Goal: Information Seeking & Learning: Check status

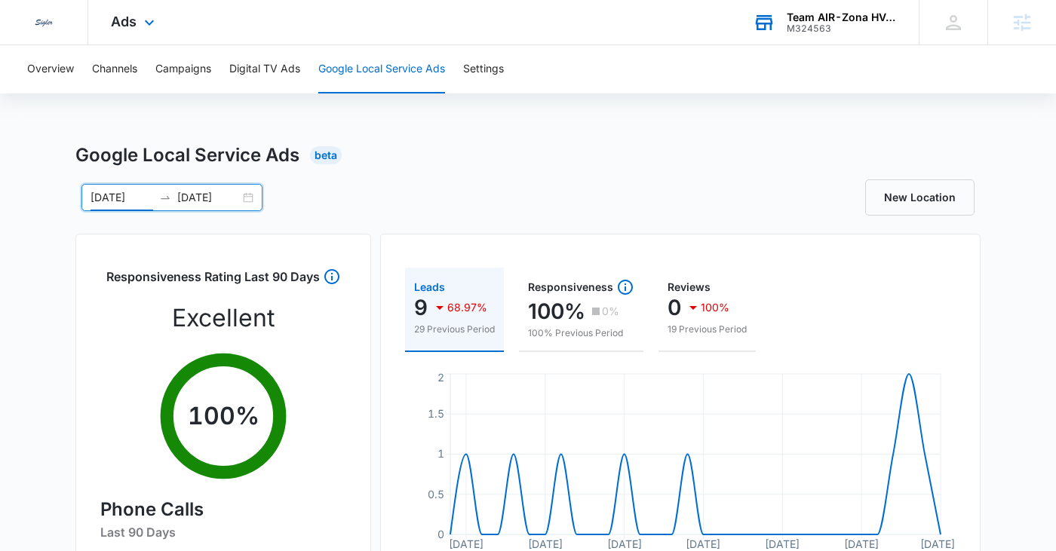
click at [837, 27] on div "M324563" at bounding box center [841, 28] width 110 height 11
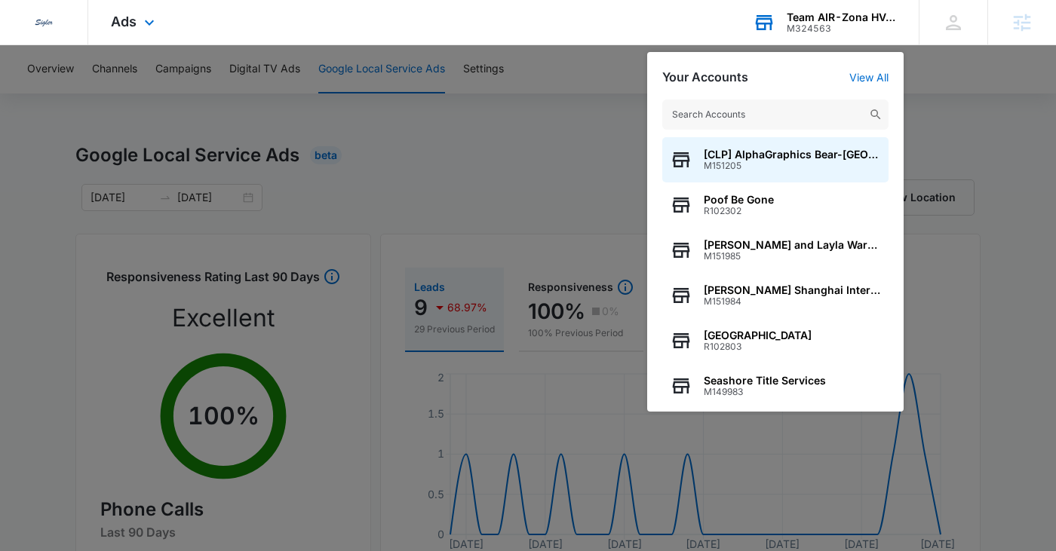
click at [736, 103] on input "text" at bounding box center [775, 115] width 226 height 30
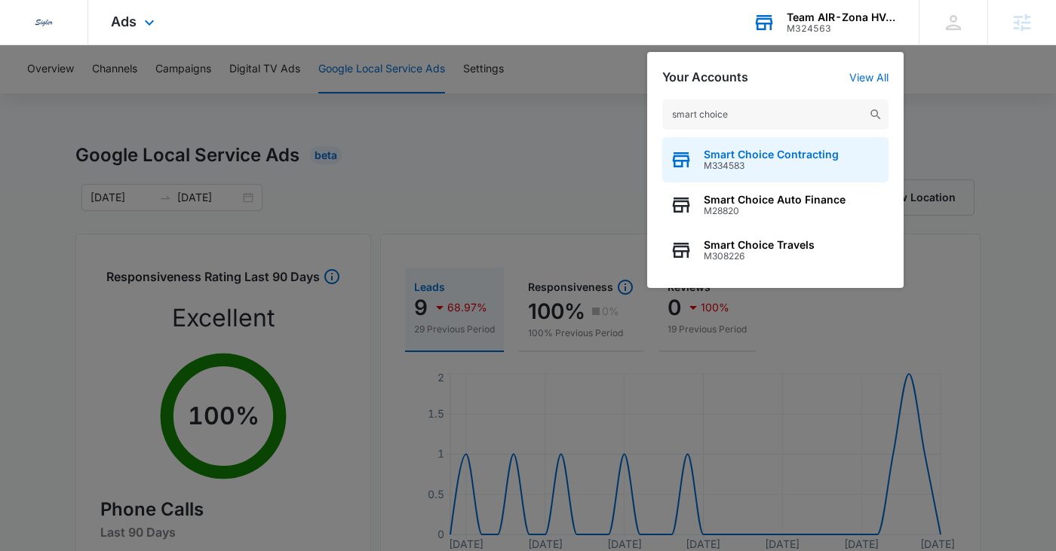
type input "smart choice"
click at [737, 152] on span "Smart Choice Contracting" at bounding box center [770, 155] width 135 height 12
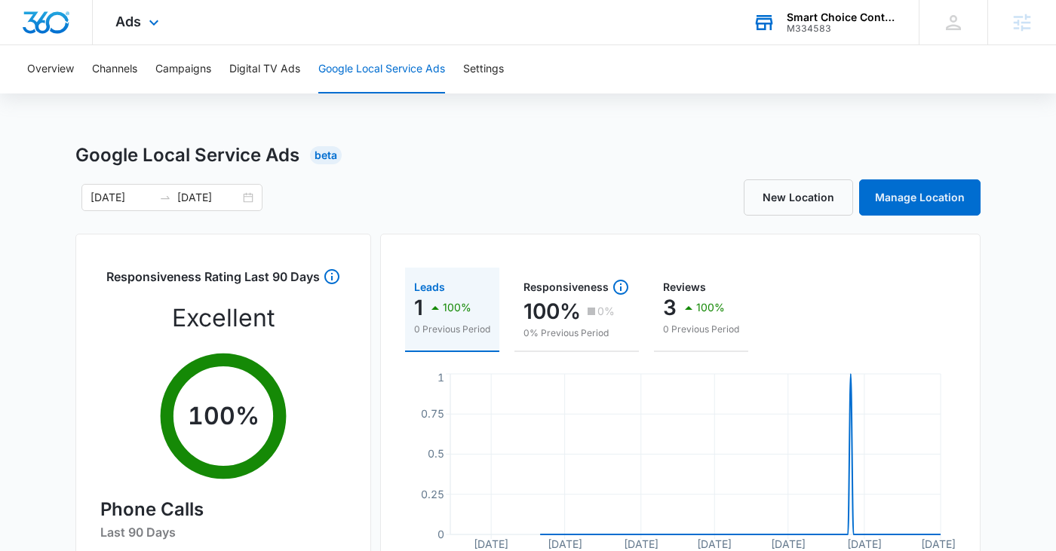
scroll to position [3, 0]
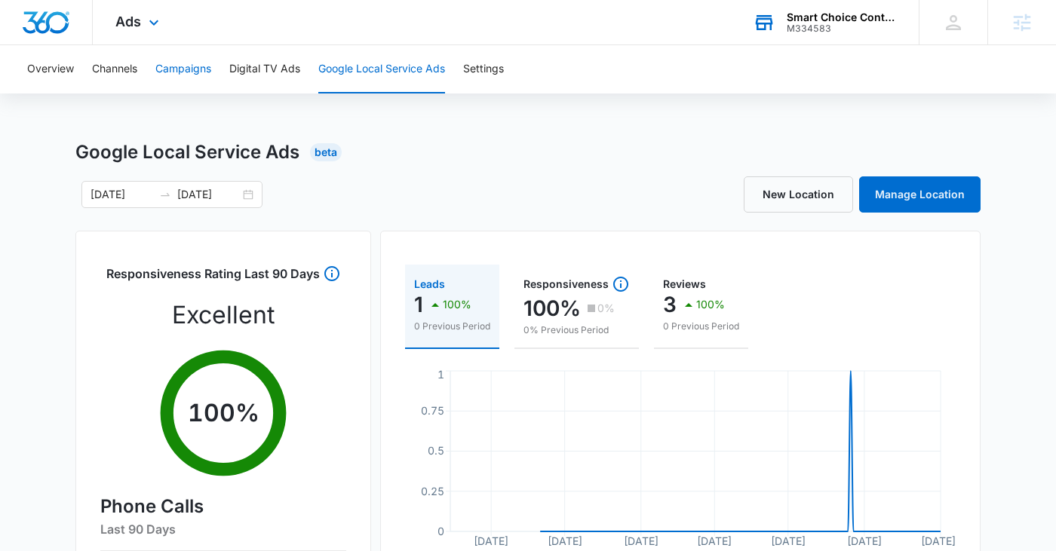
click at [190, 67] on button "Campaigns" at bounding box center [183, 69] width 56 height 48
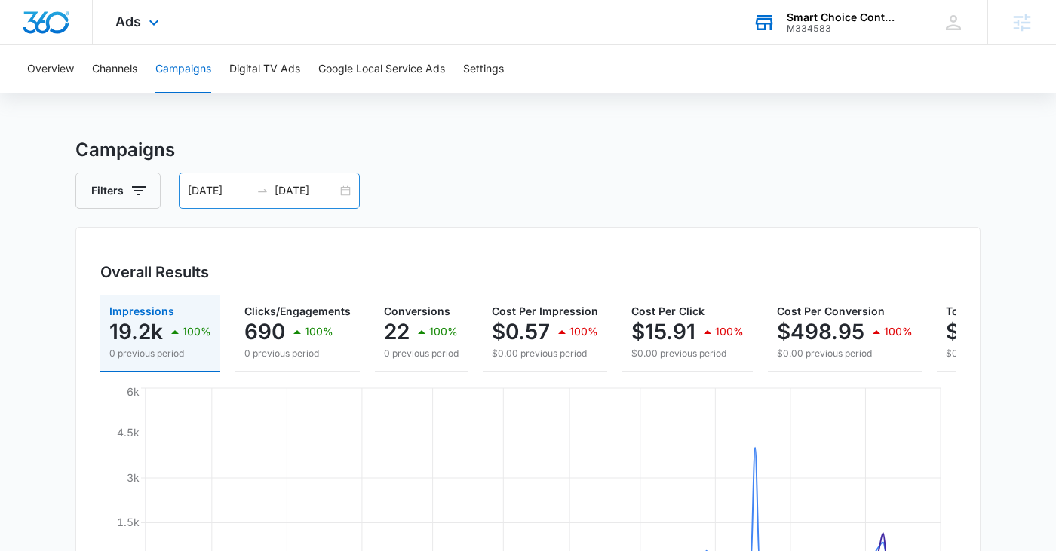
scroll to position [6, 0]
click at [241, 201] on div "04/17/2025 10/14/2025" at bounding box center [269, 190] width 181 height 36
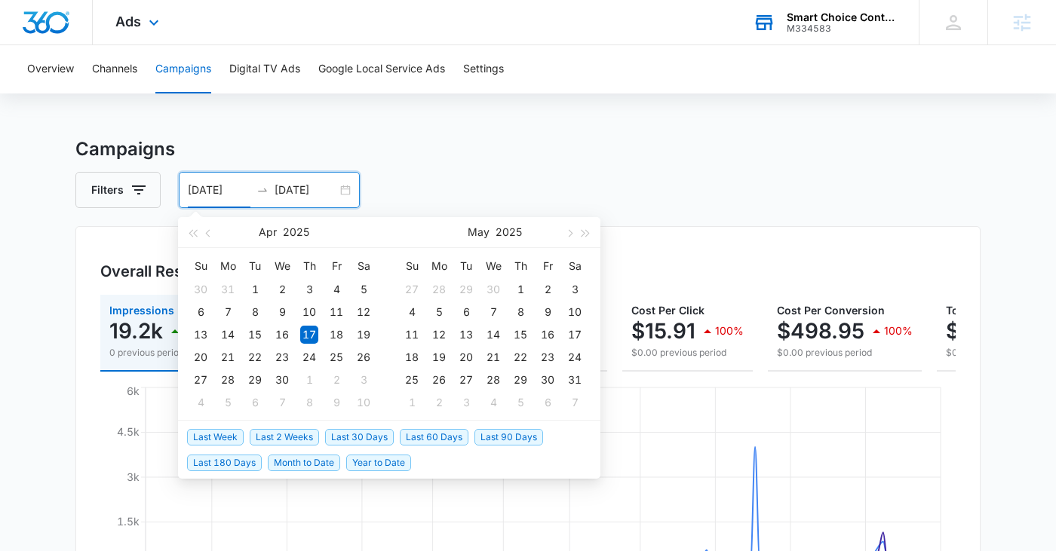
click at [361, 436] on span "Last 30 Days" at bounding box center [359, 437] width 69 height 17
type input "09/15/2025"
type input "[DATE]"
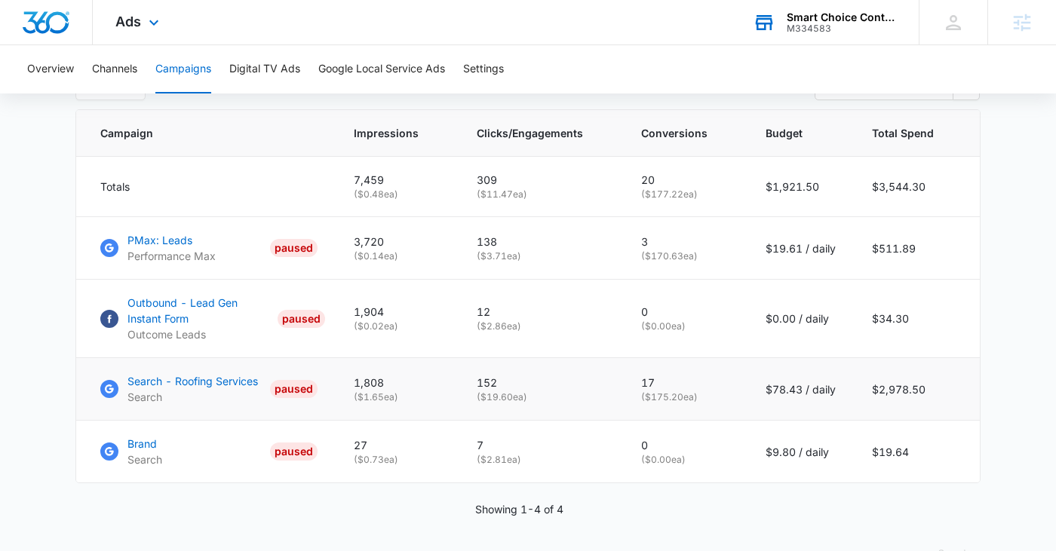
scroll to position [630, 0]
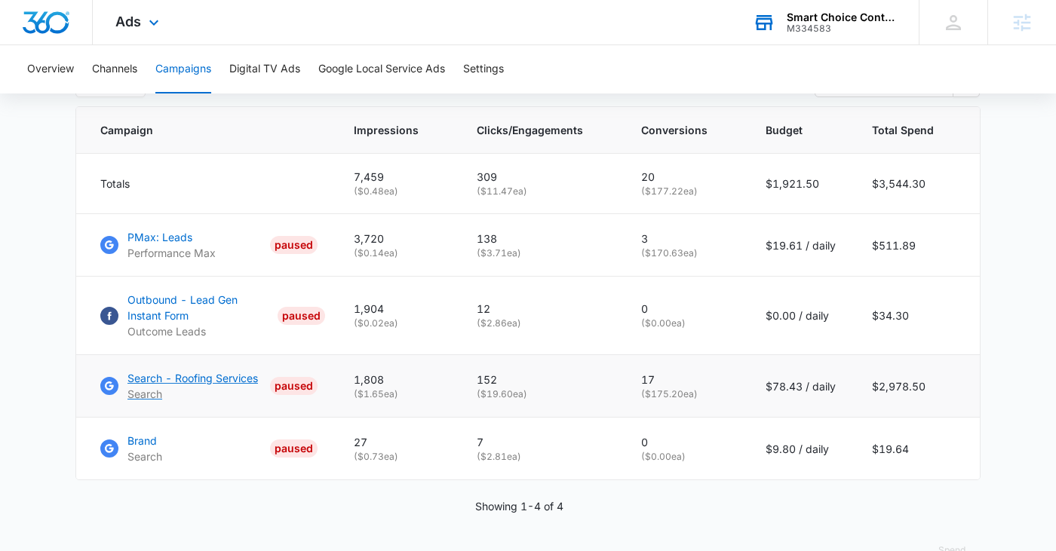
click at [163, 386] on p "Search - Roofing Services" at bounding box center [192, 378] width 130 height 16
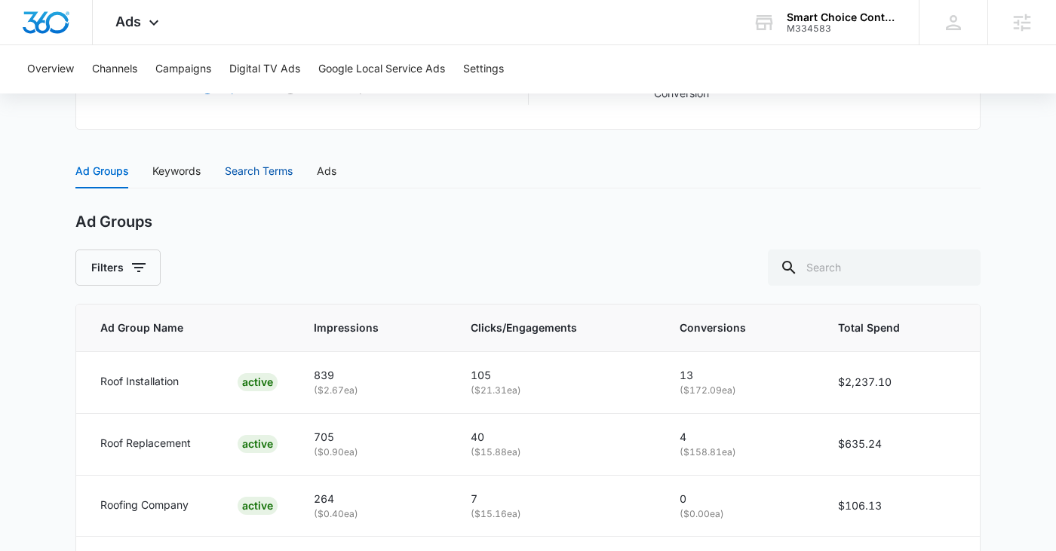
click at [280, 168] on div "Search Terms" at bounding box center [259, 171] width 68 height 17
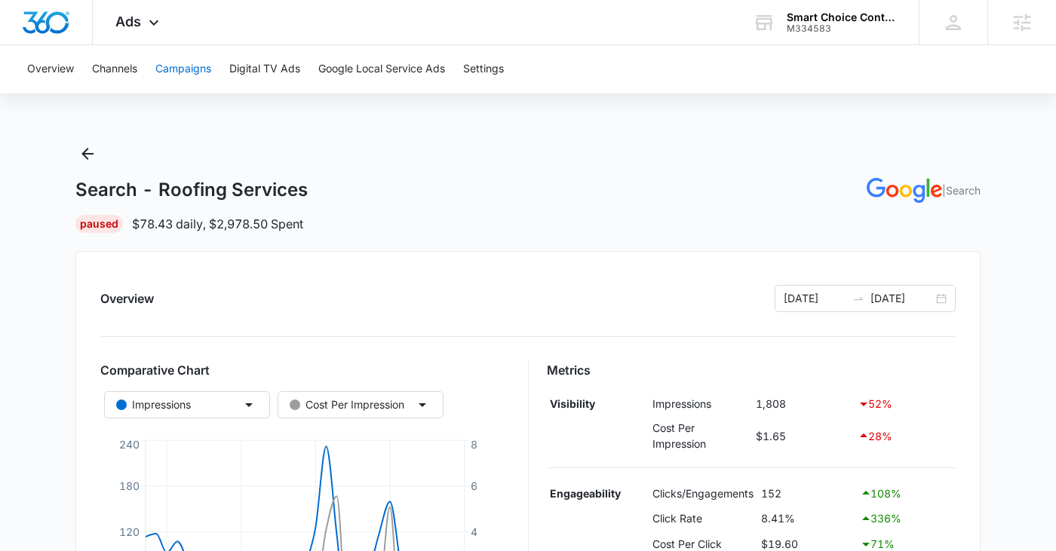
click at [173, 69] on button "Campaigns" at bounding box center [183, 69] width 56 height 48
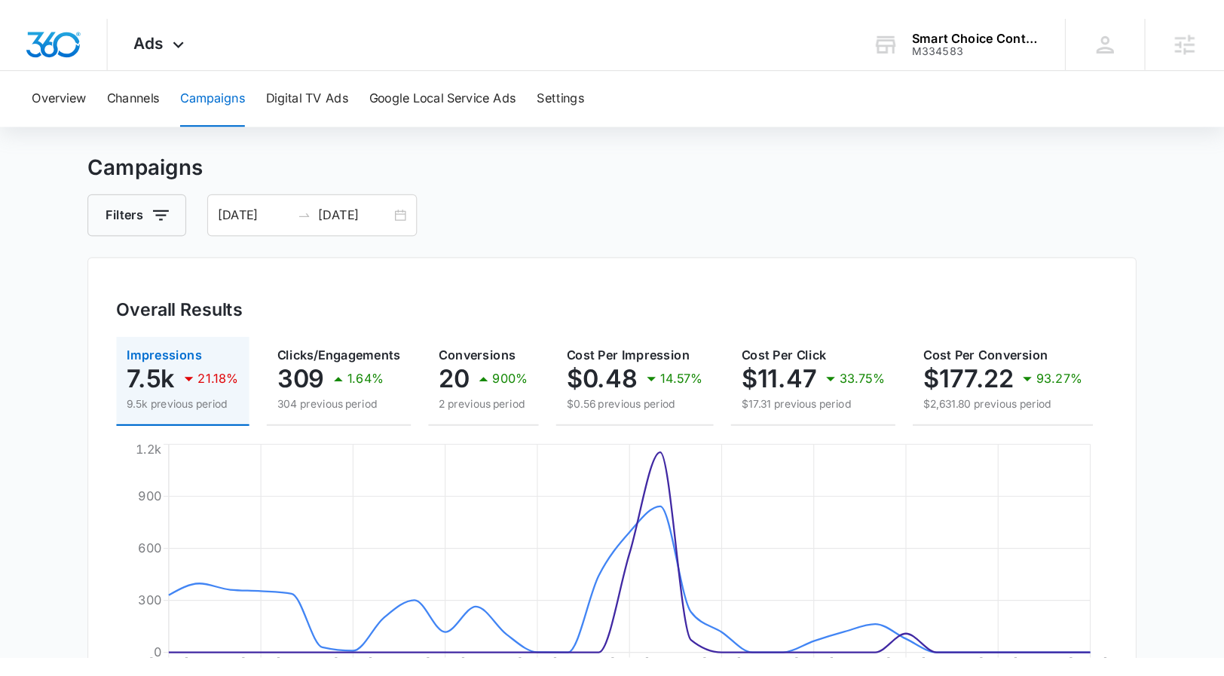
scroll to position [29, 0]
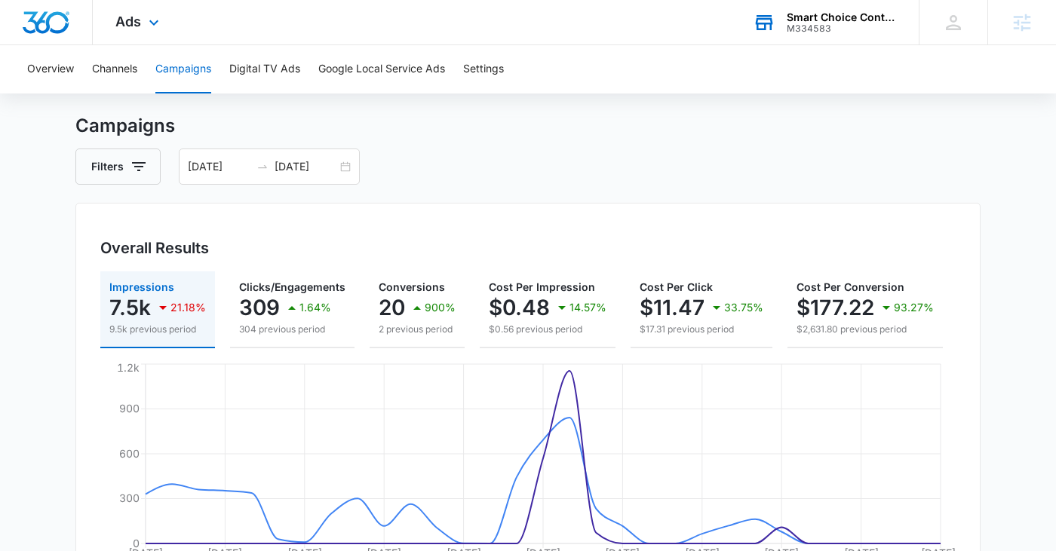
click at [824, 23] on div "M334583" at bounding box center [841, 28] width 110 height 11
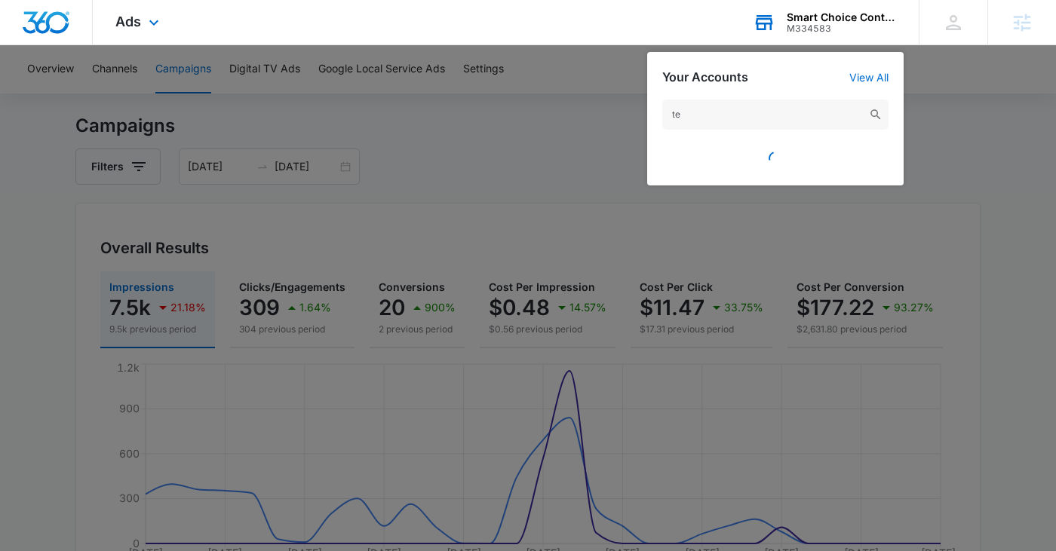
type input "t"
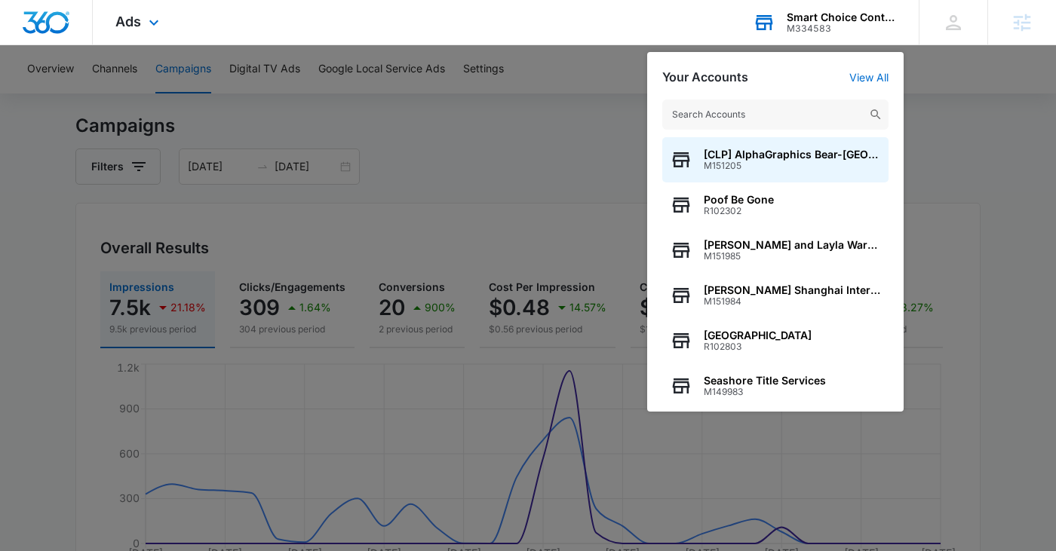
click at [758, 111] on input "text" at bounding box center [775, 115] width 226 height 30
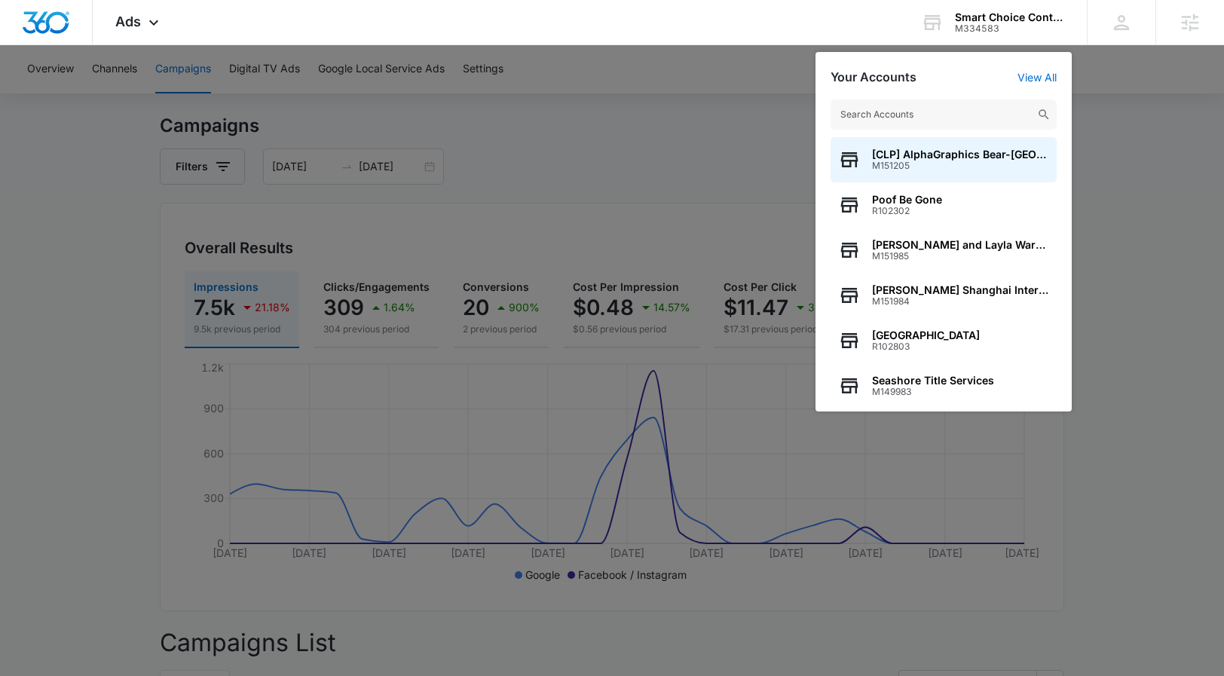
click at [1066, 119] on div at bounding box center [612, 338] width 1224 height 676
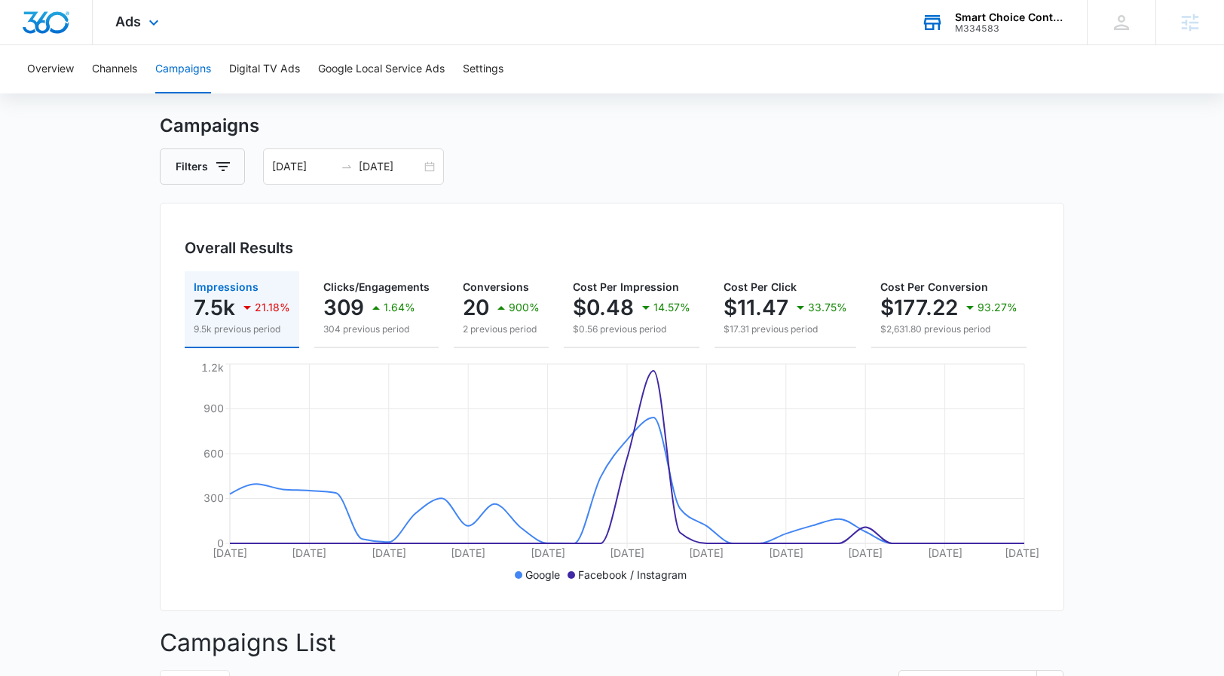
click at [1006, 23] on div "M334583" at bounding box center [1010, 28] width 110 height 11
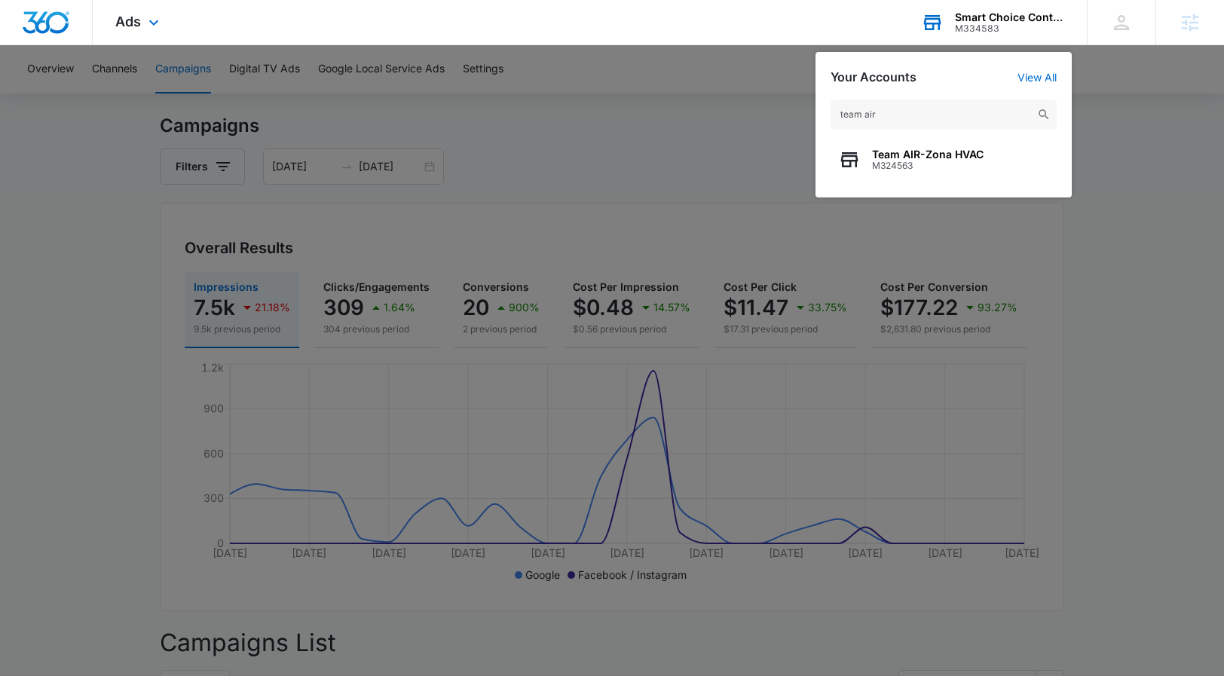
type input "team air"
click at [936, 135] on div "team air Team AIR-Zona HVAC M324563" at bounding box center [944, 140] width 256 height 113
click at [946, 150] on span "Team AIR-Zona HVAC" at bounding box center [928, 155] width 112 height 12
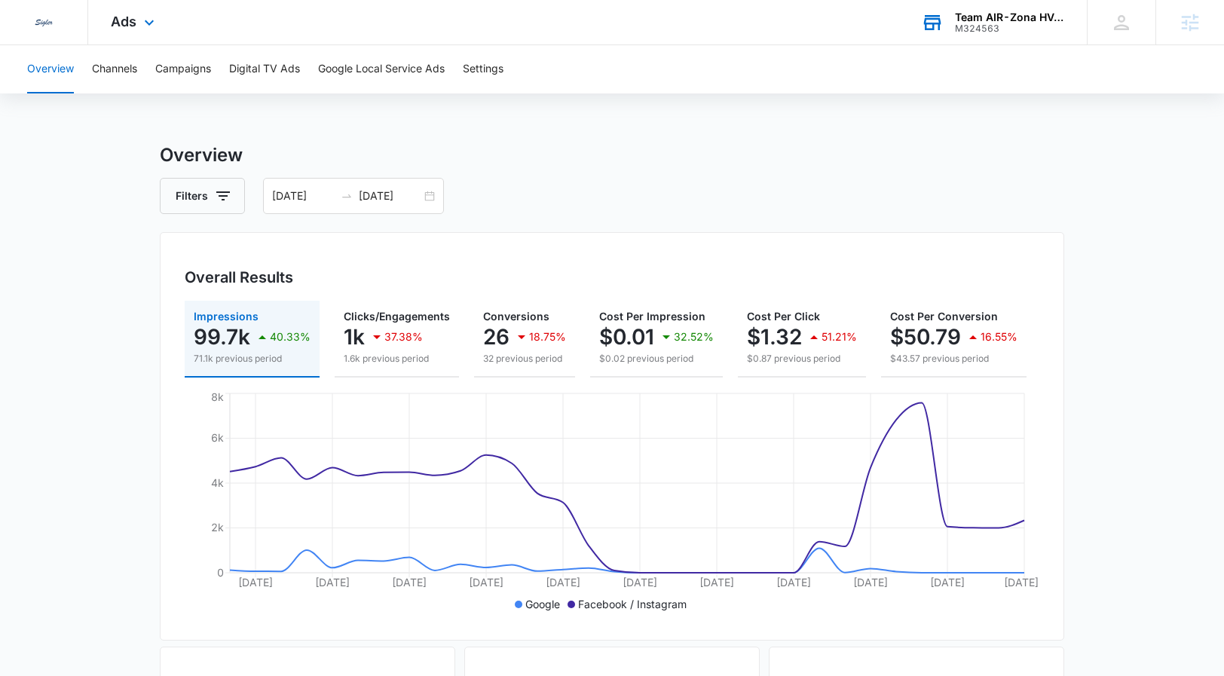
click at [993, 26] on div "M324563" at bounding box center [1010, 28] width 110 height 11
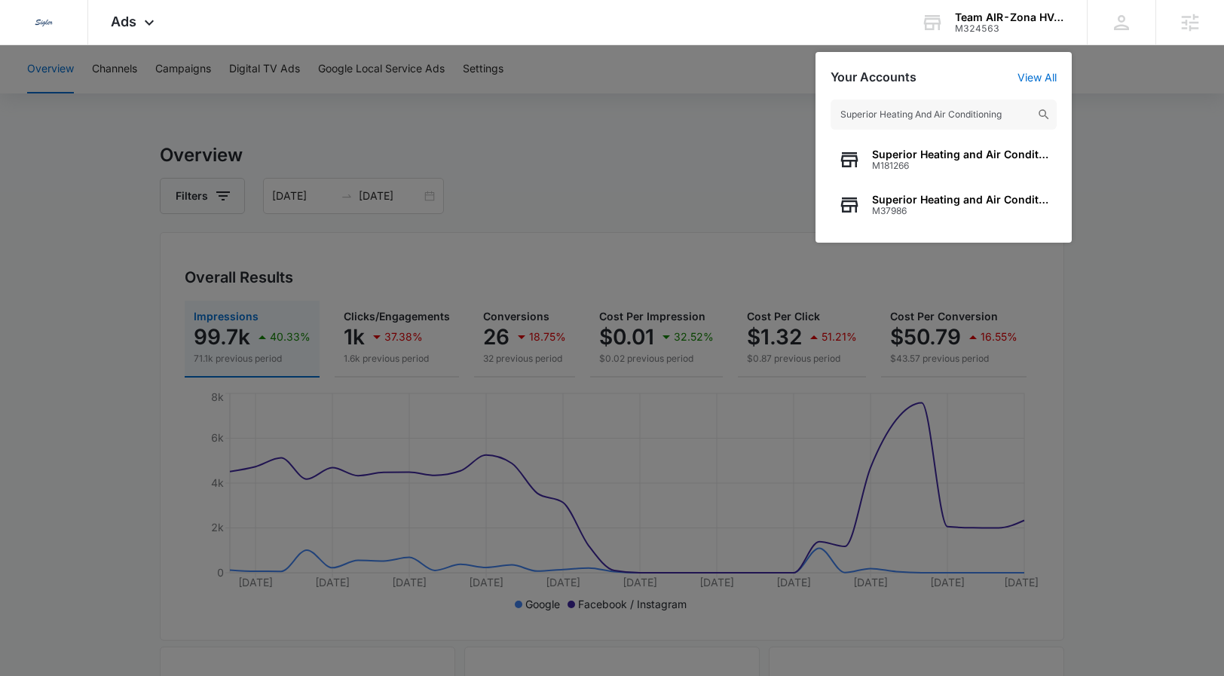
type input "Superior Heating And Air Conditioning"
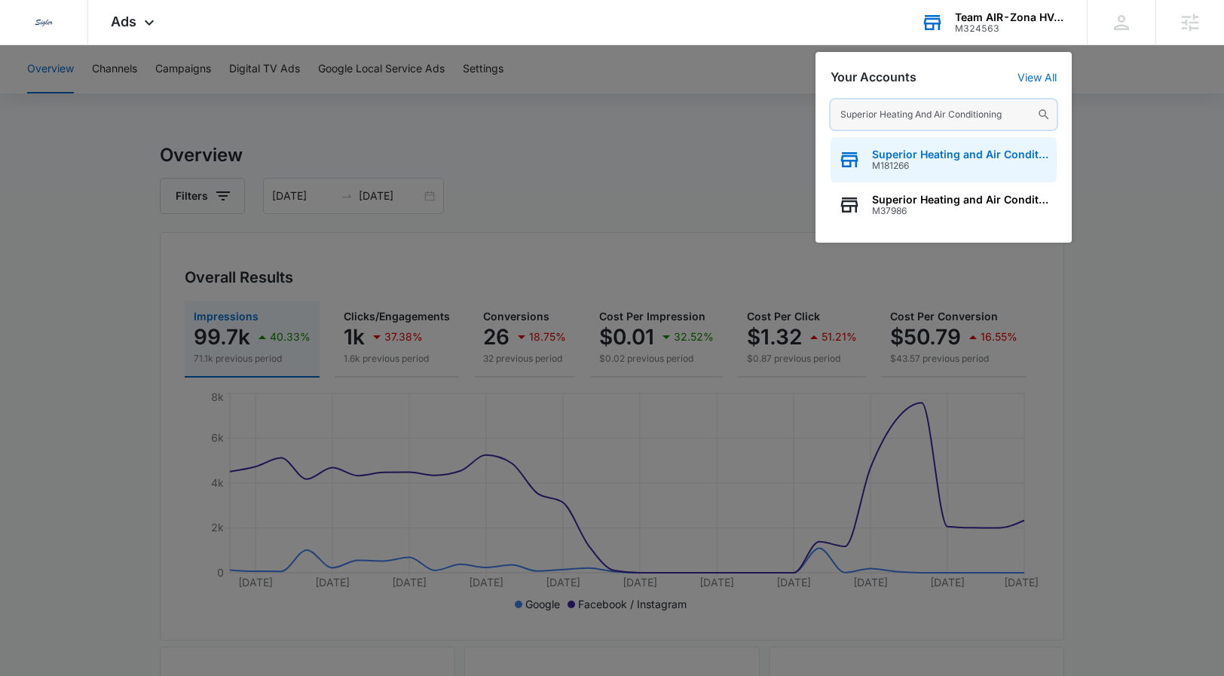
scroll to position [3, 0]
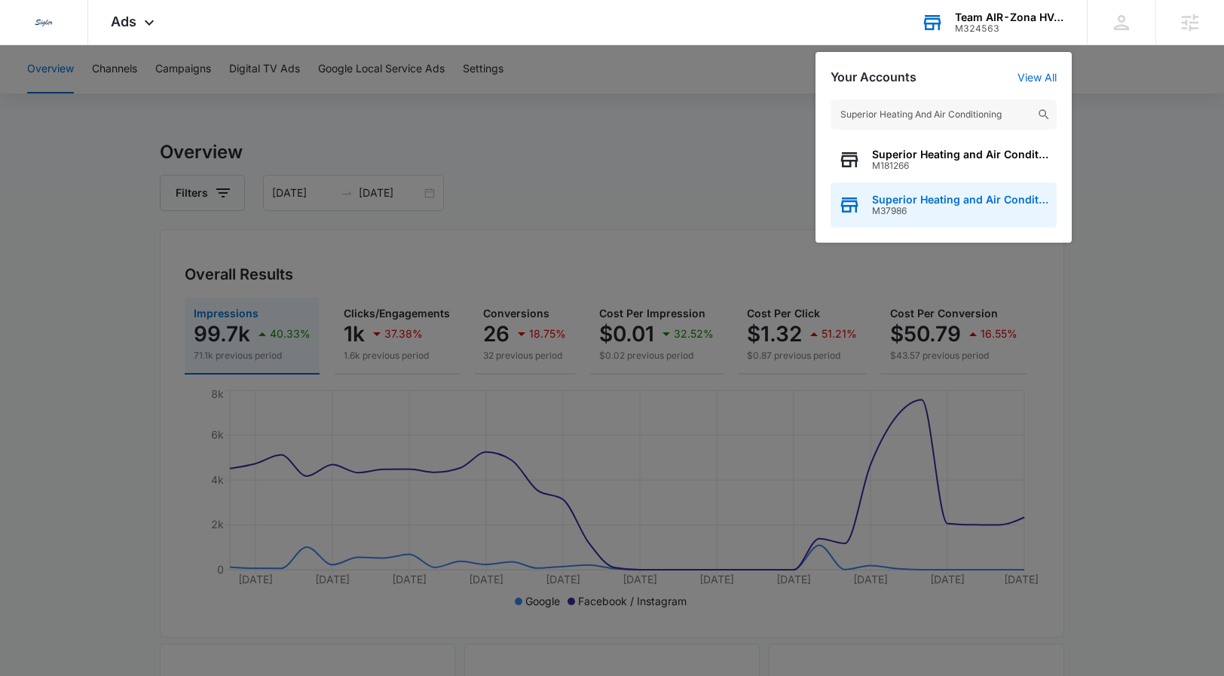
click at [921, 213] on span "M37986" at bounding box center [960, 211] width 177 height 11
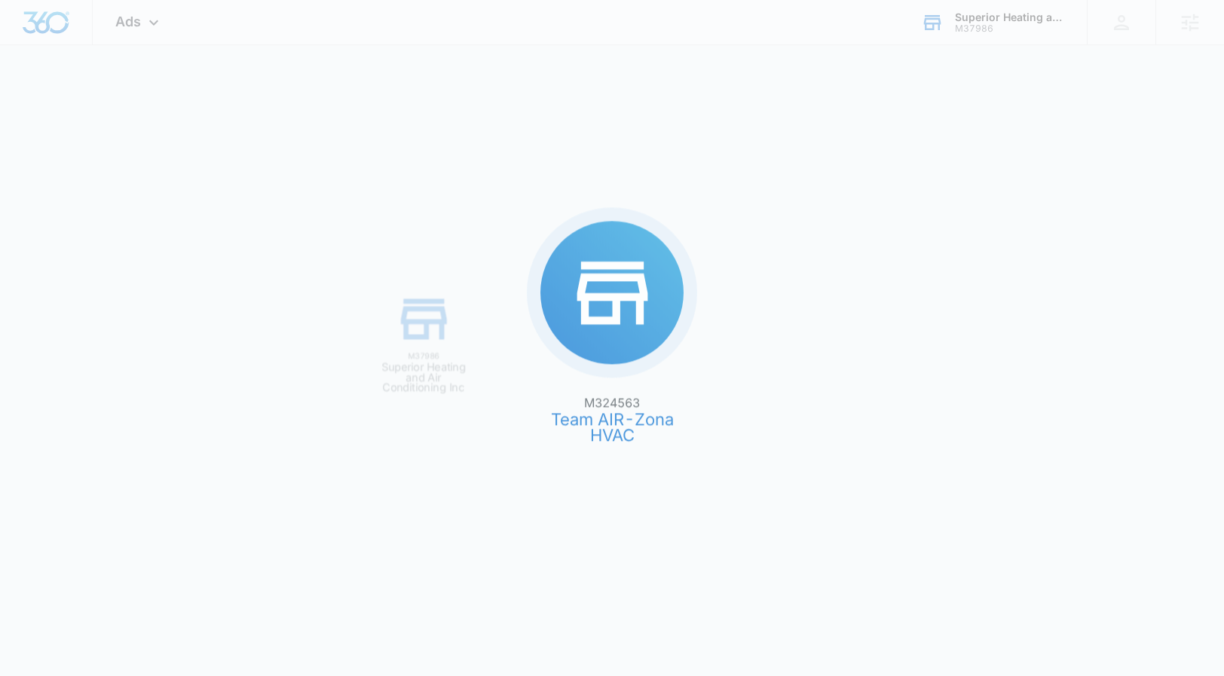
scroll to position [0, 0]
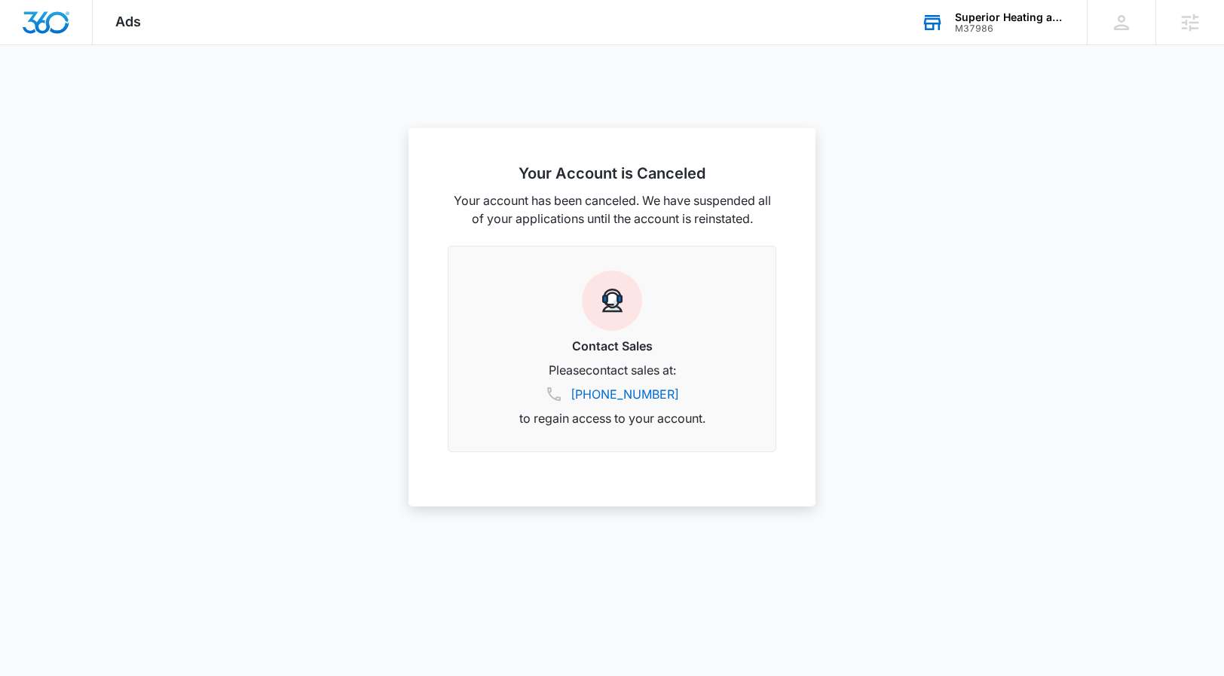
scroll to position [14, 0]
click at [962, 32] on div "M37986" at bounding box center [1010, 28] width 110 height 11
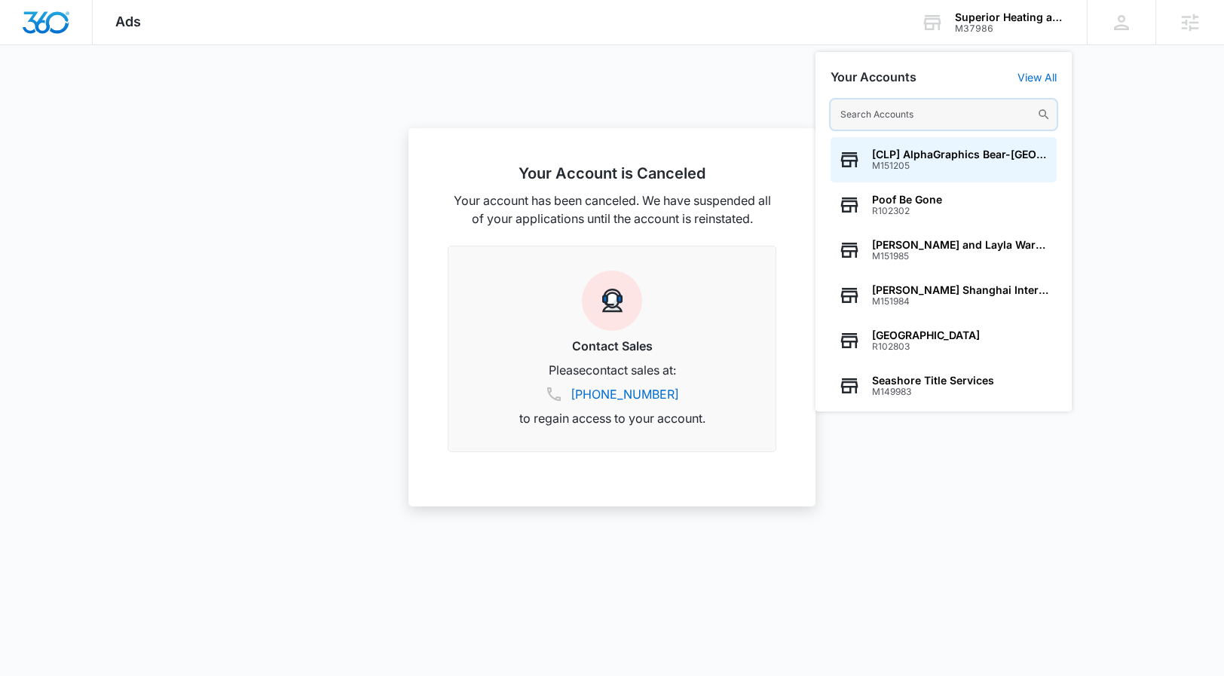
paste input "Superior Heating And Air Conditioning"
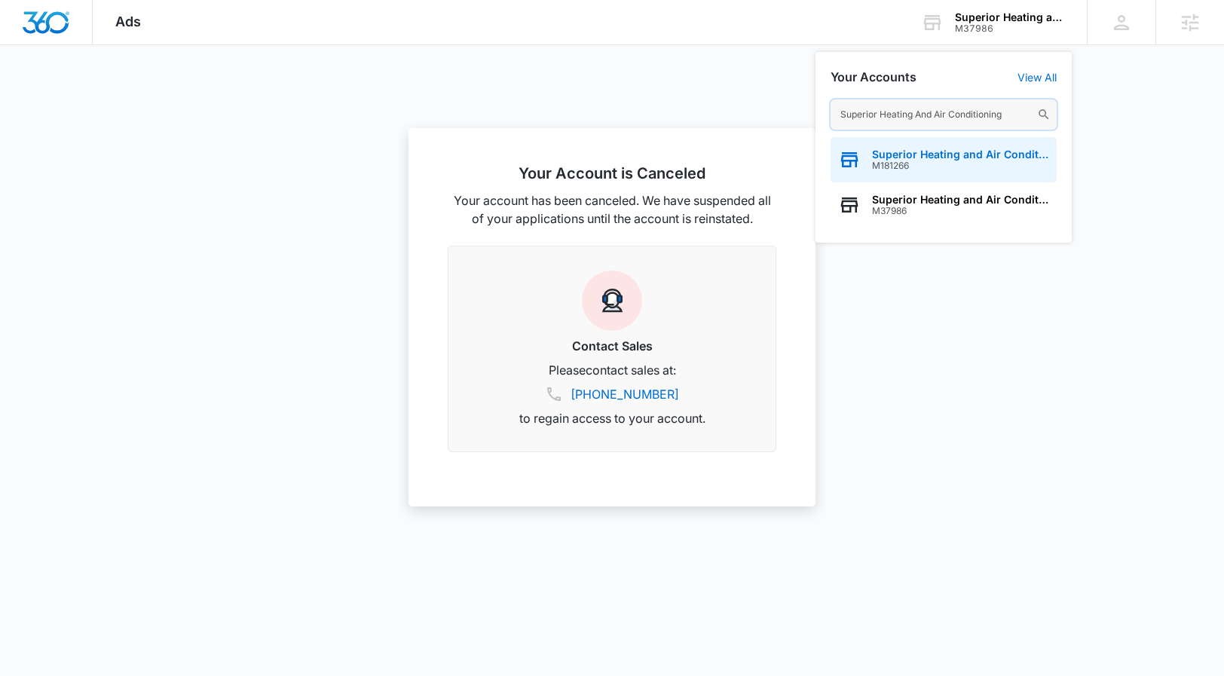
type input "Superior Heating And Air Conditioning"
click at [902, 155] on span "Superior Heating and Air Conditioning" at bounding box center [960, 155] width 177 height 12
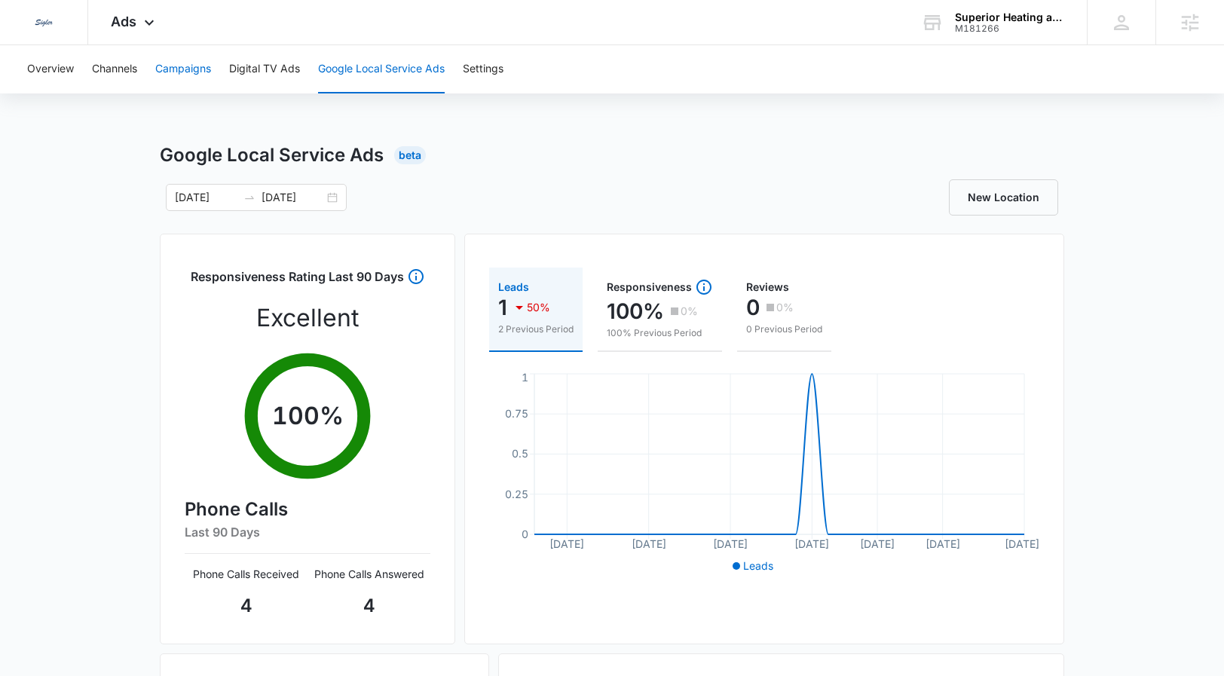
click at [175, 55] on button "Campaigns" at bounding box center [183, 69] width 56 height 48
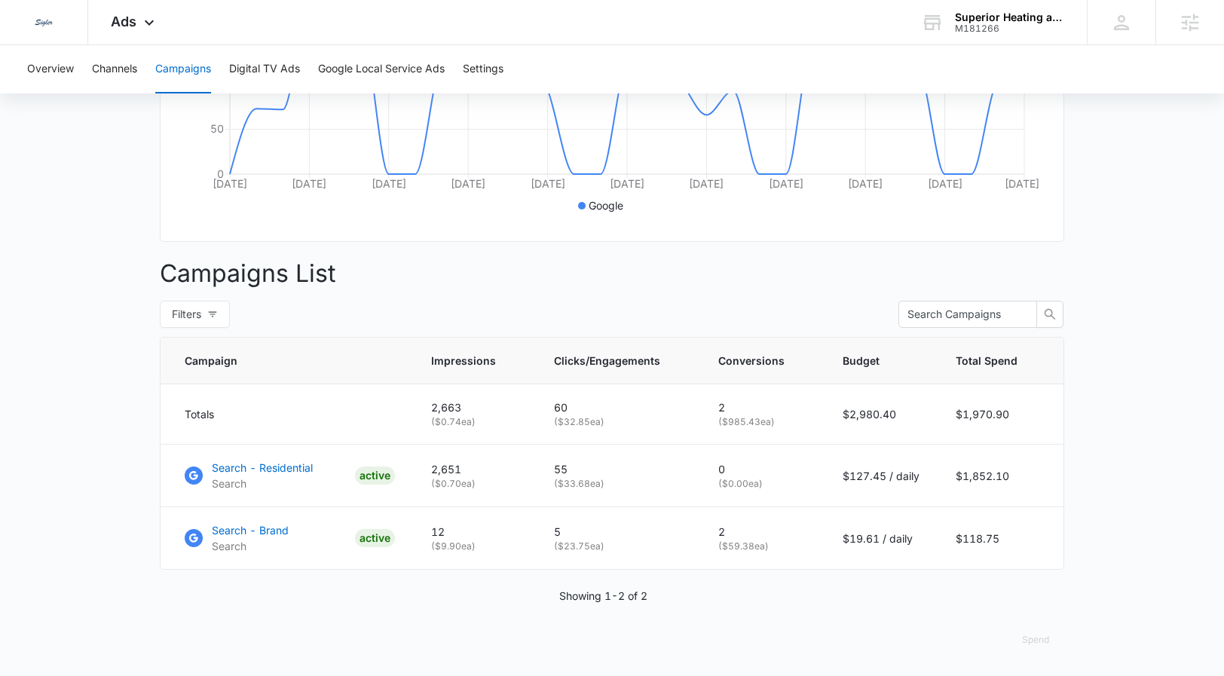
scroll to position [410, 0]
click at [1034, 550] on button "Spend" at bounding box center [1035, 640] width 57 height 36
click at [1043, 550] on button "Raw" at bounding box center [1057, 603] width 98 height 21
click at [1047, 550] on button "Spend" at bounding box center [1035, 640] width 57 height 36
click at [1046, 550] on button "Optimized" at bounding box center [1057, 582] width 98 height 21
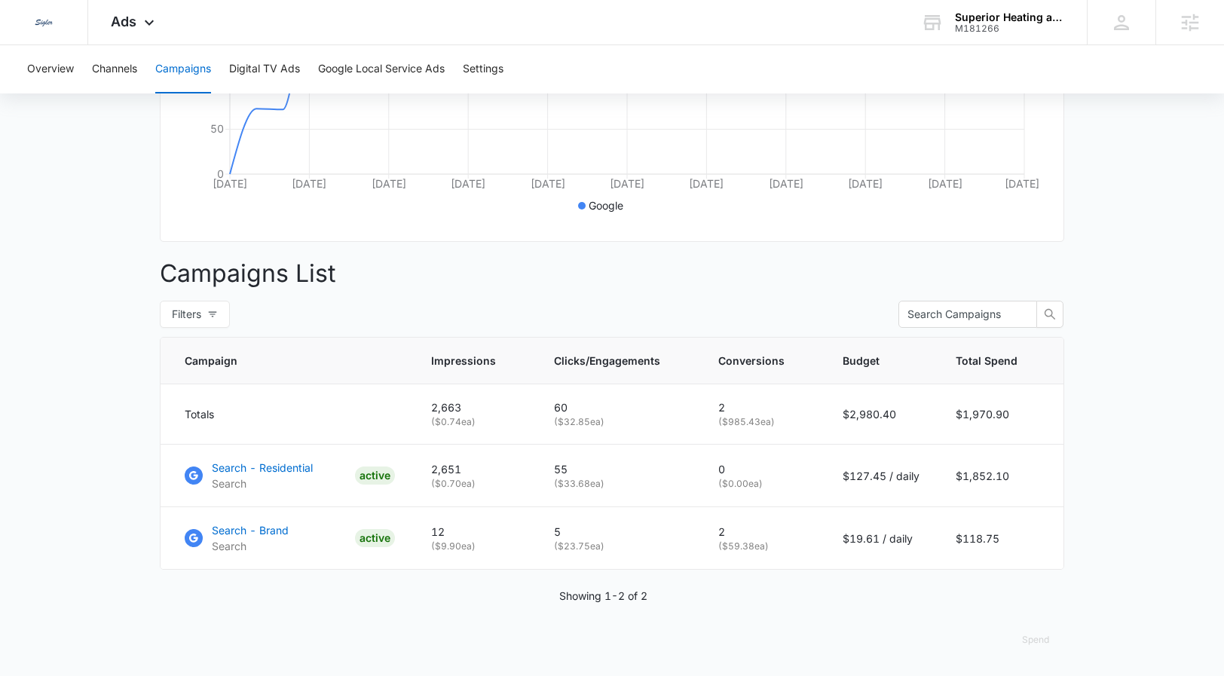
click at [1066, 516] on main "Campaigns Filters 09/14/2025 10/14/2025 Overall Results Impressions 2.7k 74.28%…" at bounding box center [612, 209] width 1224 height 933
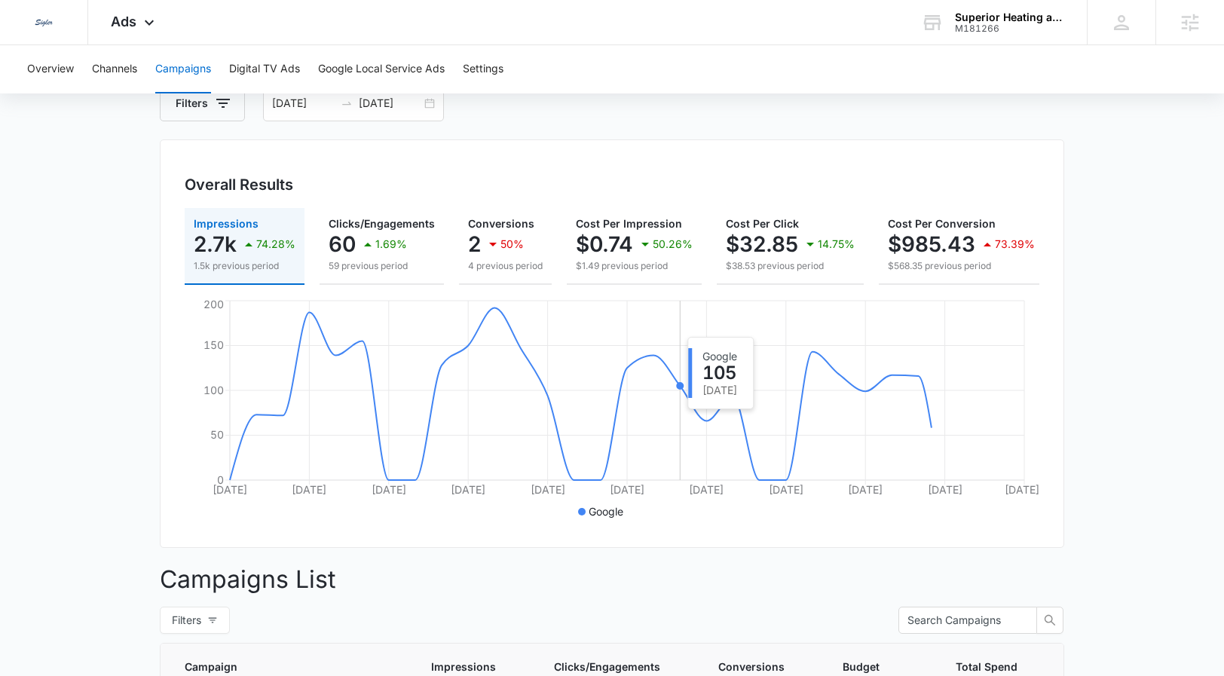
scroll to position [0, 0]
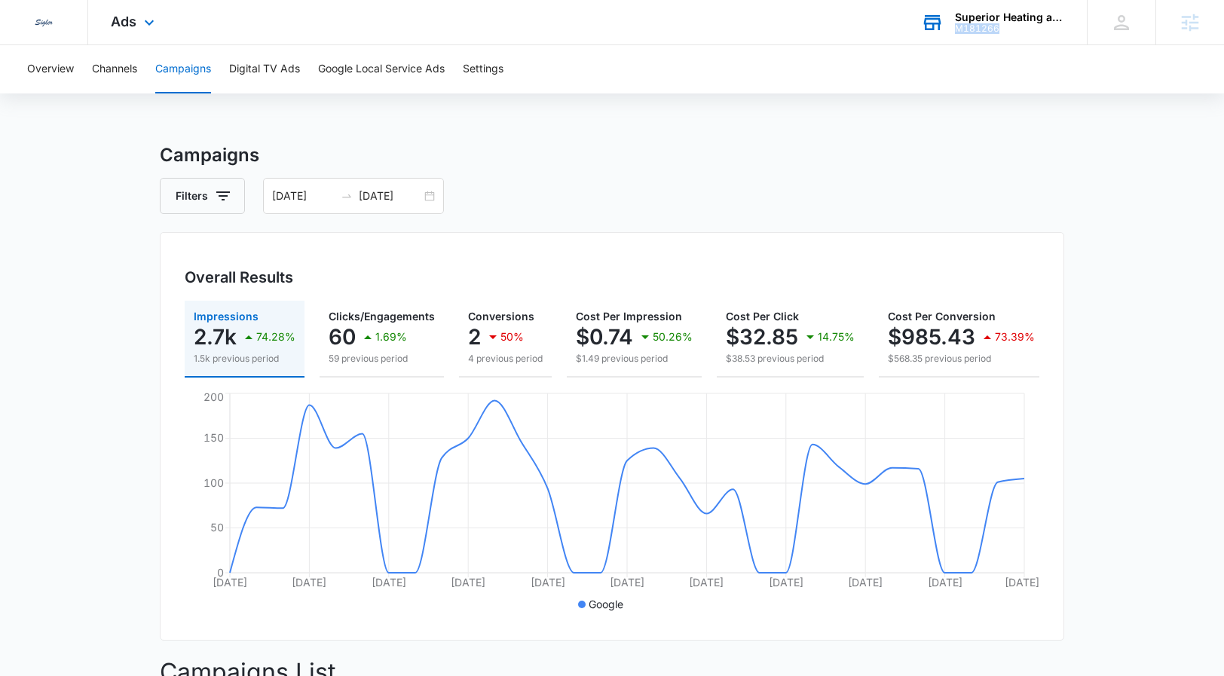
drag, startPoint x: 1016, startPoint y: 32, endPoint x: 958, endPoint y: 29, distance: 58.9
click at [958, 29] on div "M181266" at bounding box center [1010, 28] width 110 height 11
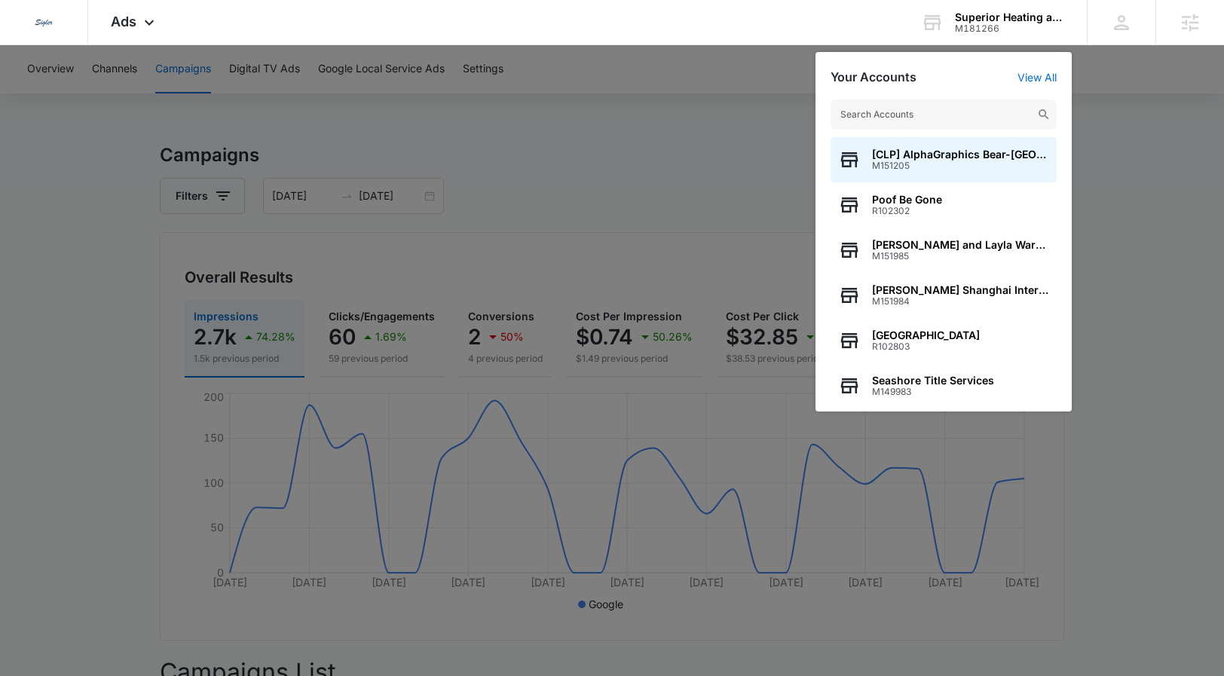
click at [1066, 122] on div at bounding box center [612, 338] width 1224 height 676
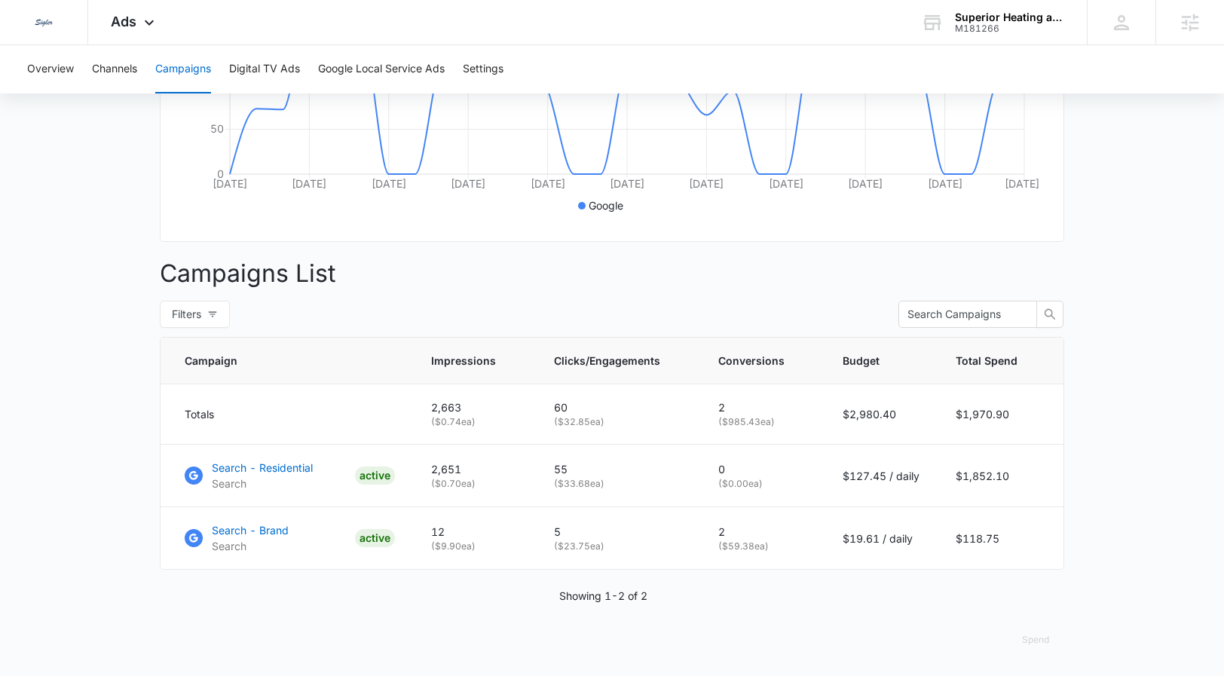
scroll to position [410, 0]
click at [1035, 550] on button "Spend" at bounding box center [1035, 640] width 57 height 36
click at [1036, 550] on button "Spend" at bounding box center [1035, 640] width 57 height 36
click at [1045, 550] on div "Raw" at bounding box center [1048, 603] width 44 height 9
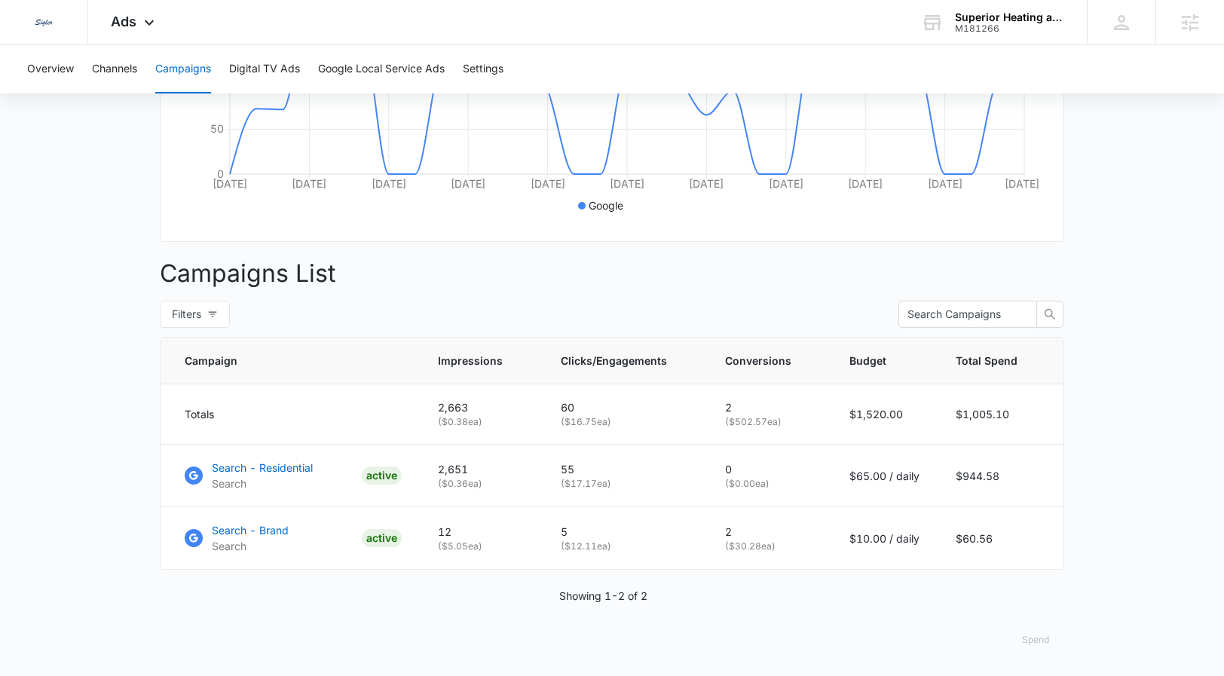
click at [1040, 550] on button "Spend" at bounding box center [1035, 640] width 57 height 36
click at [1043, 550] on button "Optimized" at bounding box center [1057, 582] width 98 height 21
click at [979, 20] on div "Superior Heating and Air Conditioning" at bounding box center [1010, 17] width 110 height 12
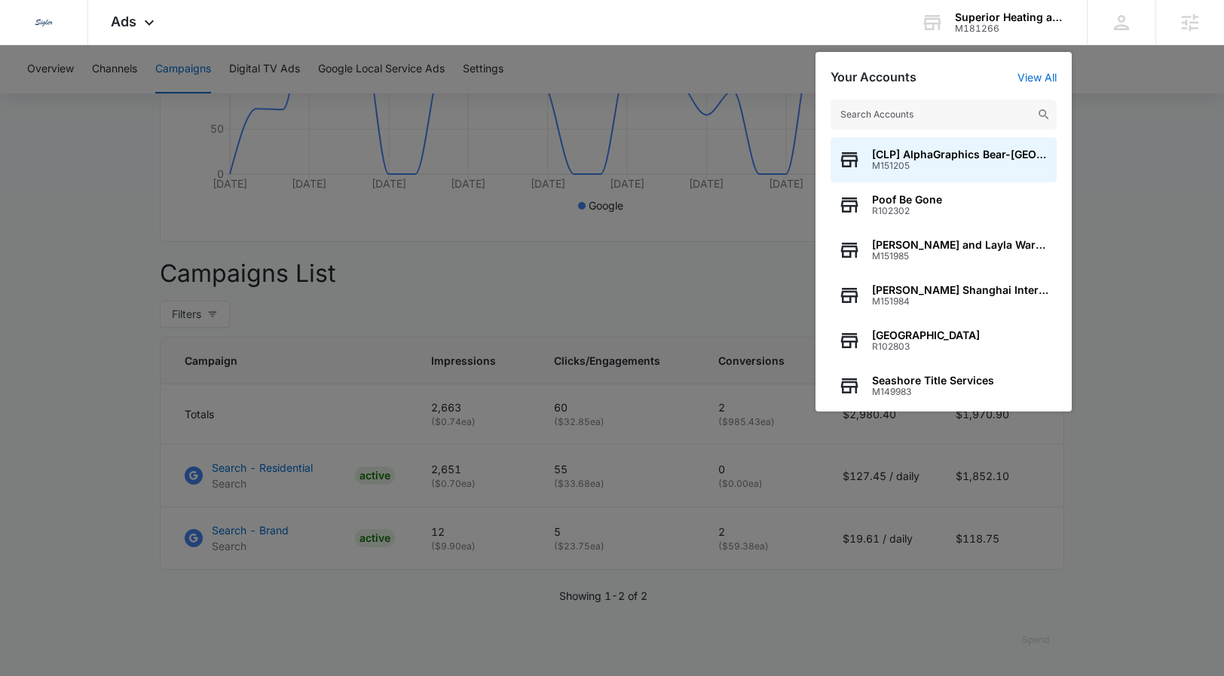
type input "Total Comfort Inc."
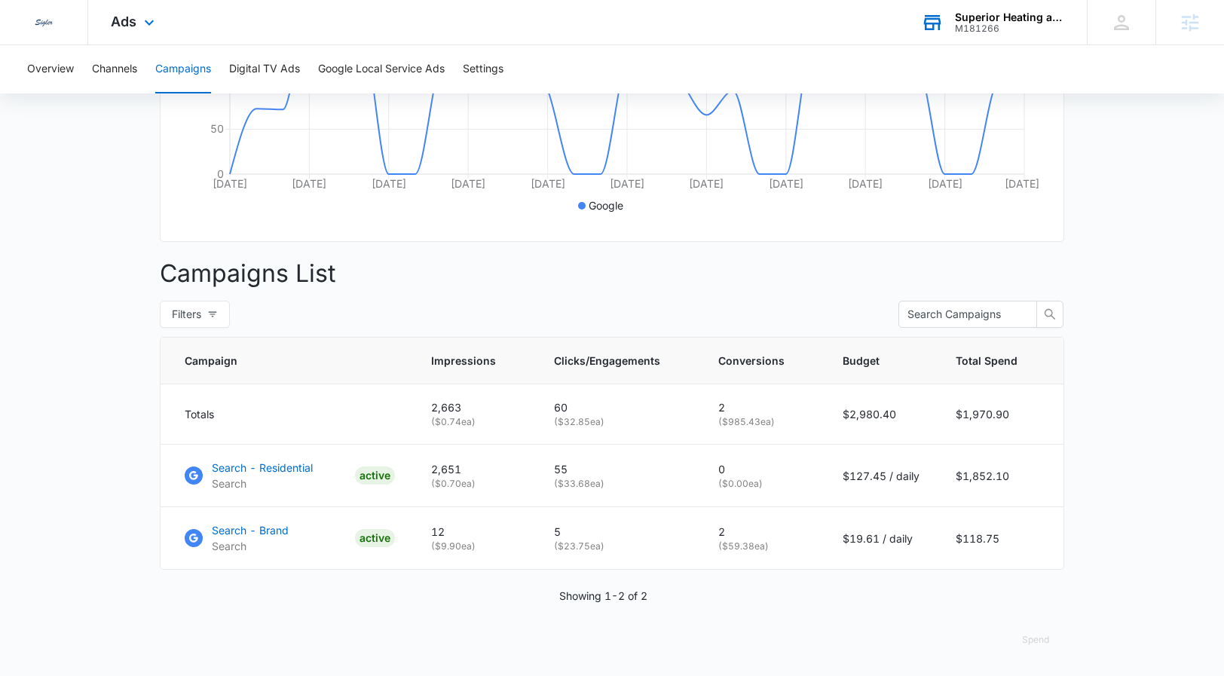
click at [1004, 12] on div "Superior Heating and Air Conditioning" at bounding box center [1010, 17] width 110 height 12
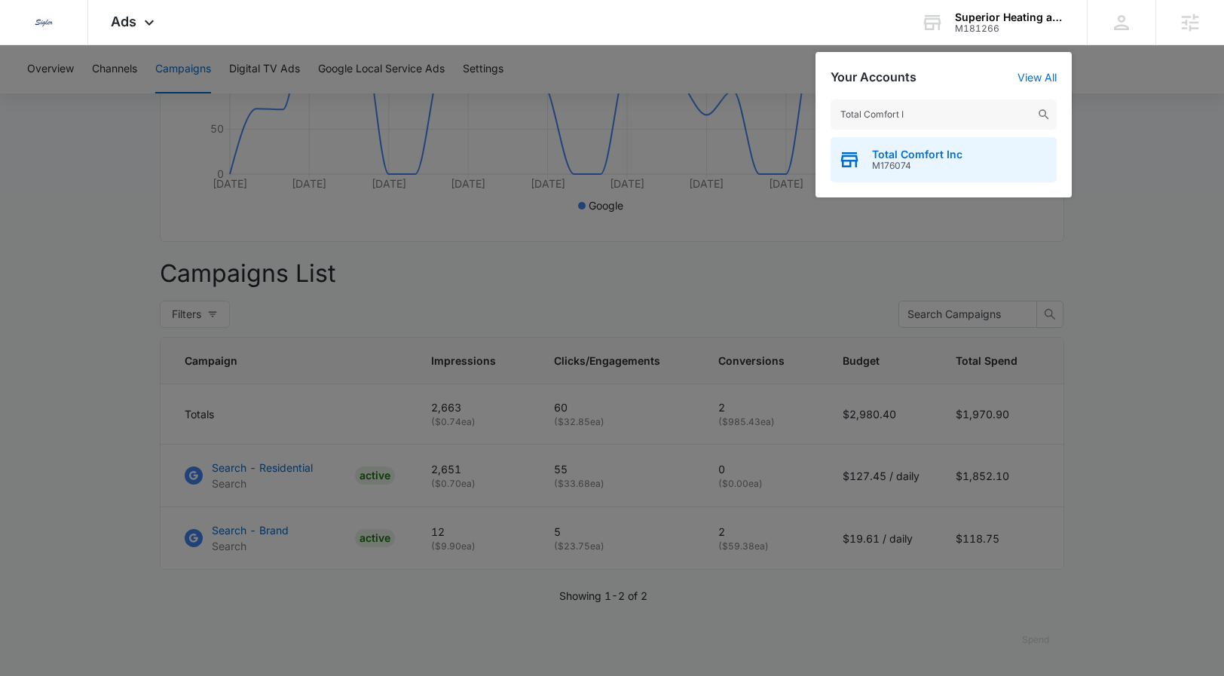
type input "Total Comfort I"
click at [909, 153] on span "Total Comfort Inc" at bounding box center [917, 155] width 90 height 12
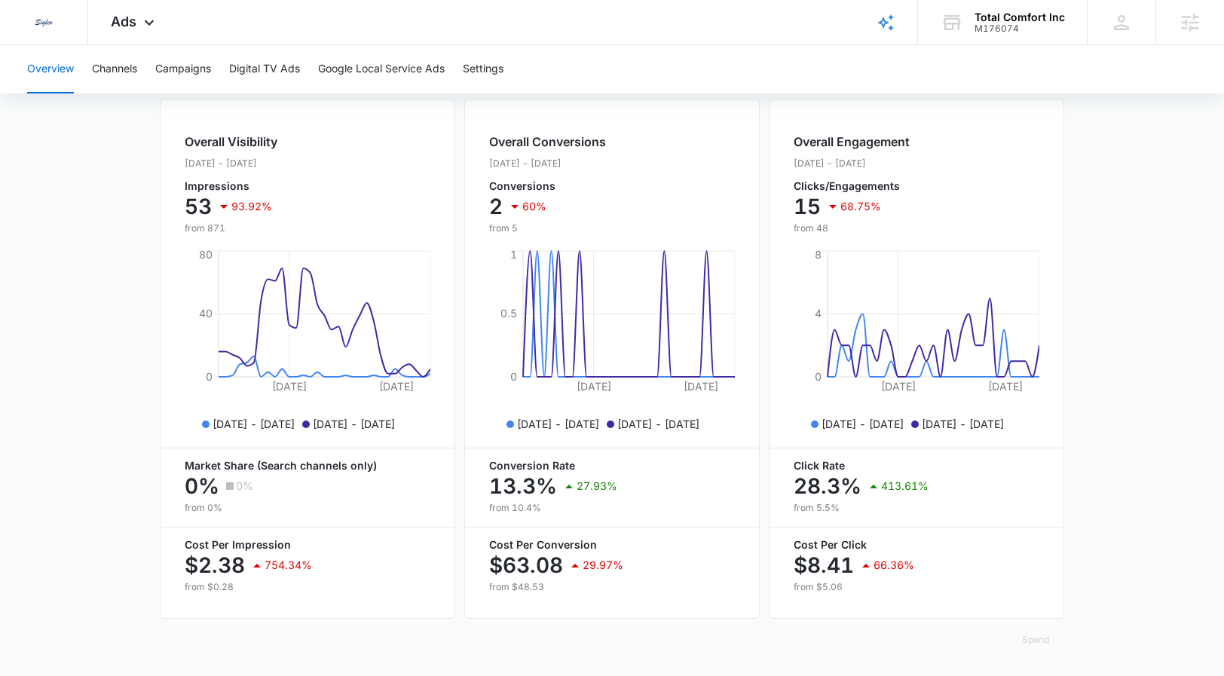
scroll to position [559, 0]
drag, startPoint x: 1046, startPoint y: 605, endPoint x: 1037, endPoint y: 626, distance: 22.3
click at [1038, 550] on div "Overall Engagement Sep. 14 - Oct. 14, 2025 Clicks/Engagements 15 68.75% from 48…" at bounding box center [917, 359] width 296 height 520
click at [1037, 550] on button "Spend" at bounding box center [1035, 640] width 57 height 36
click at [1042, 550] on div "Raw" at bounding box center [1048, 603] width 44 height 9
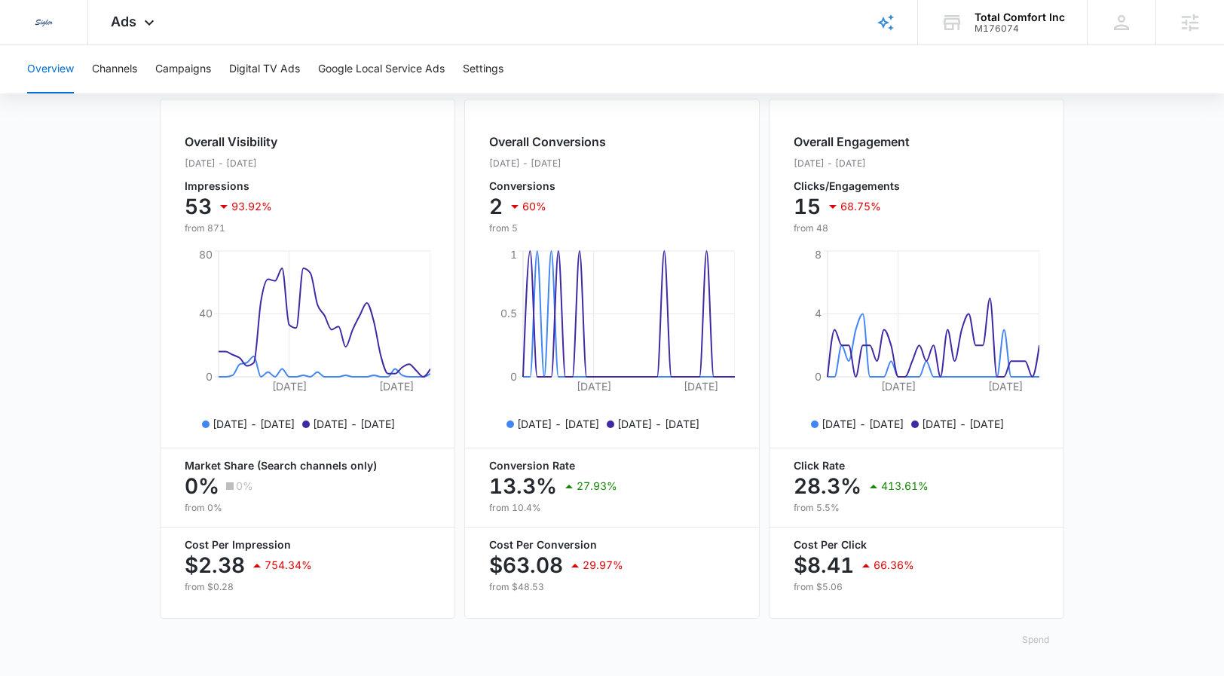
click at [1034, 550] on button "Spend" at bounding box center [1035, 640] width 57 height 36
click at [1052, 550] on div "Optimized" at bounding box center [1048, 582] width 44 height 9
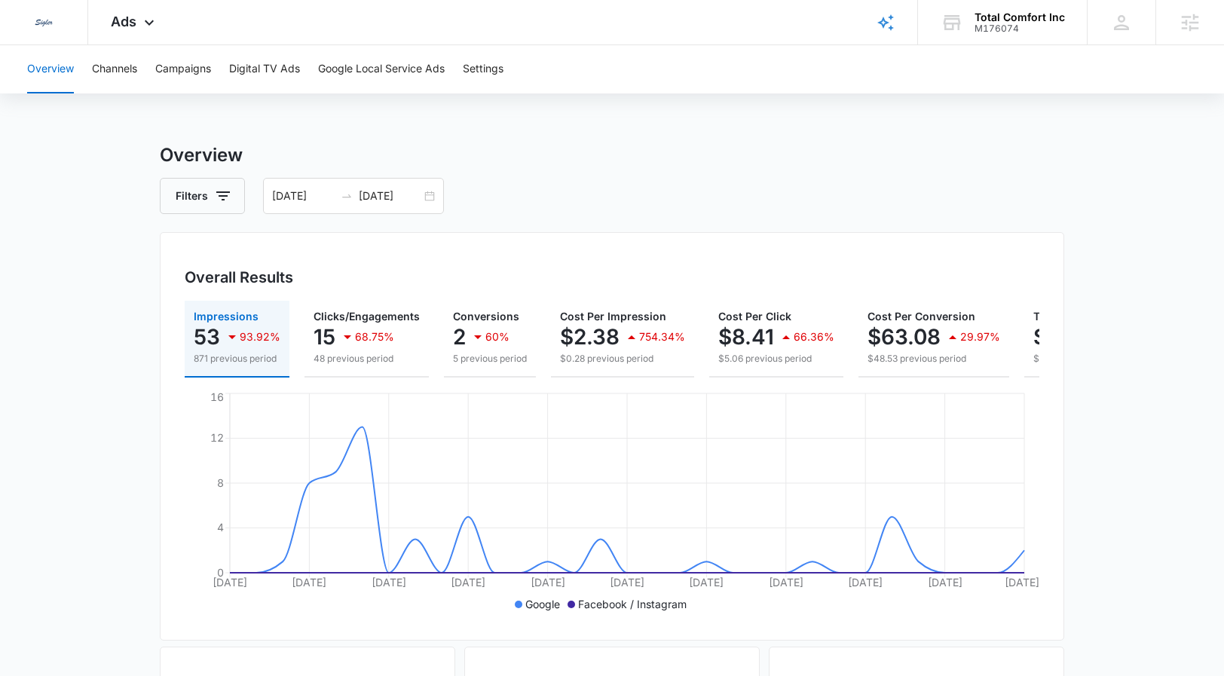
scroll to position [0, 139]
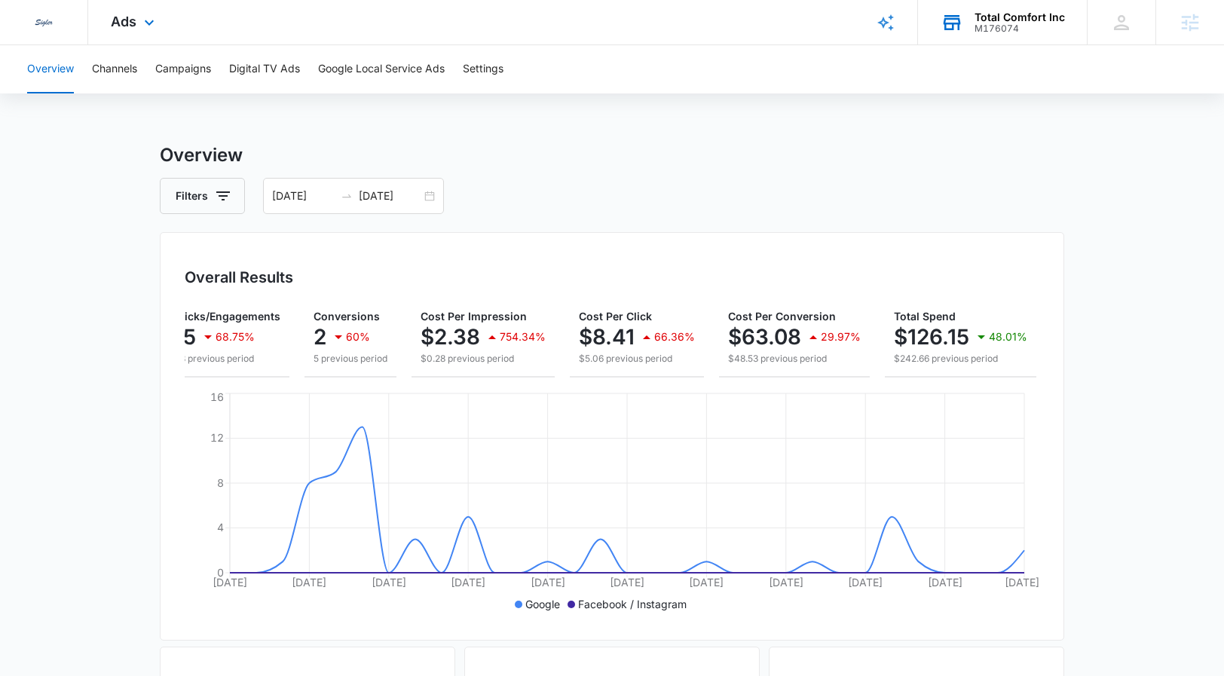
click at [1015, 26] on div "M176074" at bounding box center [1020, 28] width 90 height 11
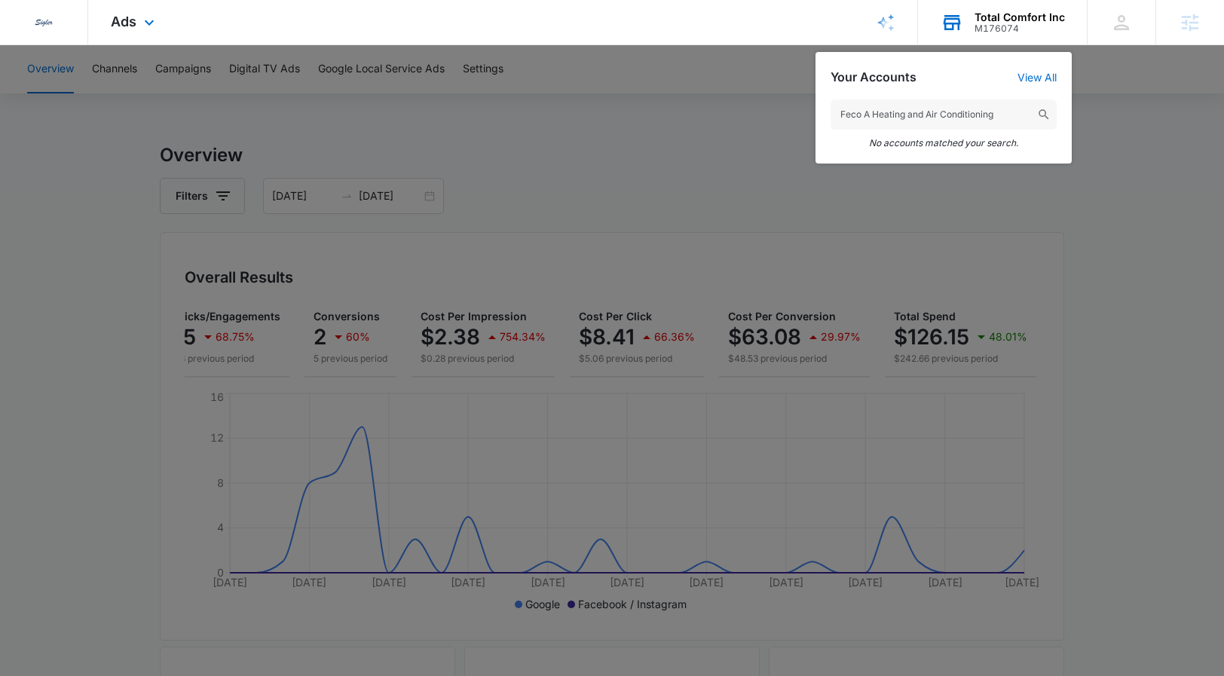
click at [843, 114] on input "Feco A Heating and Air Conditioning" at bounding box center [944, 115] width 226 height 30
click at [850, 115] on input "Feco A Heating and Air Conditioning" at bounding box center [944, 115] width 226 height 30
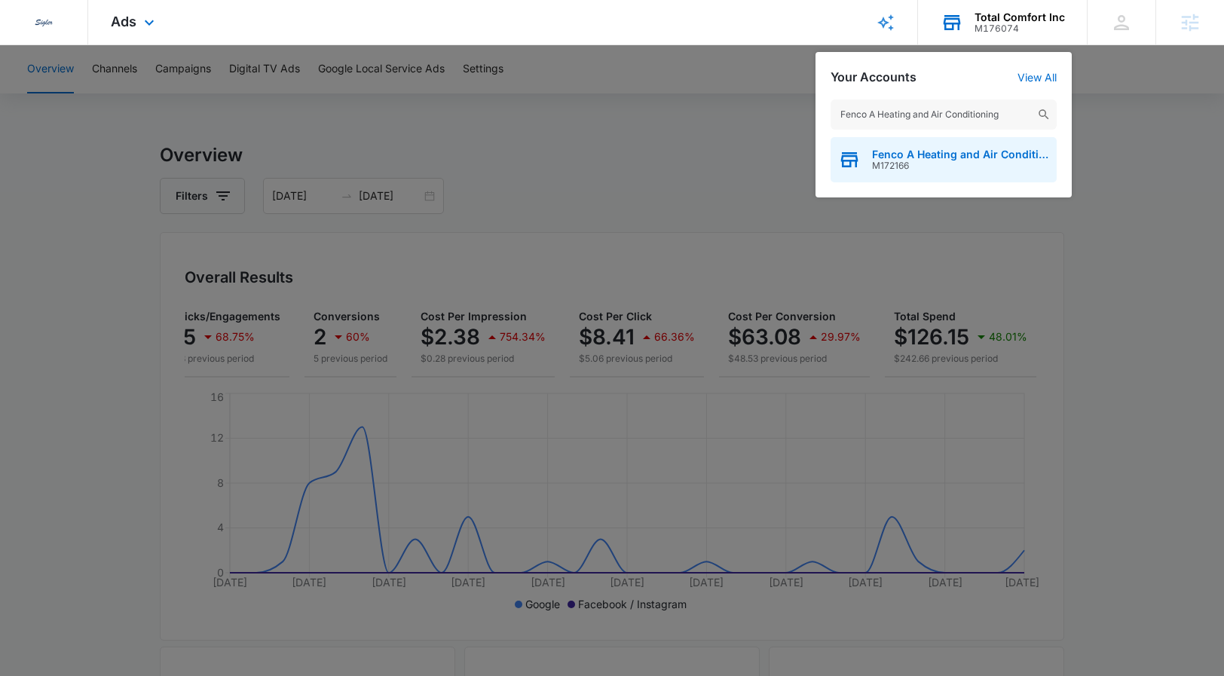
type input "Fenco A Heating and Air Conditioning"
click at [939, 151] on span "Fenco A Heating and Air Conditioning" at bounding box center [960, 155] width 177 height 12
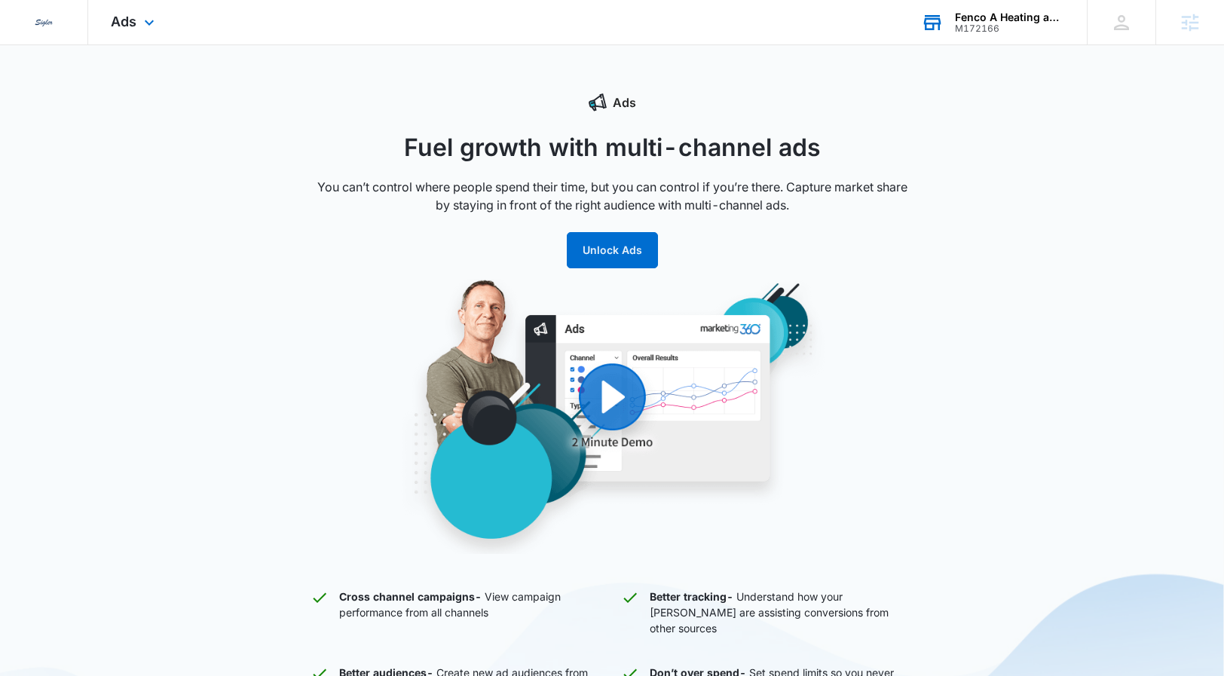
click at [163, 23] on div "Ads Apps Reputation Websites Forms CRM Email Social Payments Content Ads Intell…" at bounding box center [134, 22] width 93 height 44
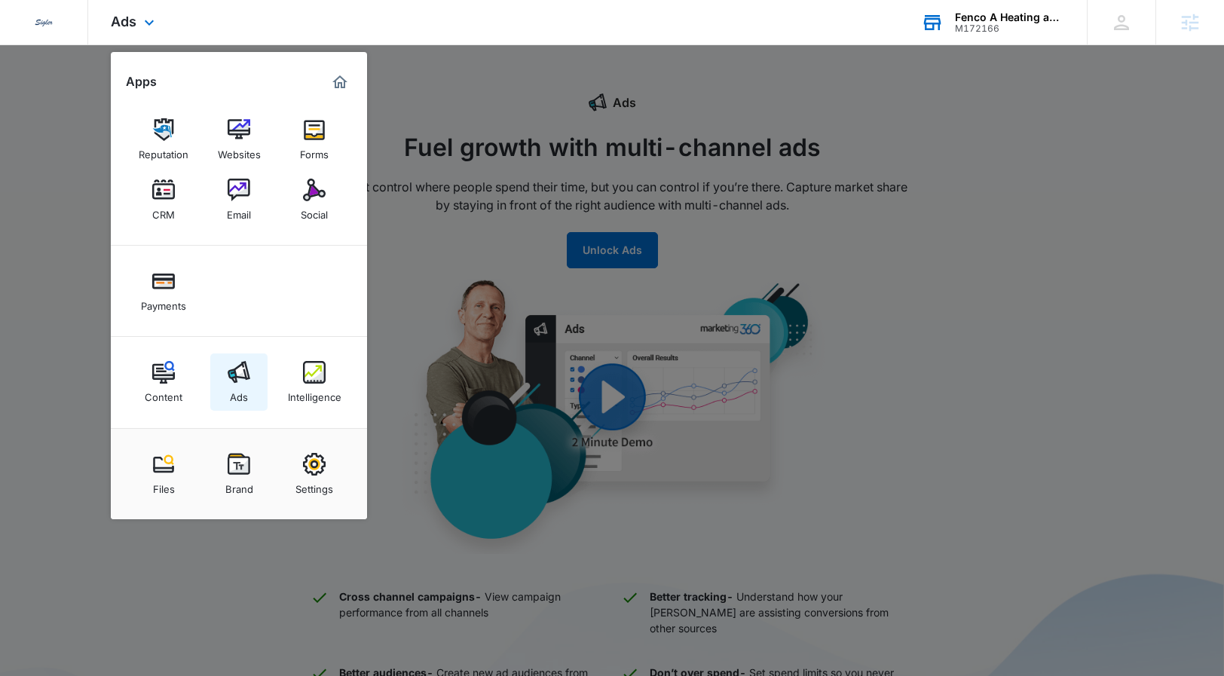
click at [235, 384] on div "Ads" at bounding box center [239, 394] width 18 height 20
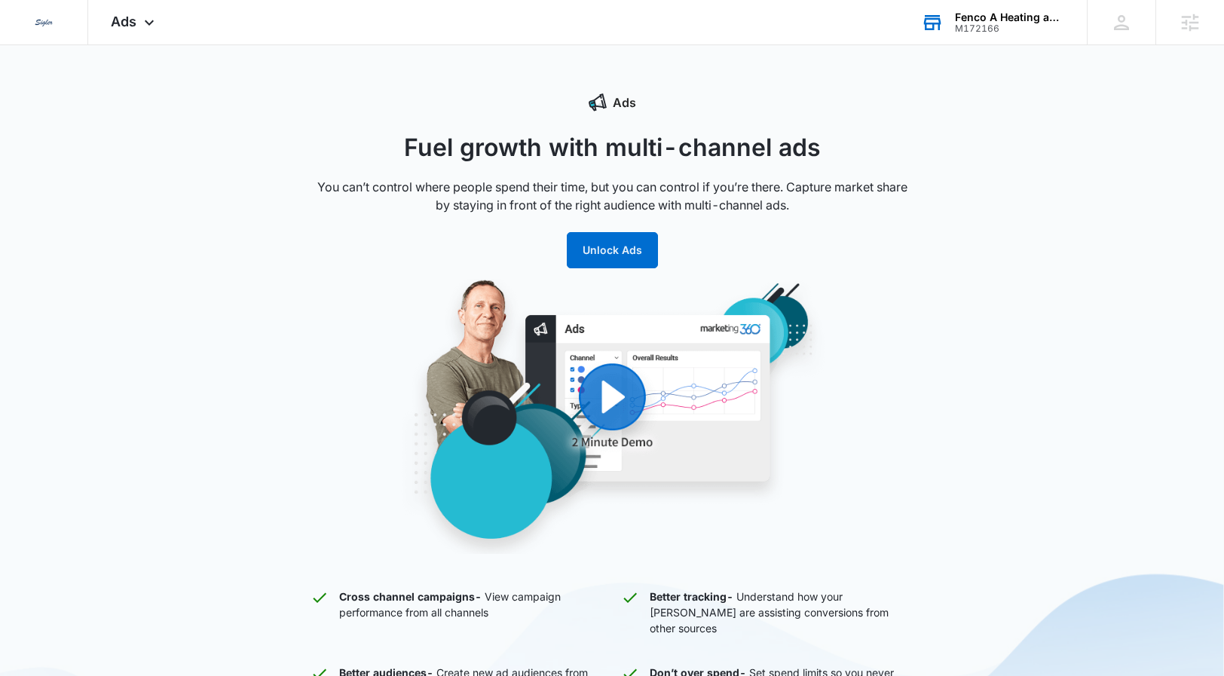
click at [991, 23] on div "M172166" at bounding box center [1010, 28] width 110 height 11
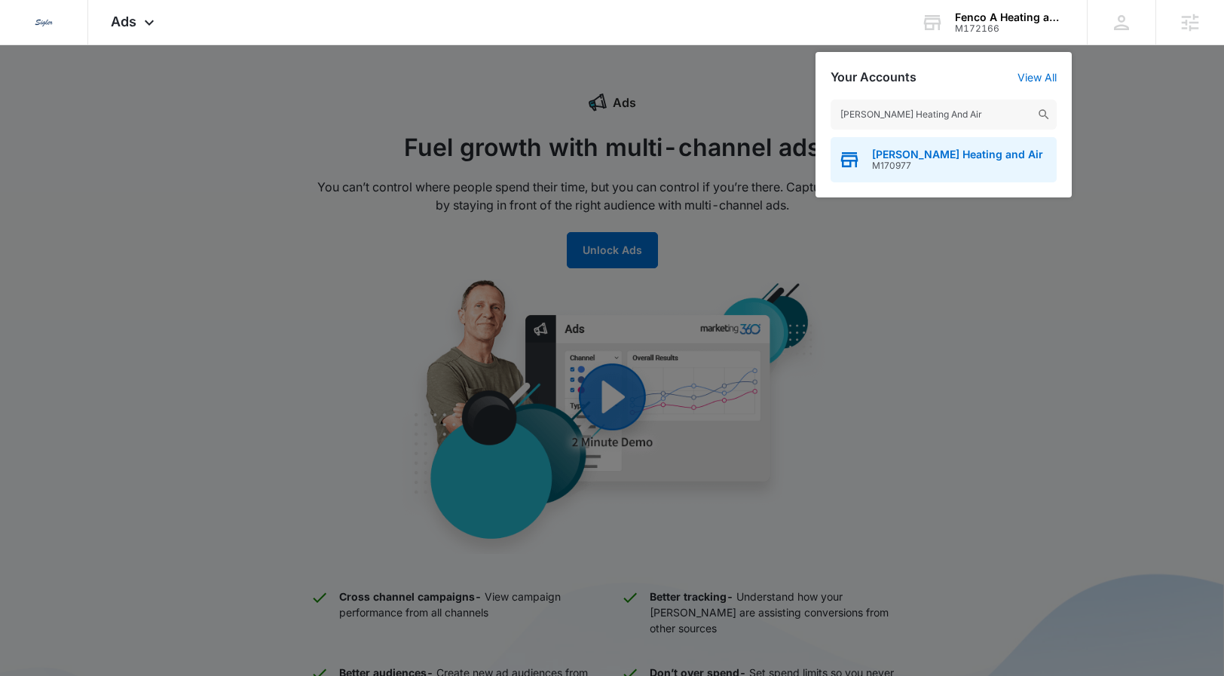
type input "Ortiz Heating And Air"
click at [923, 166] on span "M170977" at bounding box center [957, 166] width 171 height 11
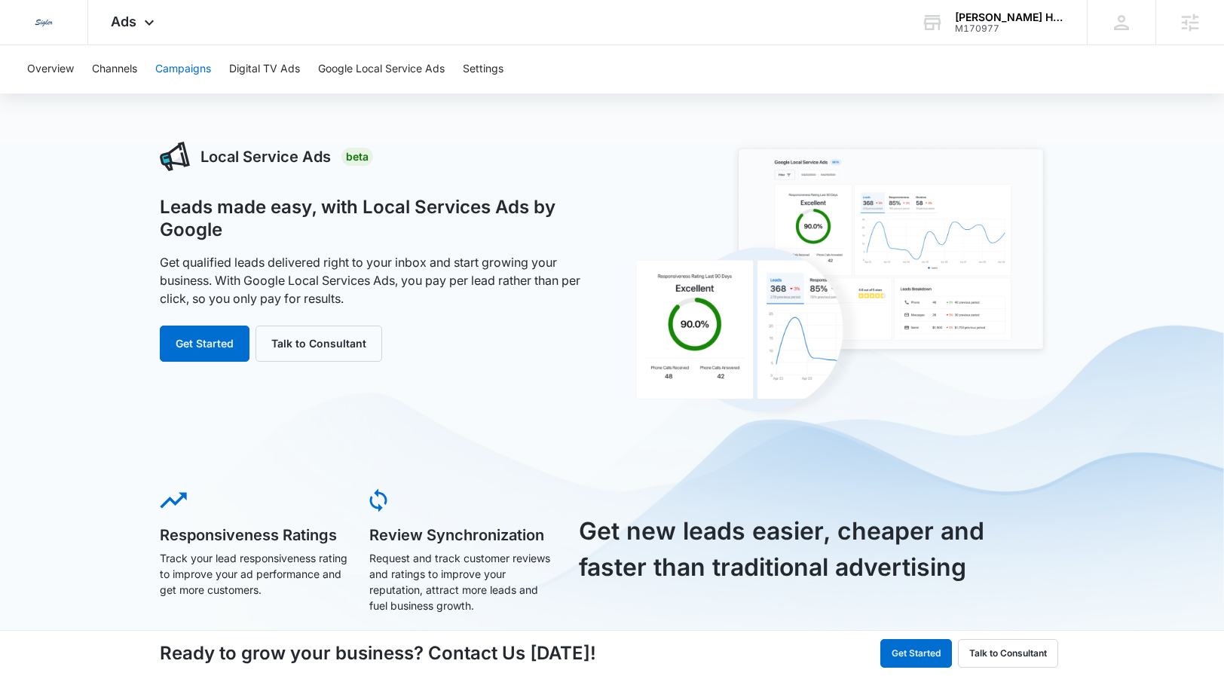
click at [184, 77] on button "Campaigns" at bounding box center [183, 69] width 56 height 48
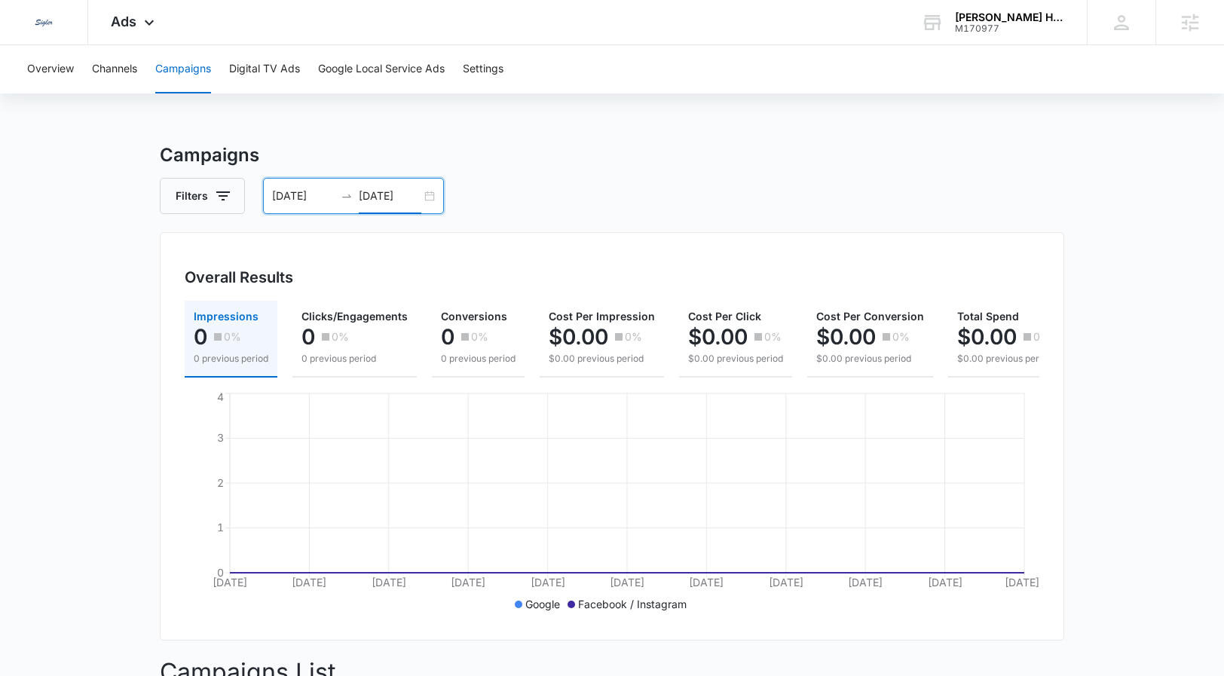
click at [382, 204] on input "[DATE]" at bounding box center [390, 196] width 63 height 17
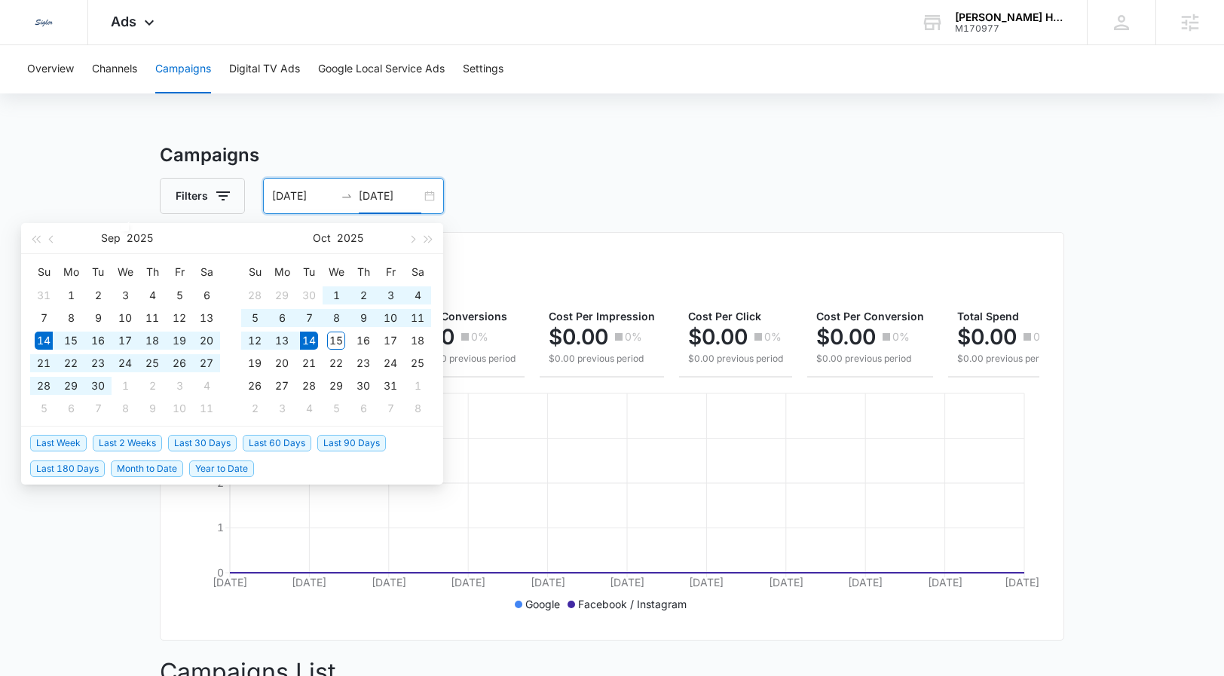
type input "[DATE]"
click at [216, 470] on span "Year to Date" at bounding box center [221, 469] width 65 height 17
type input "01/01/2025"
type input "[DATE]"
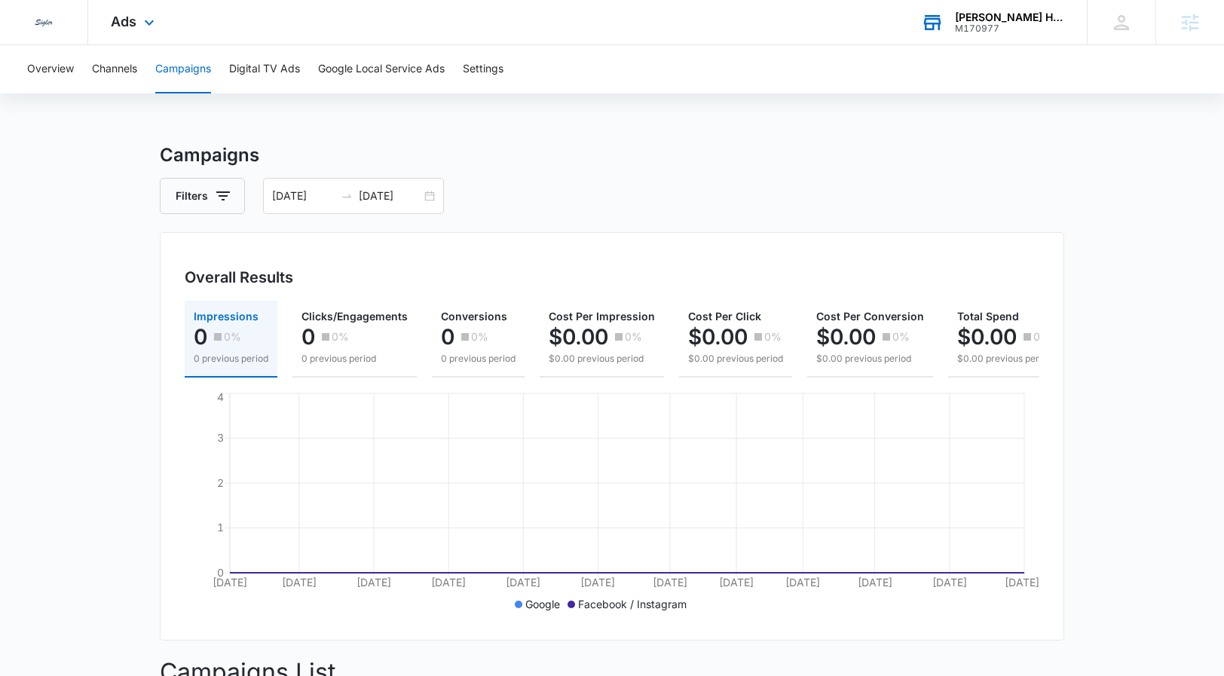
click at [970, 25] on div "M170977" at bounding box center [1010, 28] width 110 height 11
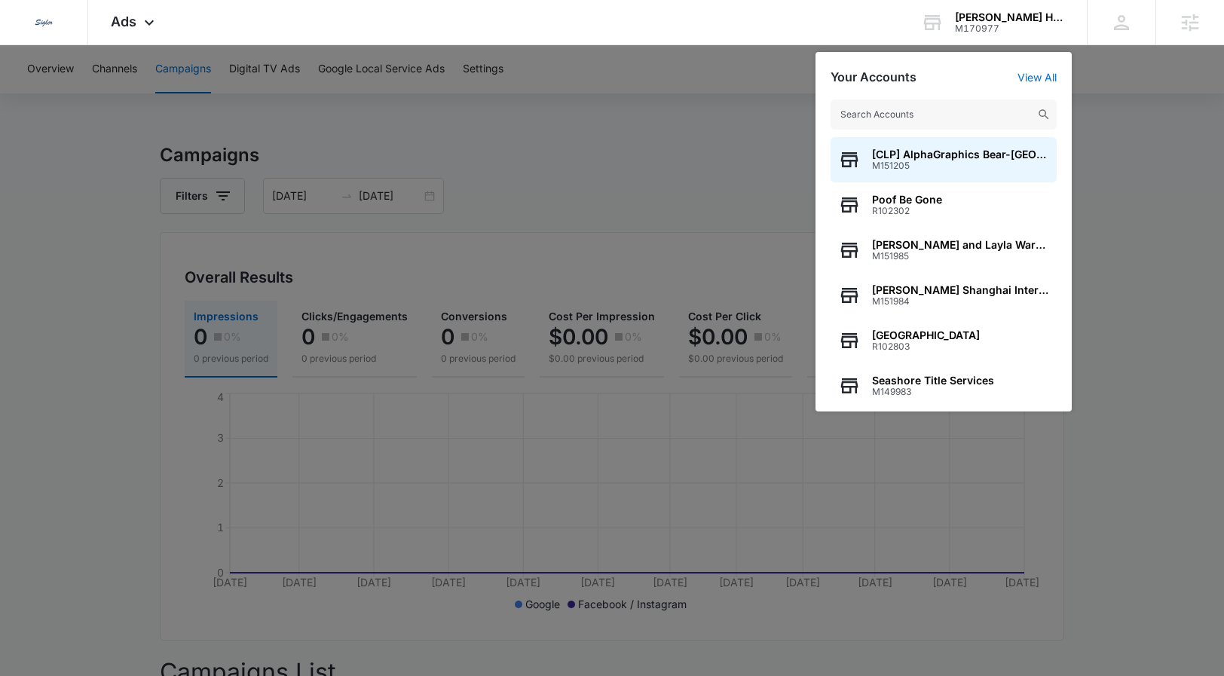
click at [912, 113] on input "text" at bounding box center [944, 115] width 226 height 30
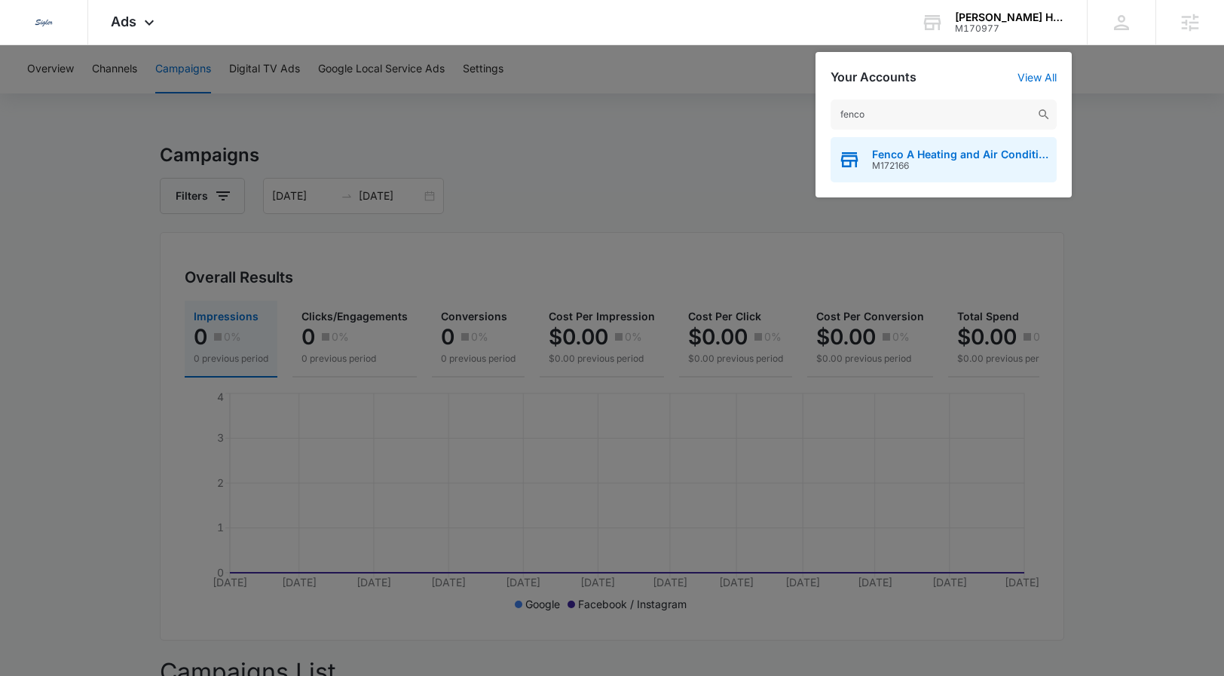
type input "fenco"
click at [929, 158] on span "Fenco A Heating and Air Conditioning" at bounding box center [960, 155] width 177 height 12
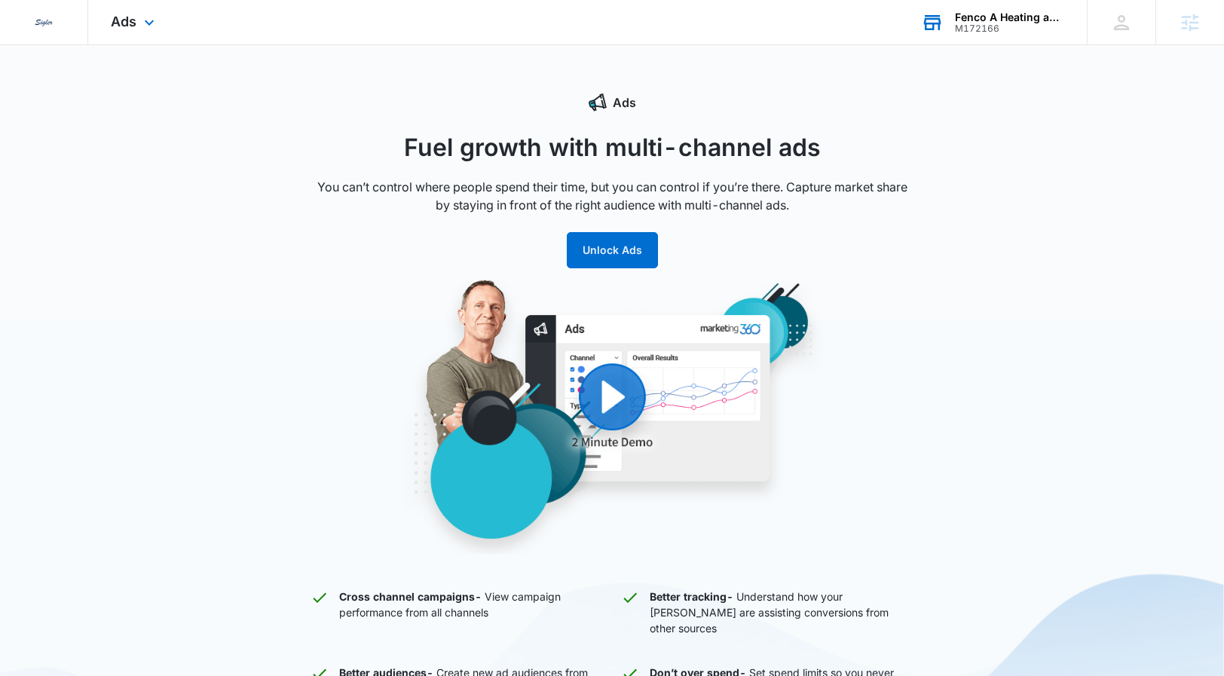
click at [1006, 32] on div "M172166" at bounding box center [1010, 28] width 110 height 11
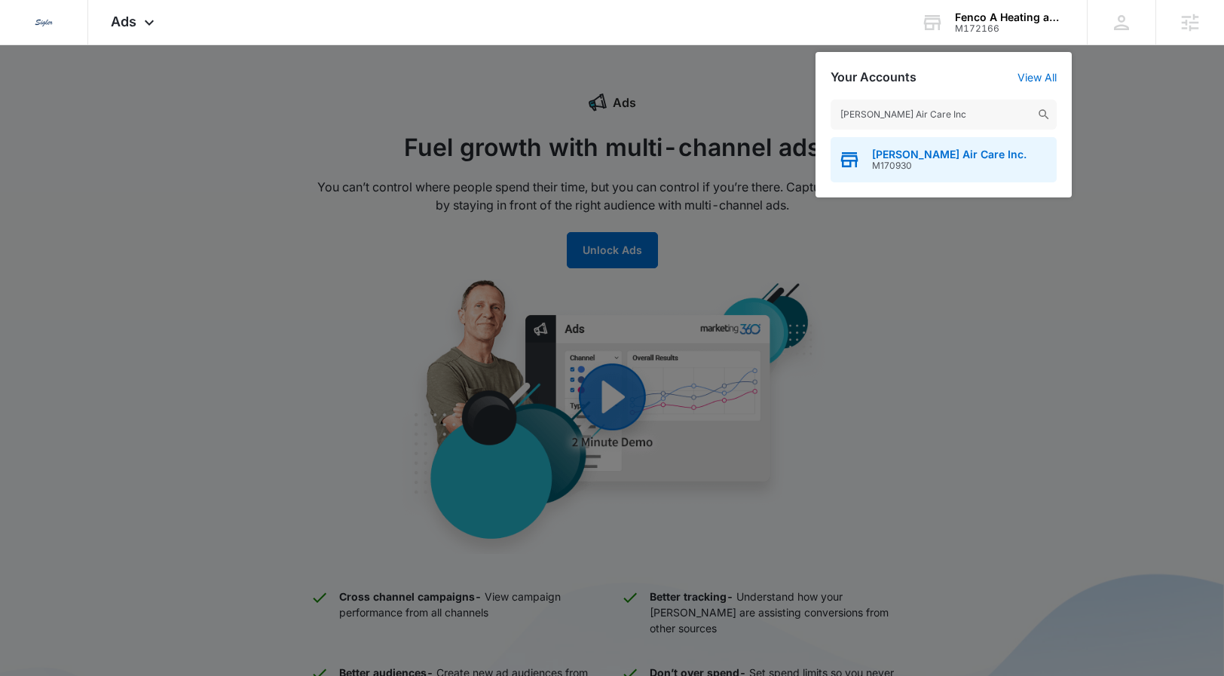
type input "Paul Mitchell's Air Care Inc"
click at [933, 167] on span "M170930" at bounding box center [949, 166] width 155 height 11
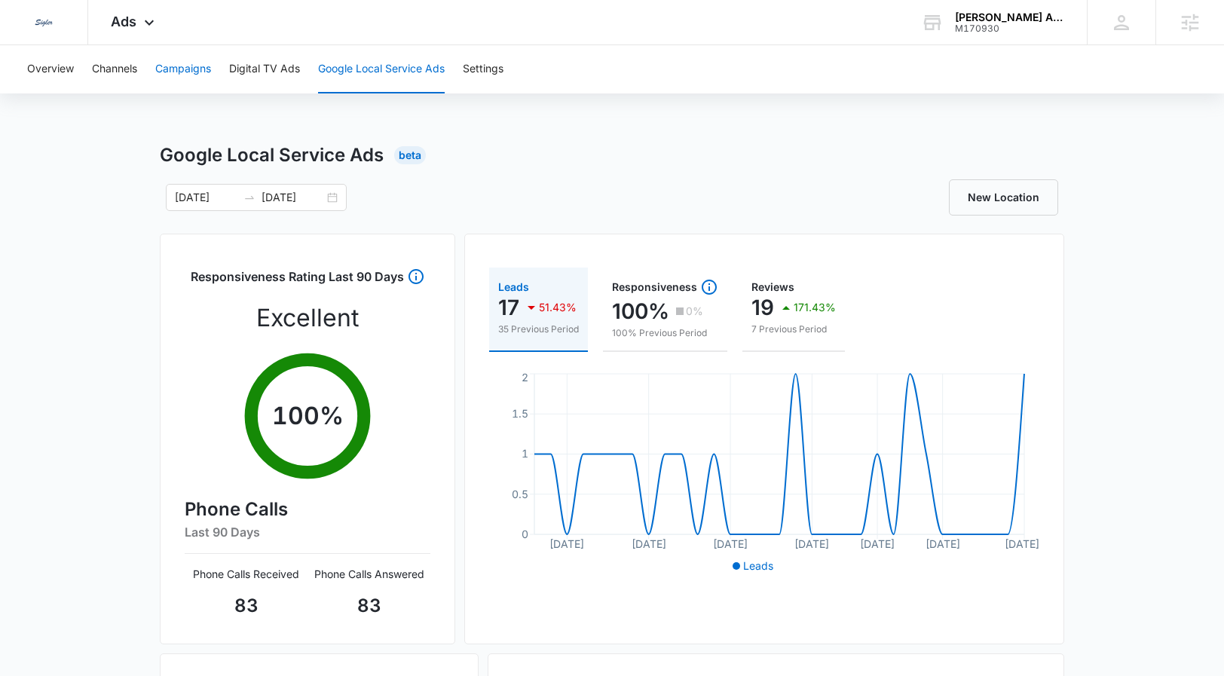
click at [206, 60] on button "Campaigns" at bounding box center [183, 69] width 56 height 48
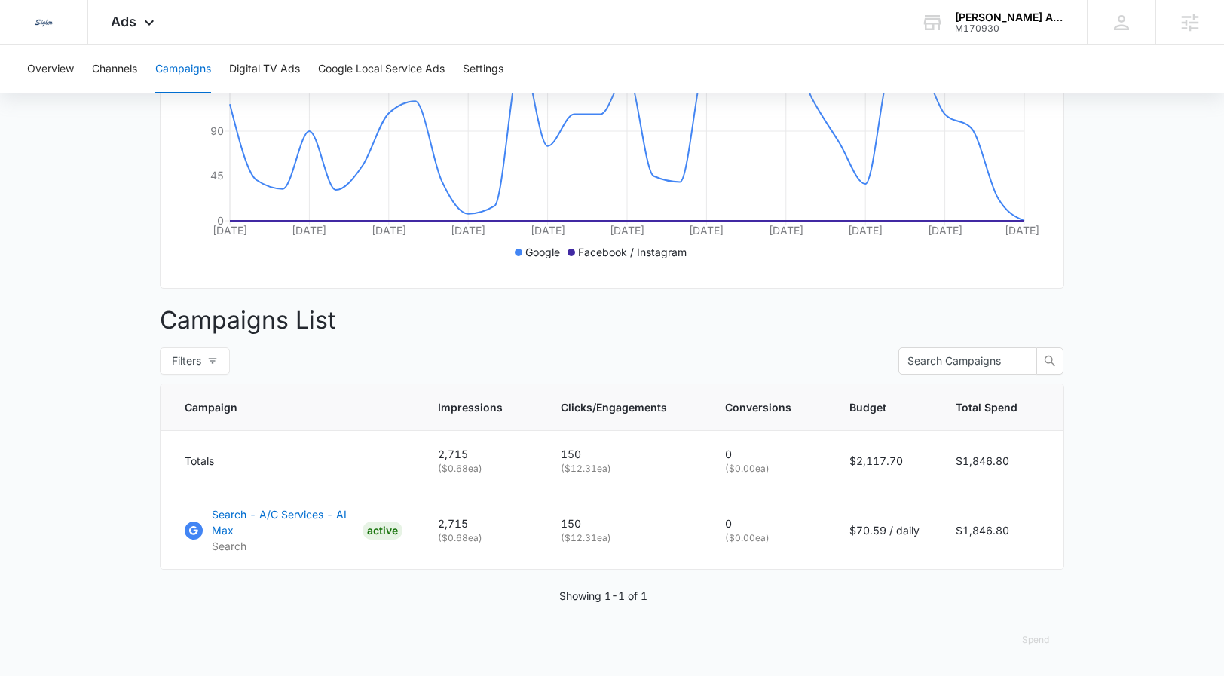
scroll to position [363, 0]
click at [1033, 550] on button "Spend" at bounding box center [1035, 640] width 57 height 36
click at [1041, 550] on button "Optimized" at bounding box center [1057, 582] width 98 height 21
click at [1046, 550] on button "Spend" at bounding box center [1035, 640] width 57 height 36
click at [1036, 550] on div "Optimized Raw" at bounding box center [1057, 593] width 100 height 68
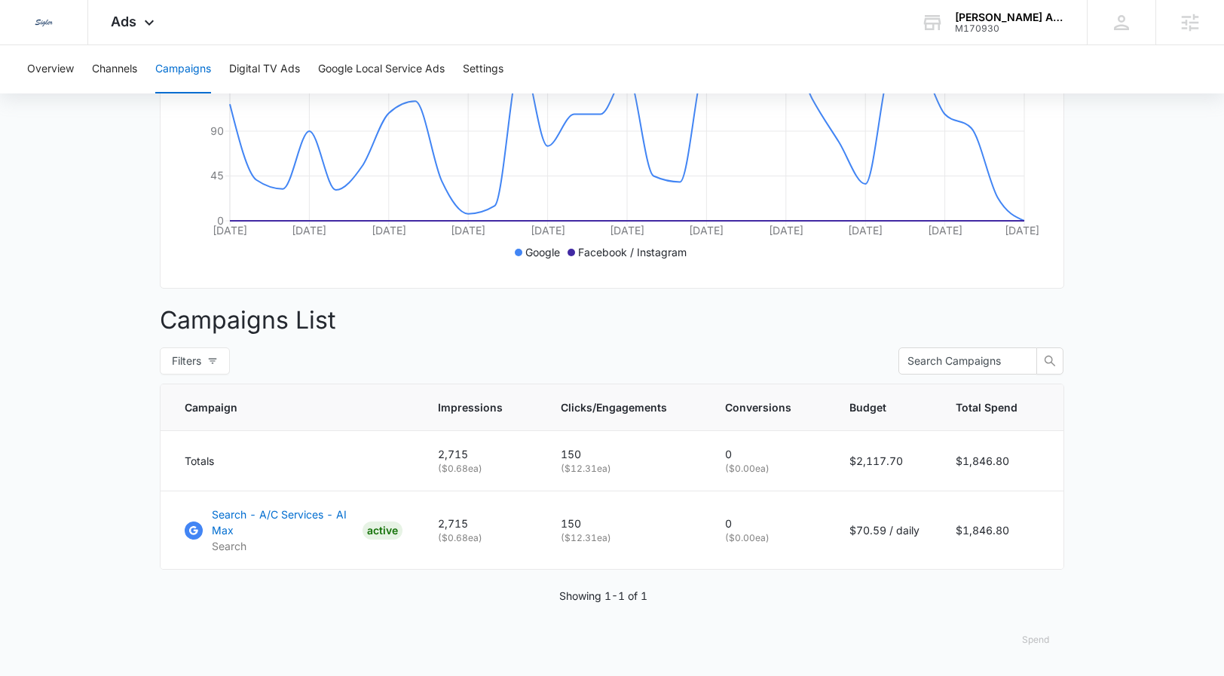
click at [1037, 550] on button "Spend" at bounding box center [1035, 640] width 57 height 36
click at [1028, 550] on div "Raw" at bounding box center [1048, 603] width 44 height 9
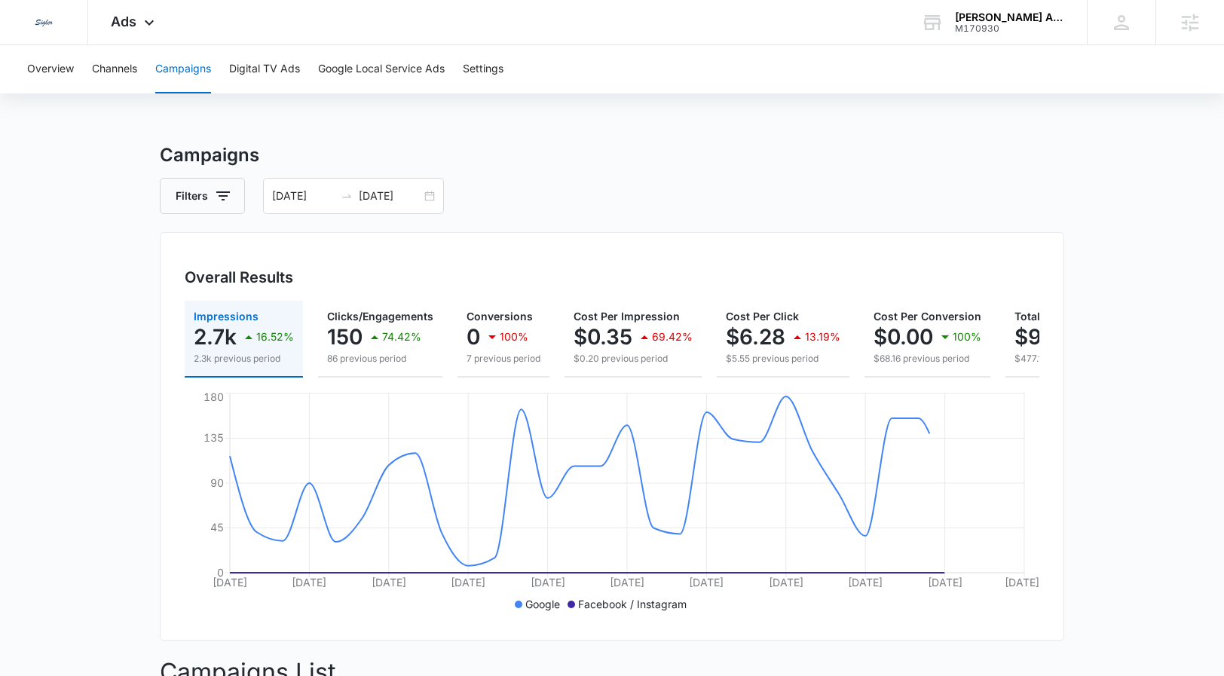
scroll to position [0, 131]
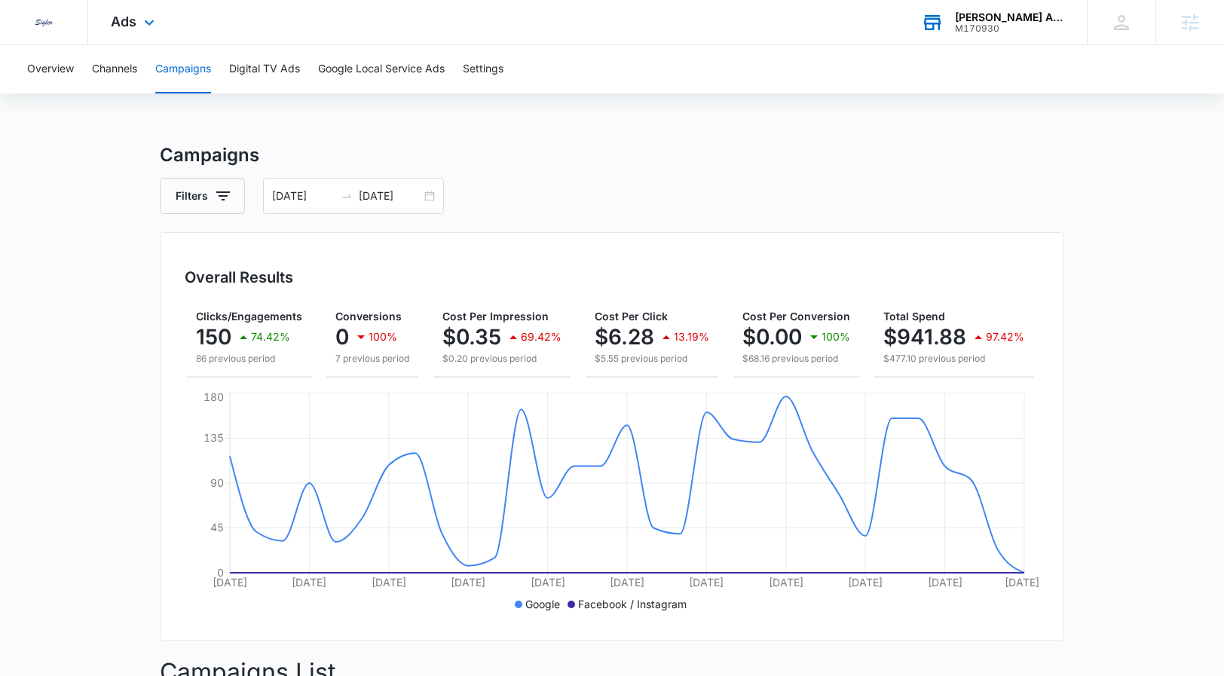
click at [1016, 24] on div "M170930" at bounding box center [1010, 28] width 110 height 11
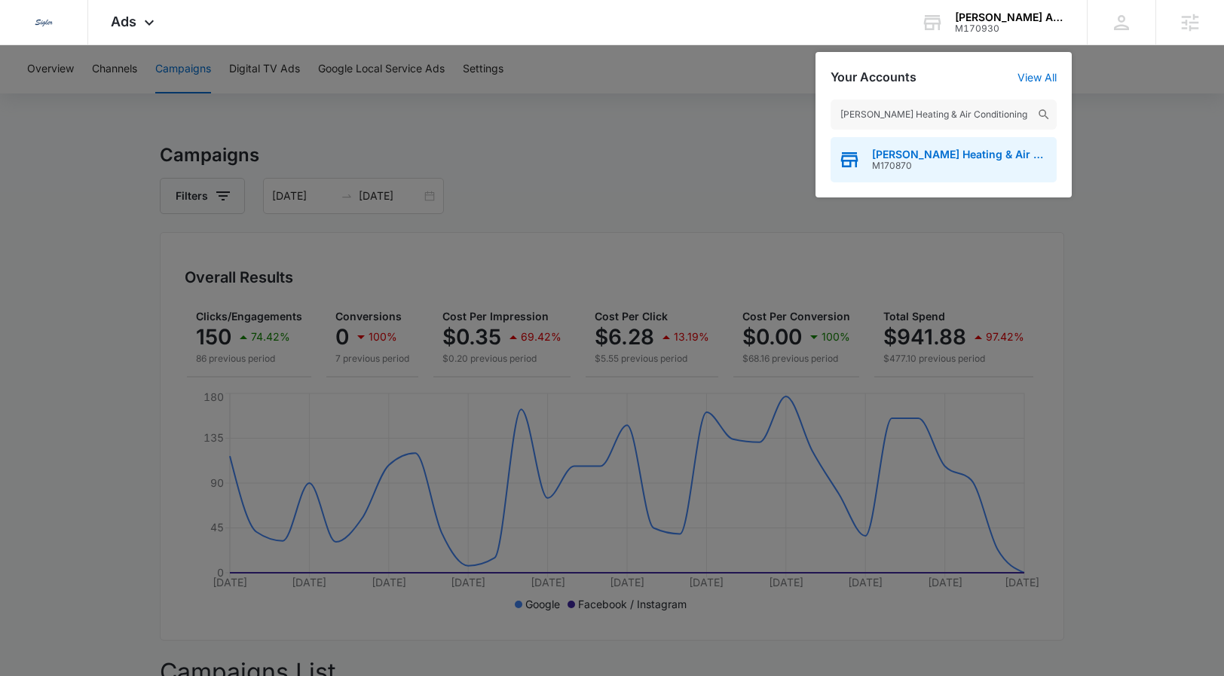
type input "Stuart Rose Heating & Air Conditioning"
click at [930, 154] on span "Stuart Rose Heating & Air Conditioning" at bounding box center [960, 155] width 177 height 12
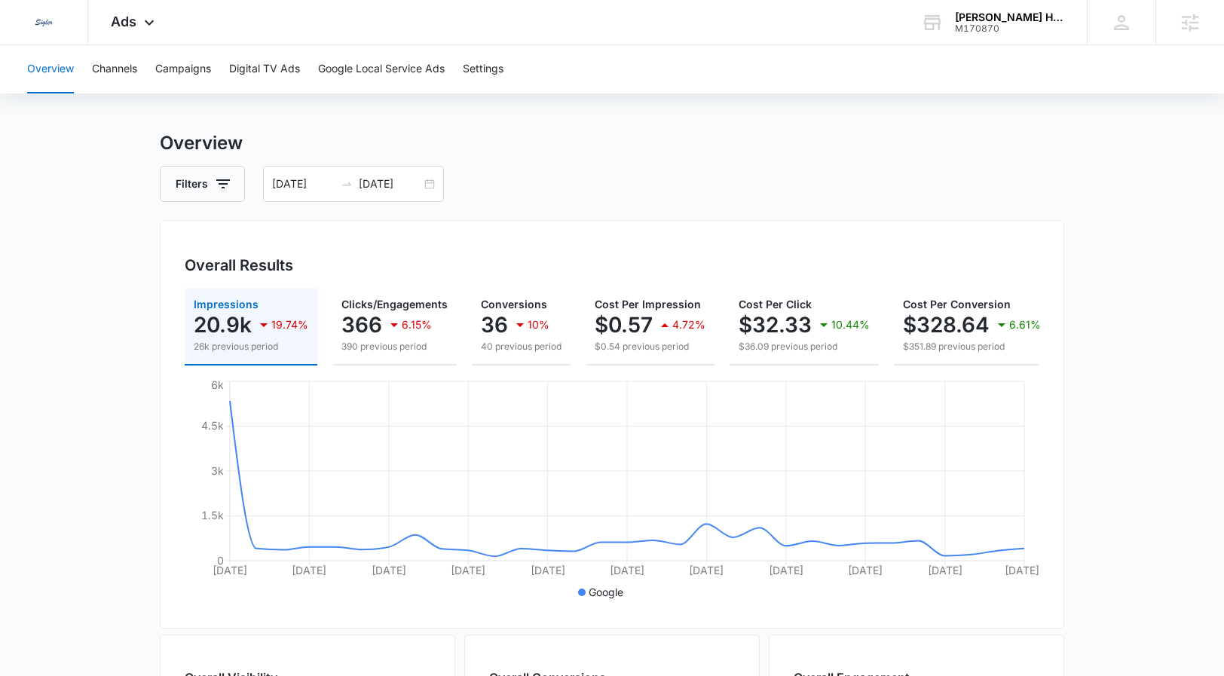
scroll to position [25, 0]
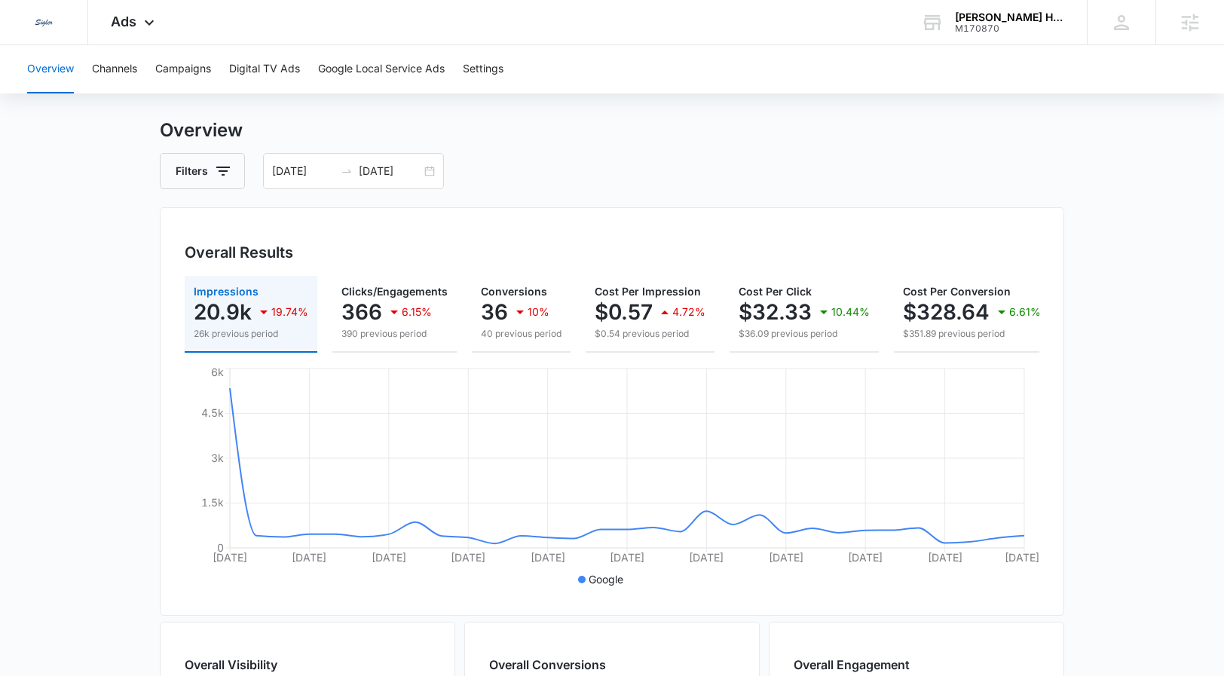
click at [841, 364] on div "Impressions 20.9k 19.74% 26k previous period Clicks/Engagements 366 6.15% 390 p…" at bounding box center [612, 433] width 855 height 315
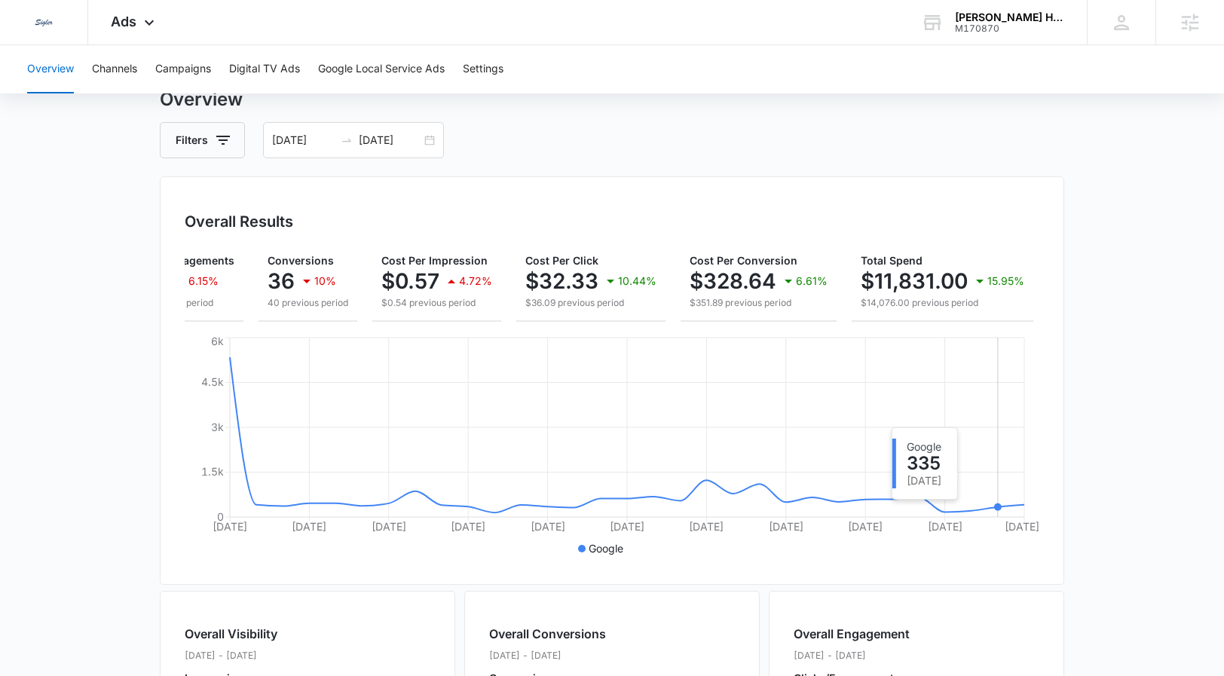
scroll to position [559, 0]
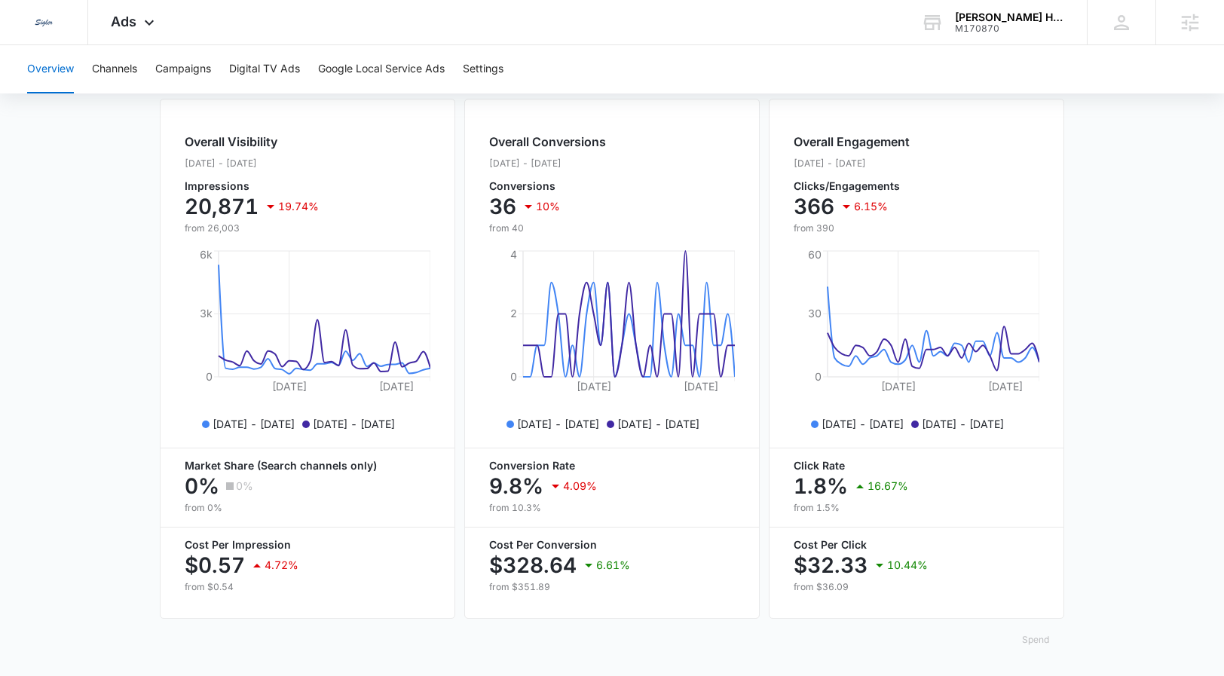
click at [1036, 550] on button "Spend" at bounding box center [1035, 640] width 57 height 36
click at [1026, 550] on div "Raw" at bounding box center [1048, 603] width 44 height 9
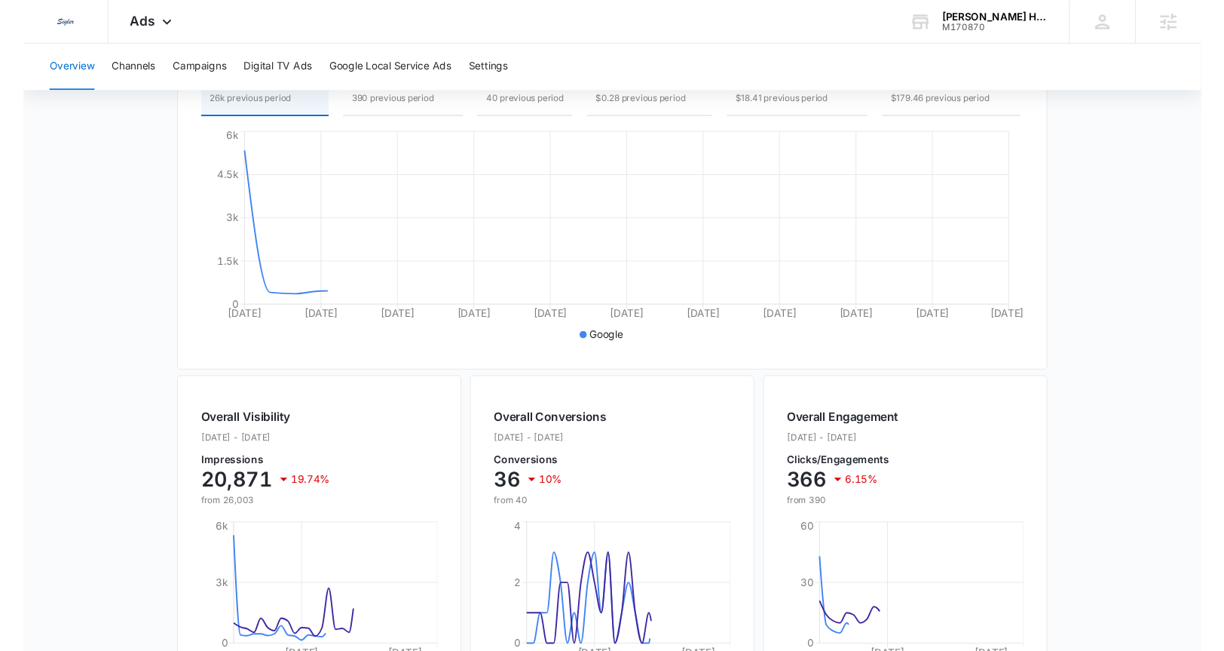
scroll to position [0, 0]
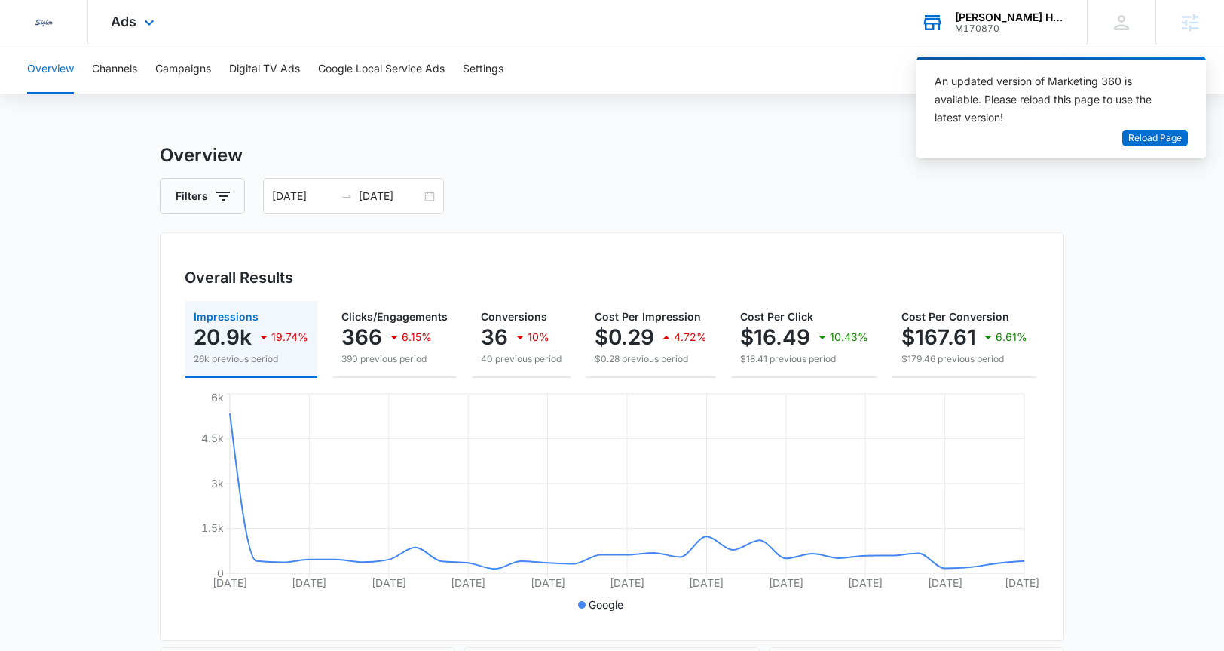
click at [997, 23] on div "M170870" at bounding box center [1010, 28] width 110 height 11
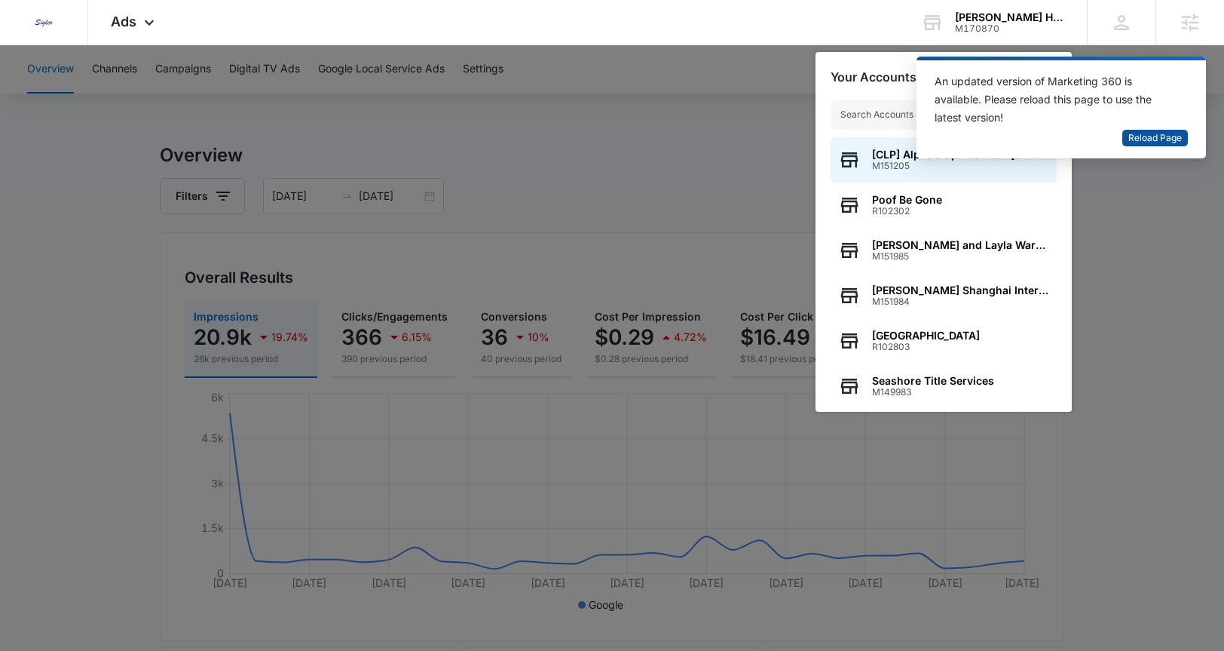
click at [1066, 136] on span "Reload Page" at bounding box center [1156, 138] width 54 height 14
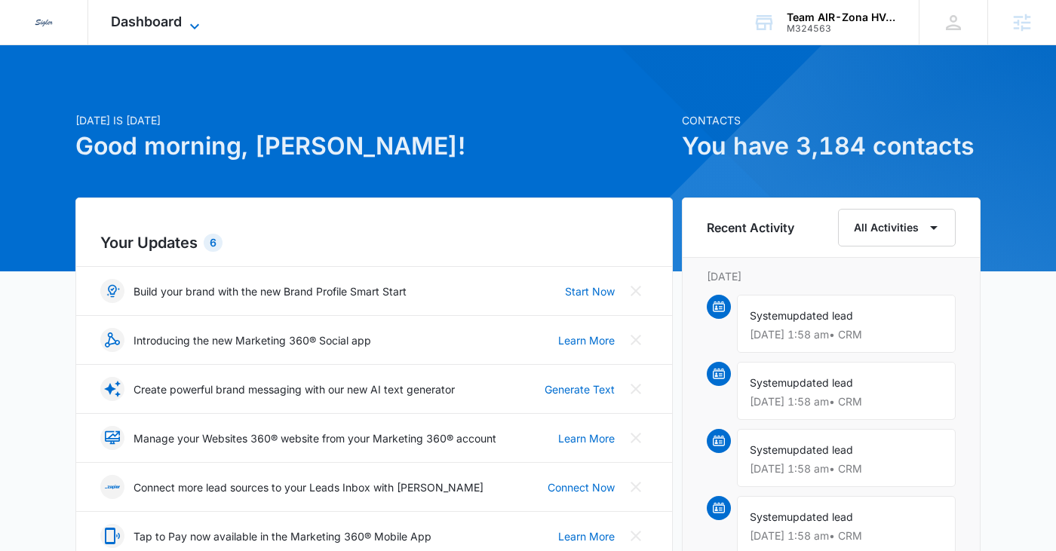
click at [190, 28] on icon at bounding box center [194, 26] width 18 height 18
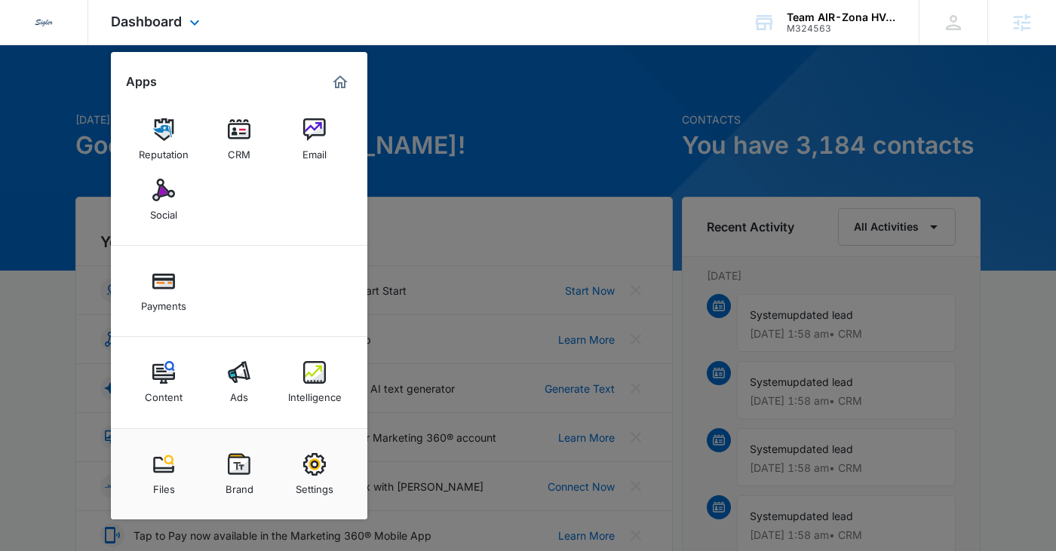
scroll to position [3, 0]
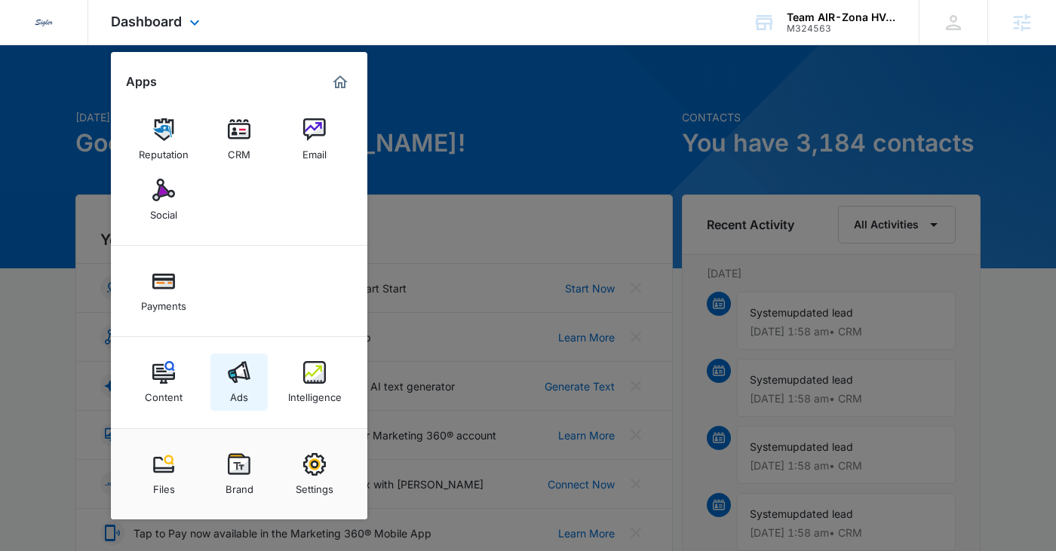
click at [265, 375] on link "Ads" at bounding box center [238, 382] width 57 height 57
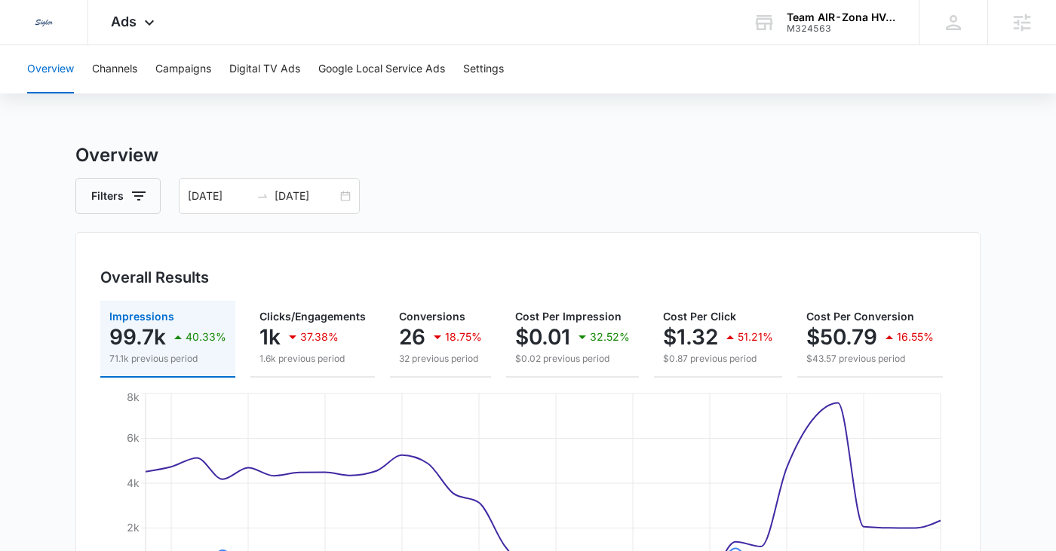
scroll to position [521, 0]
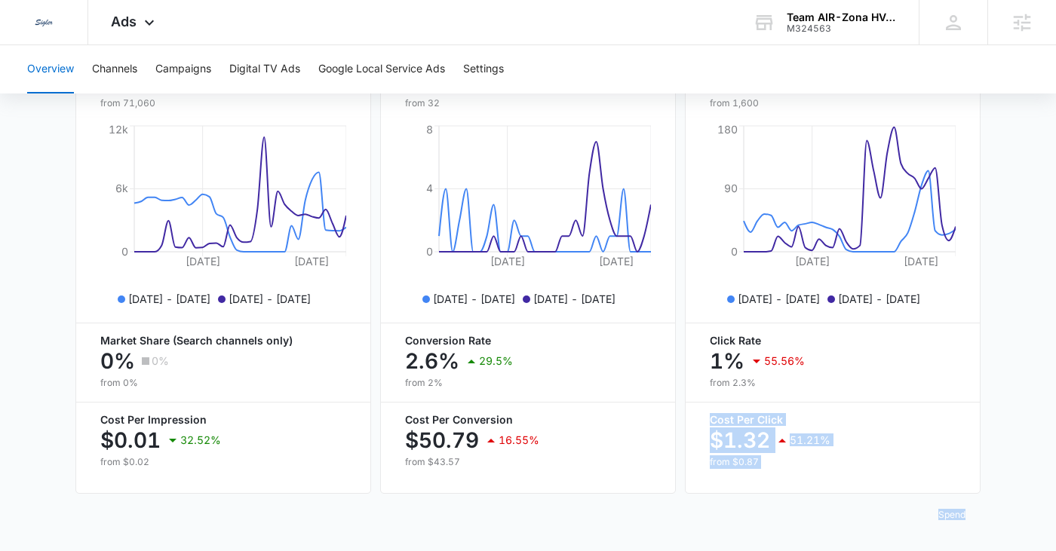
drag, startPoint x: 1054, startPoint y: 544, endPoint x: 1081, endPoint y: 584, distance: 48.3
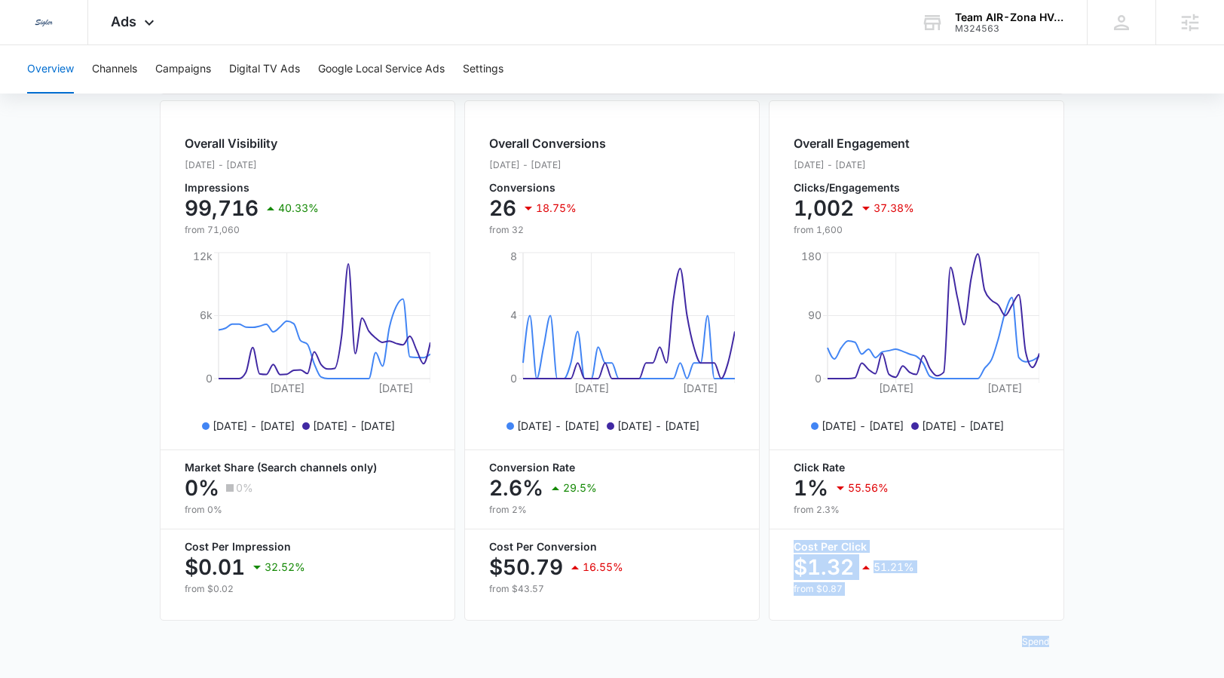
scroll to position [558, 0]
click at [1046, 550] on button "Spend" at bounding box center [1035, 642] width 57 height 36
click at [1049, 550] on button "Raw" at bounding box center [1057, 605] width 98 height 21
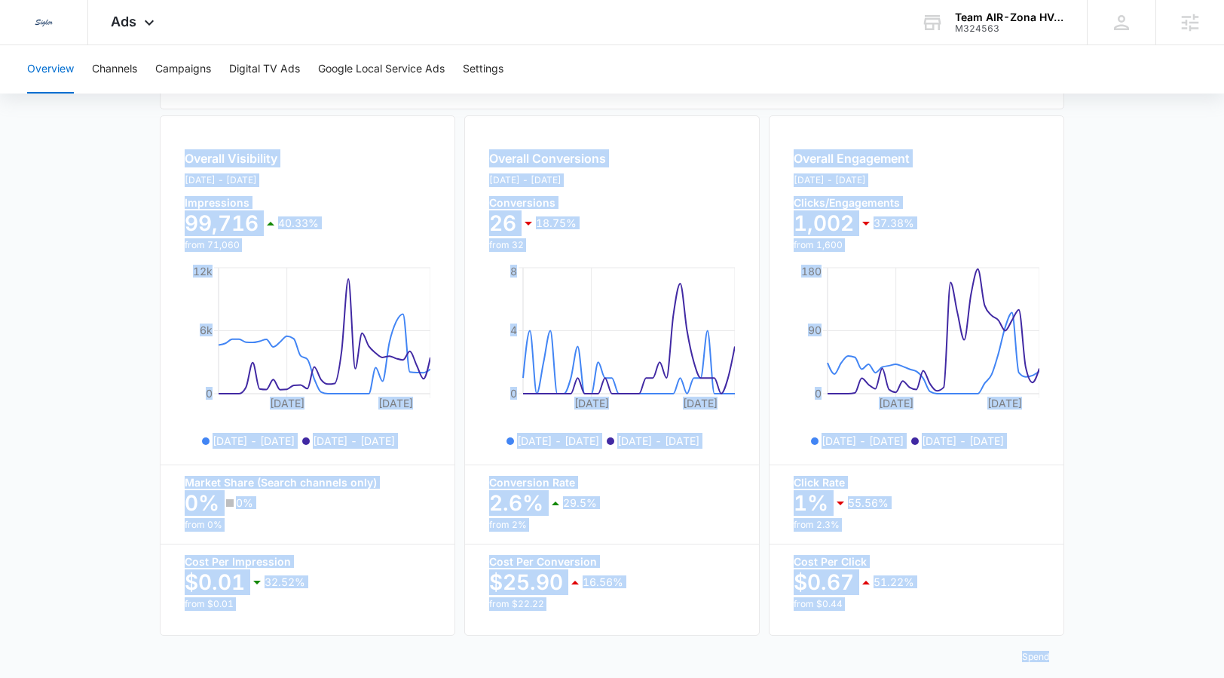
scroll to position [0, 0]
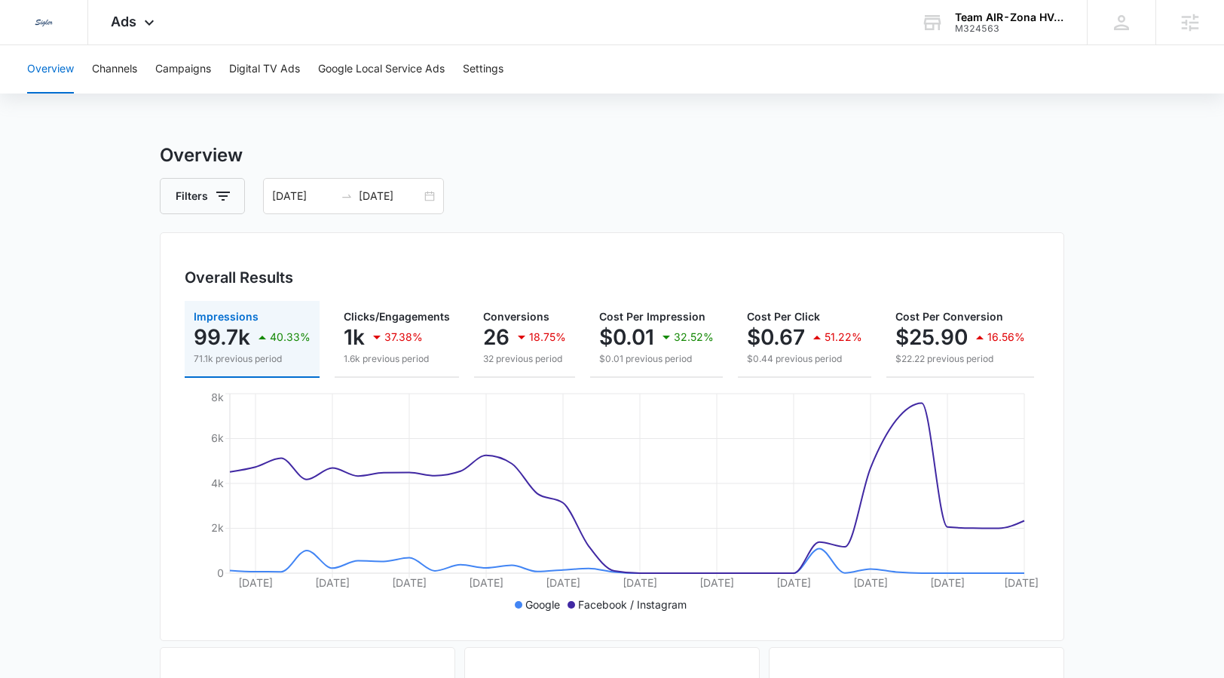
click at [1066, 372] on main "Overview Filters 08/14/2025 09/14/2025 Overall Results Impressions 99.7k 40.33%…" at bounding box center [612, 683] width 1224 height 1083
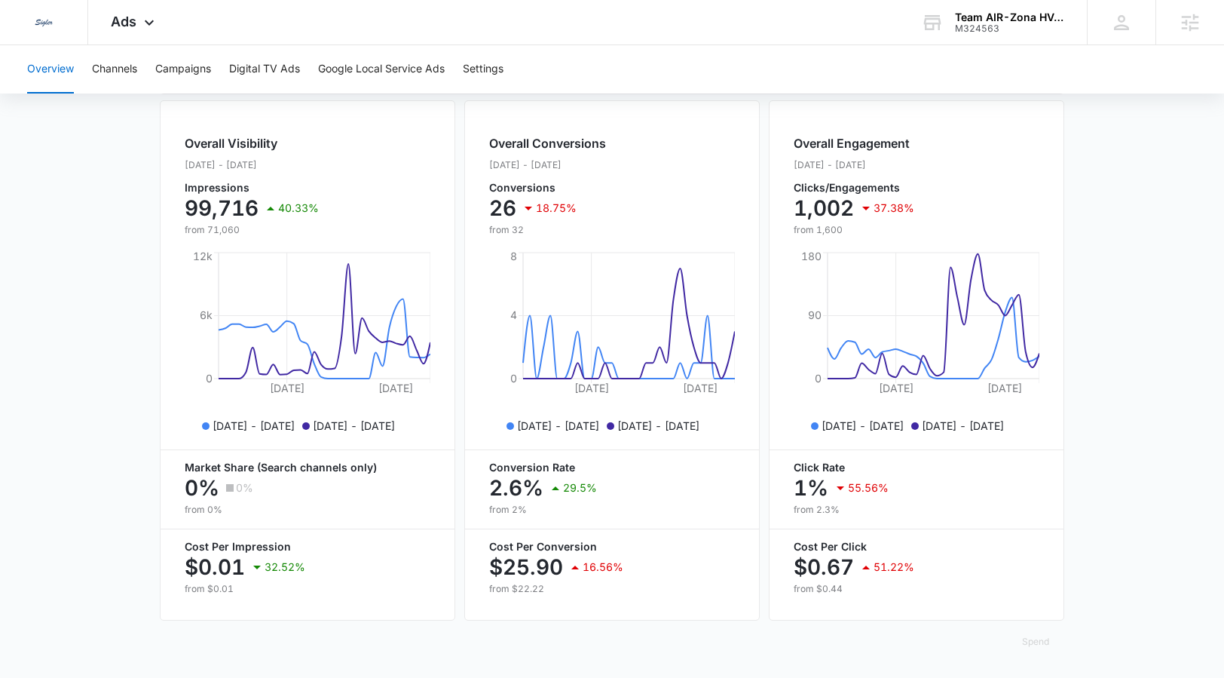
scroll to position [558, 0]
click at [1045, 550] on button "Spend" at bounding box center [1035, 642] width 57 height 36
click at [1051, 550] on div "Optimized" at bounding box center [1048, 584] width 44 height 9
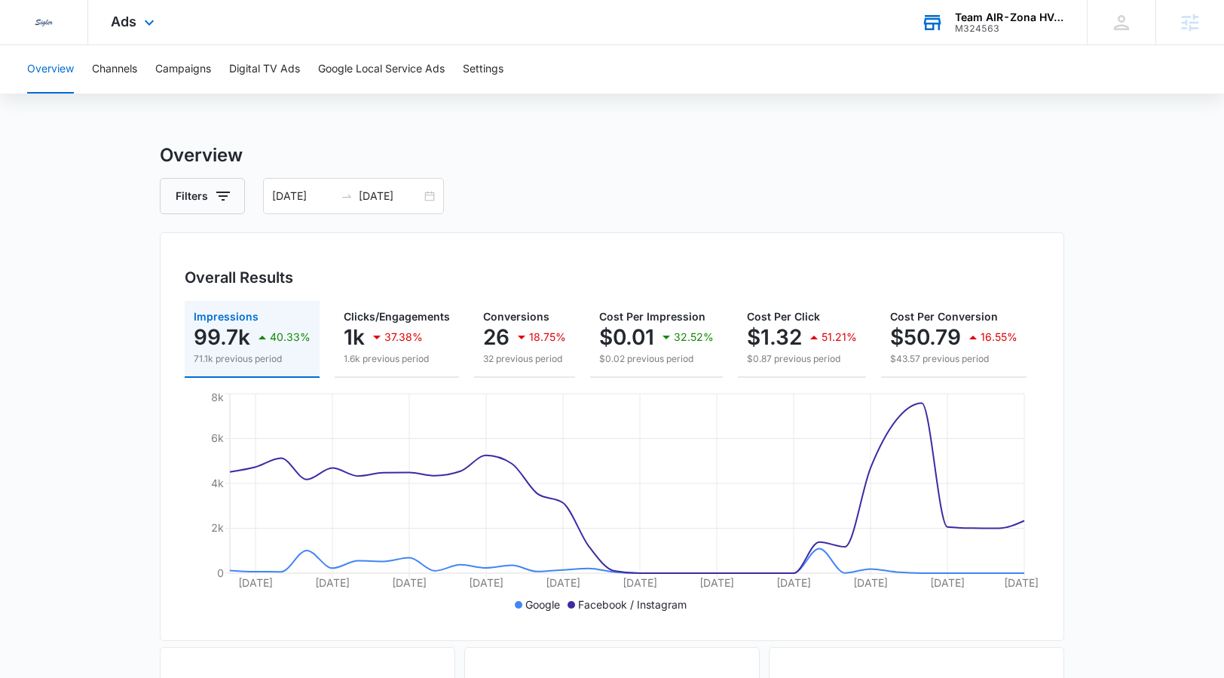
click at [988, 14] on div "Team AIR-Zona HVAC" at bounding box center [1010, 17] width 110 height 12
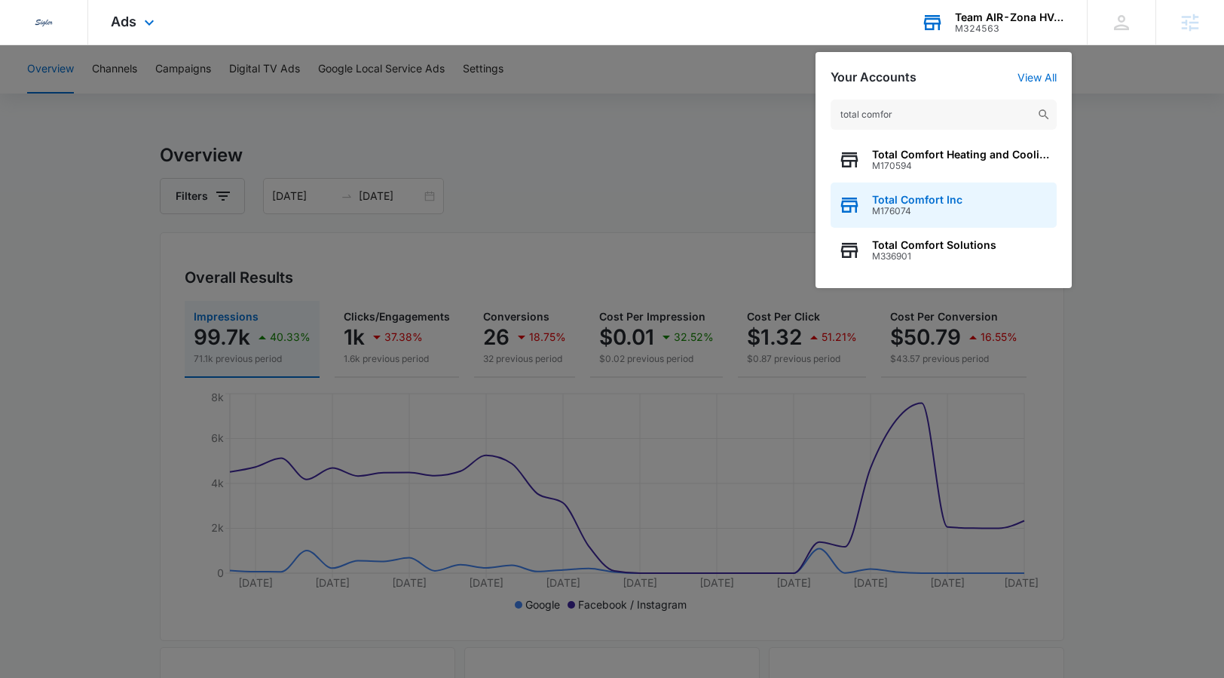
type input "total comfor"
click at [907, 213] on span "M176074" at bounding box center [917, 211] width 90 height 11
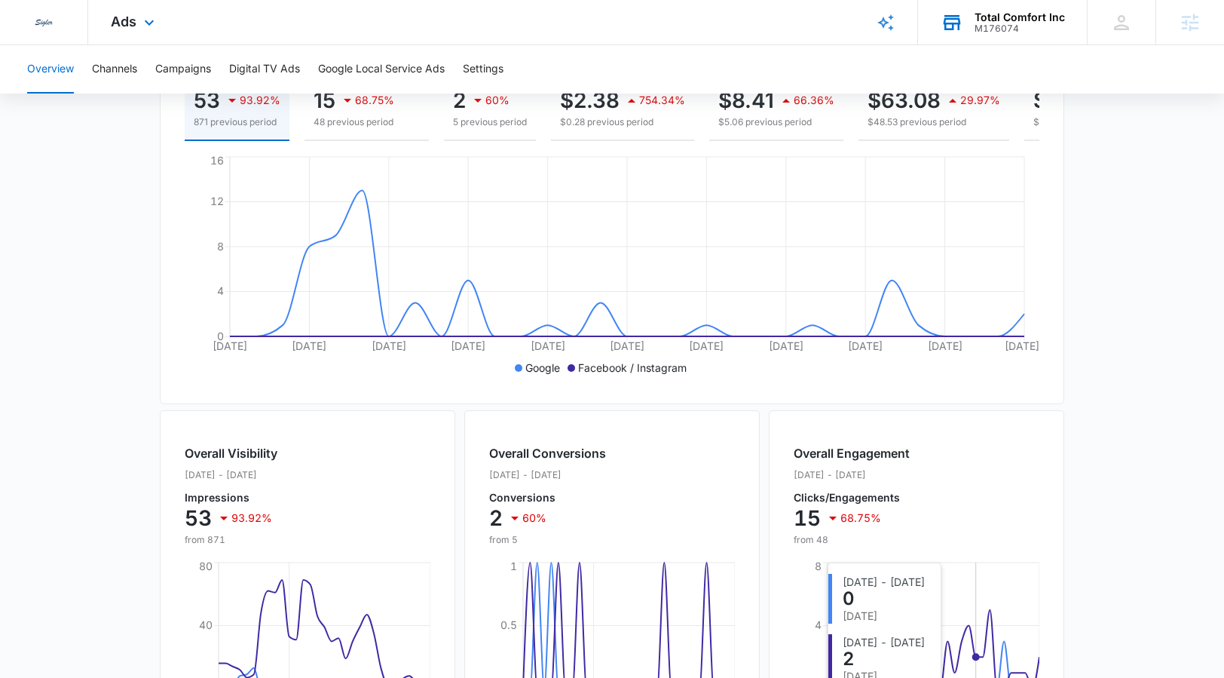
scroll to position [558, 0]
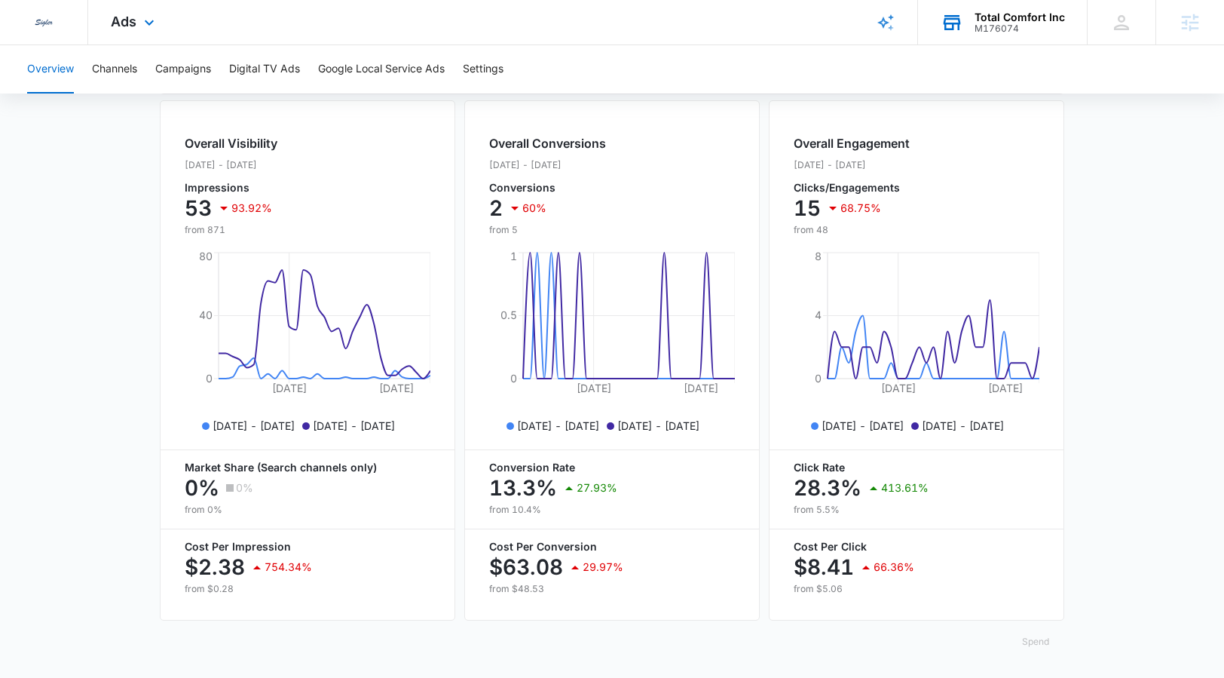
click at [1045, 550] on button "Spend" at bounding box center [1035, 642] width 57 height 36
click at [1042, 550] on div "Raw" at bounding box center [1048, 605] width 44 height 9
click at [1047, 550] on button "Spend" at bounding box center [1035, 642] width 57 height 36
click at [1040, 550] on div "Raw" at bounding box center [1048, 605] width 44 height 9
click at [1031, 550] on button "Spend" at bounding box center [1035, 642] width 57 height 36
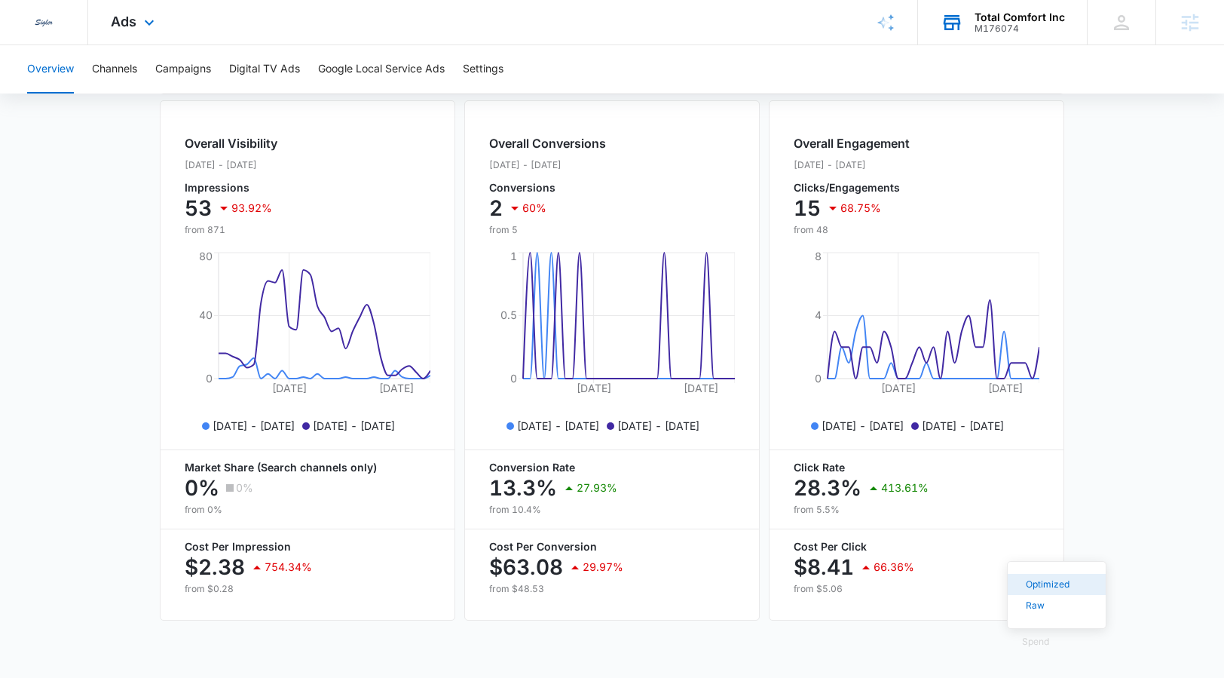
click at [1060, 550] on button "Optimized" at bounding box center [1057, 584] width 98 height 21
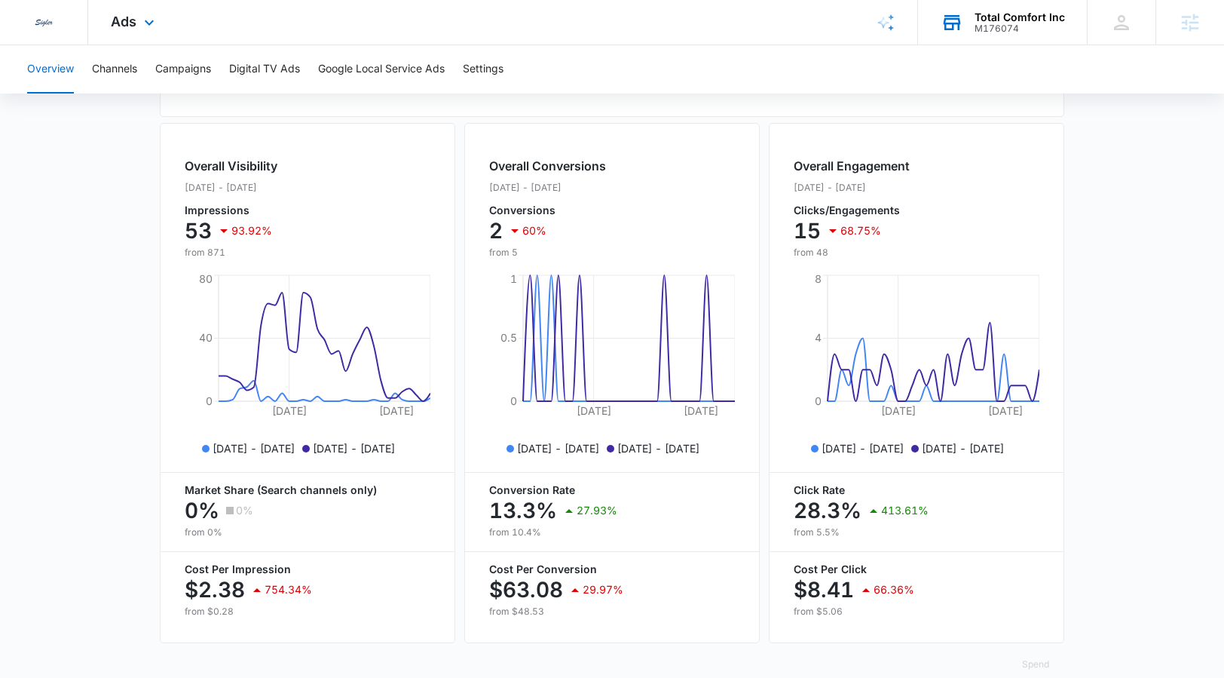
scroll to position [0, 0]
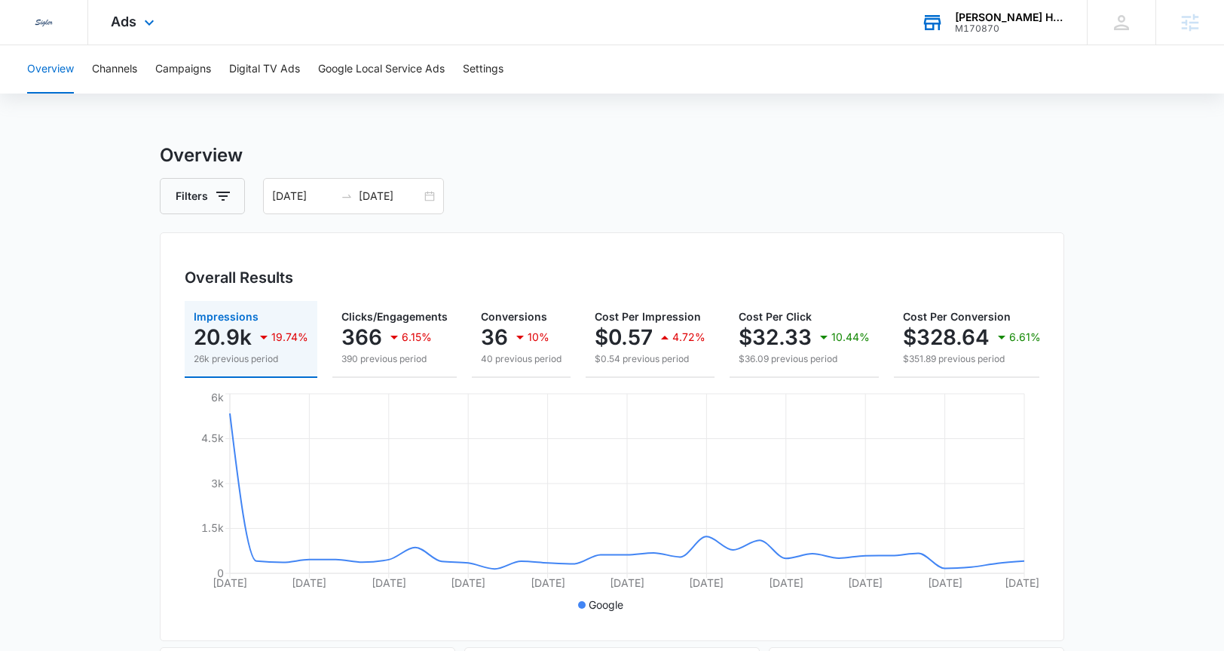
click at [991, 35] on div "[PERSON_NAME] Heating & Air Conditioning M170870 Your Accounts View All" at bounding box center [993, 22] width 188 height 44
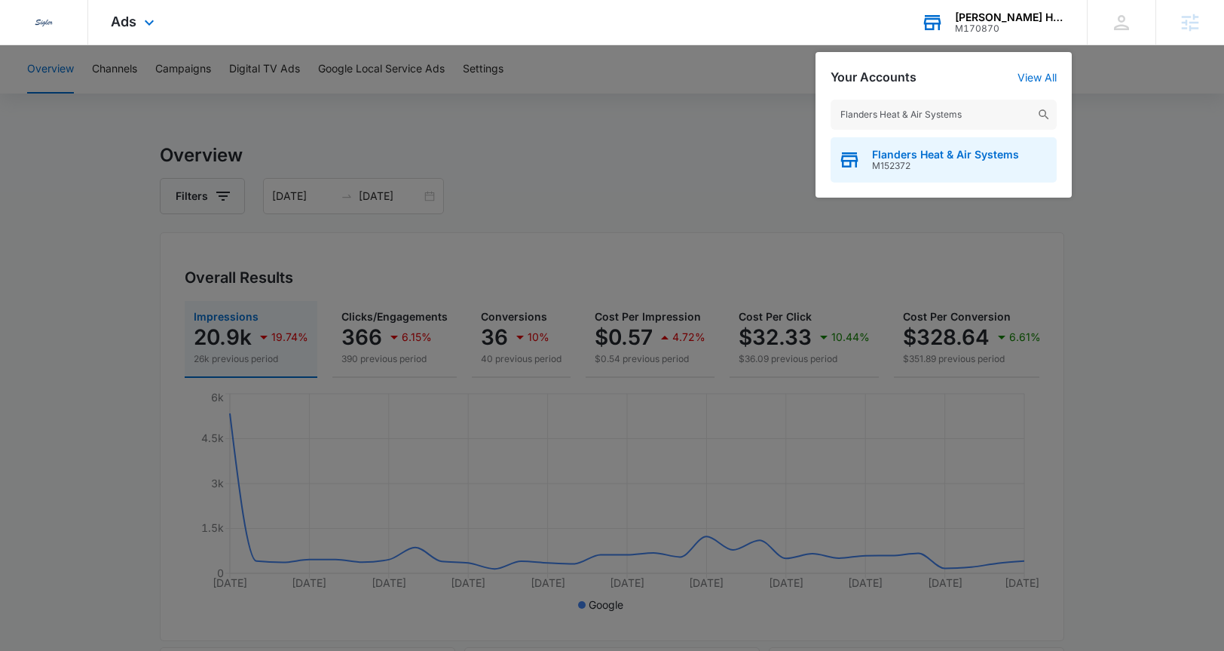
type input "Flanders Heat & Air Systems"
click at [940, 169] on span "M152372" at bounding box center [945, 166] width 147 height 11
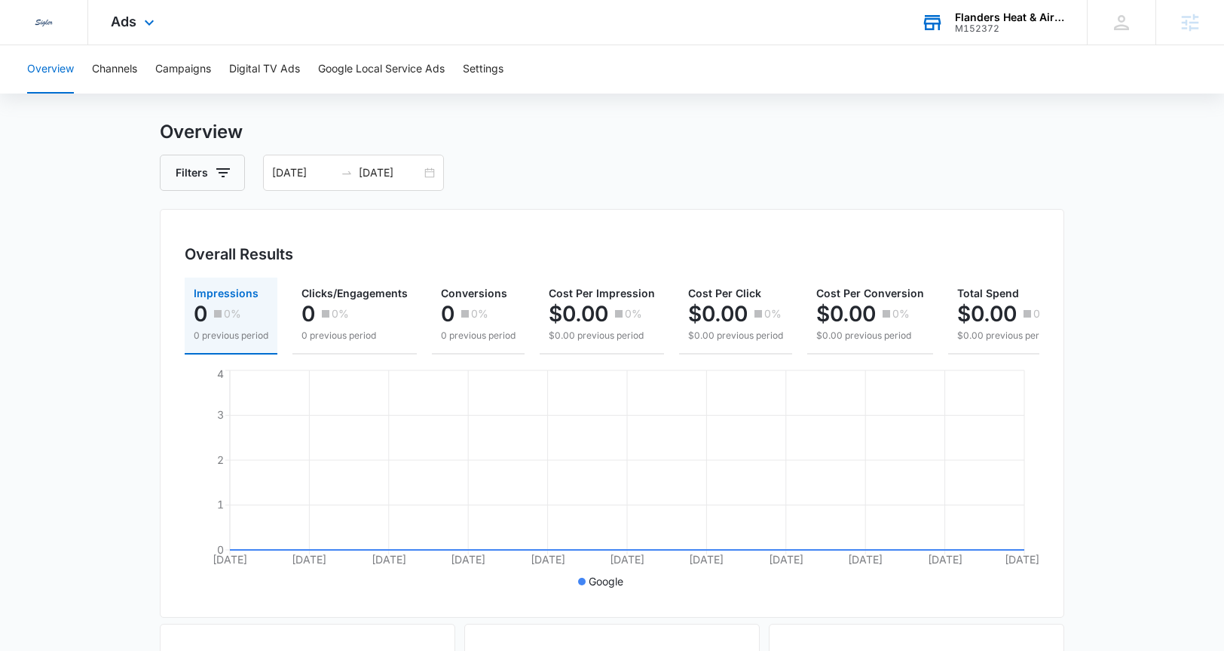
scroll to position [4, 0]
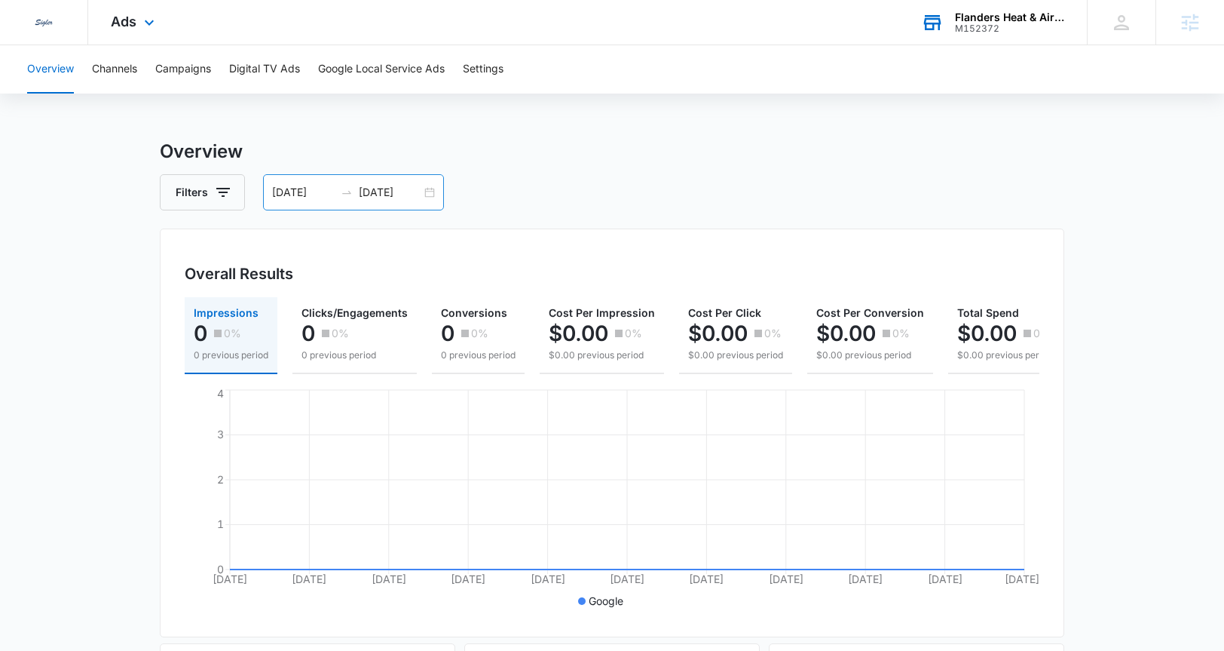
click at [368, 196] on input "10/14/2025" at bounding box center [390, 192] width 63 height 17
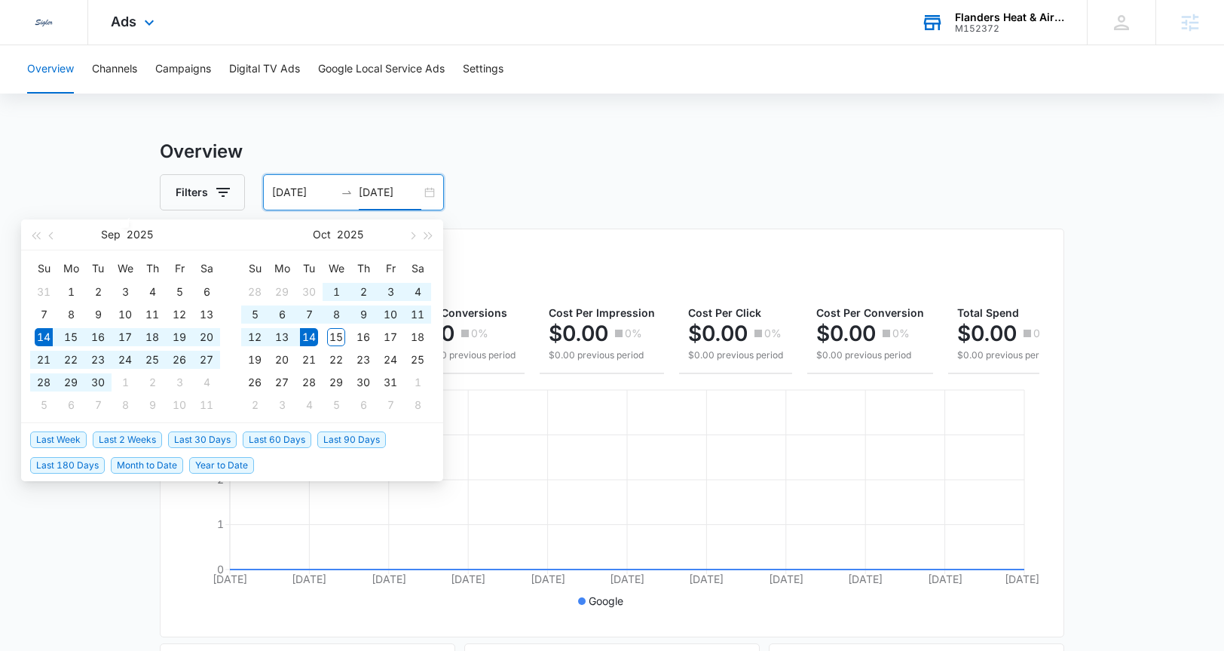
type input "10/14/2025"
click at [59, 467] on span "Last 180 Days" at bounding box center [67, 465] width 75 height 17
type input "04/18/2025"
type input "10/15/2025"
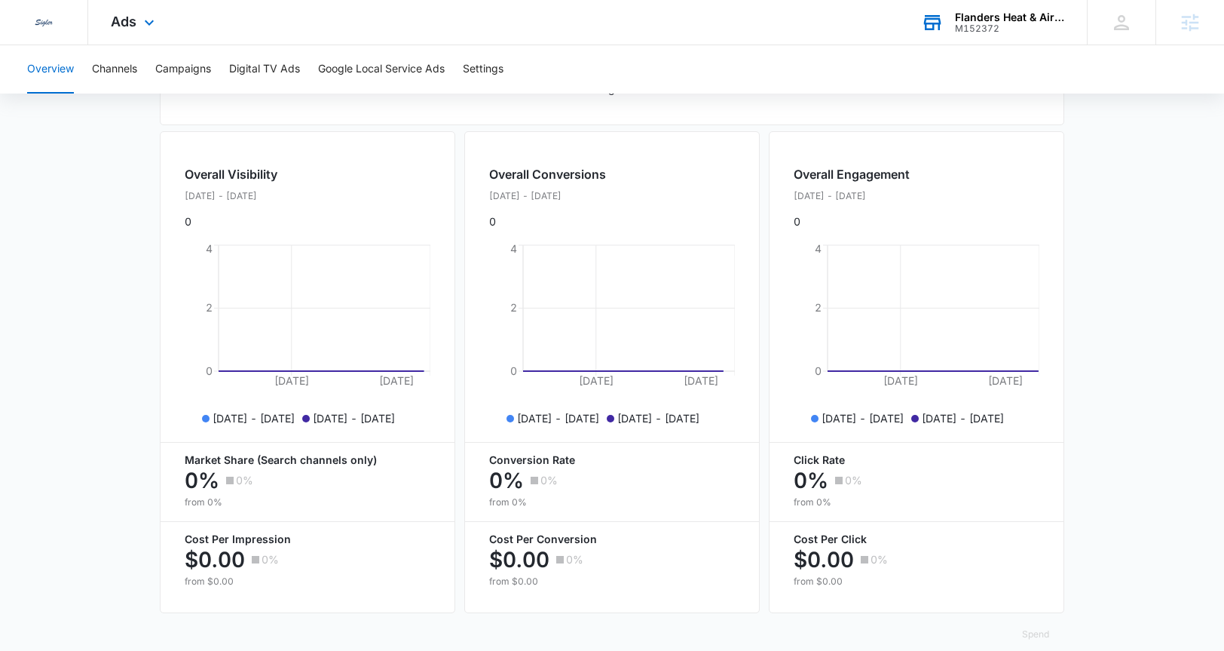
scroll to position [547, 0]
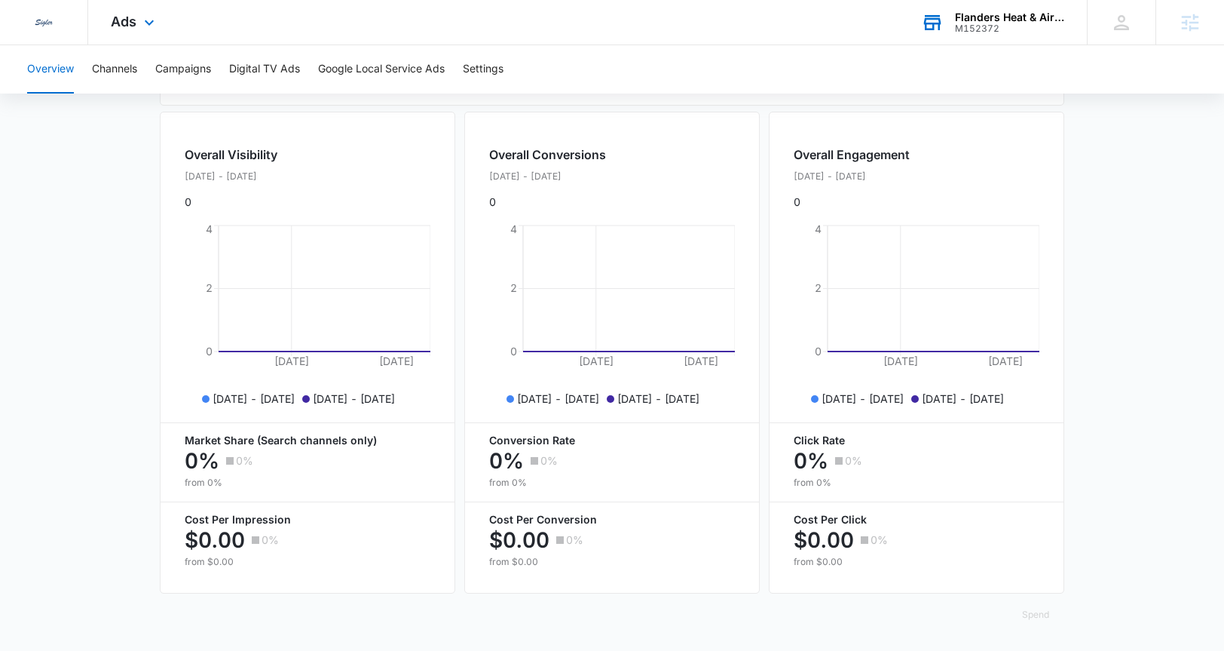
click at [1010, 31] on div "M152372" at bounding box center [1010, 28] width 110 height 11
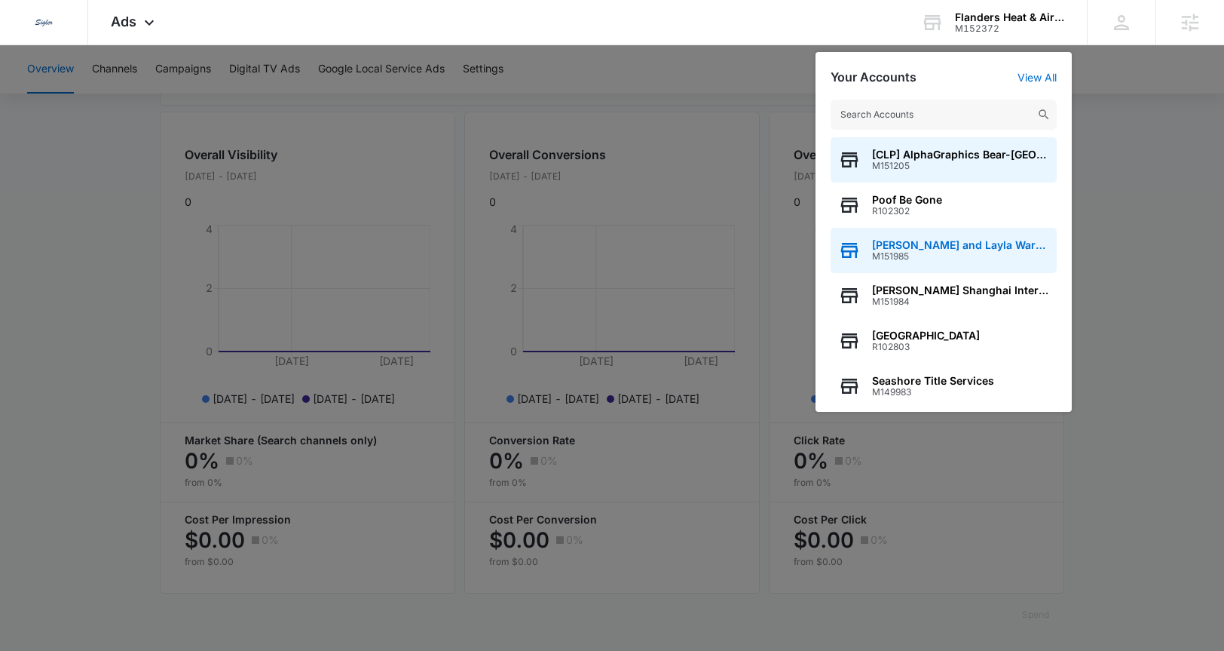
type input "M176074"
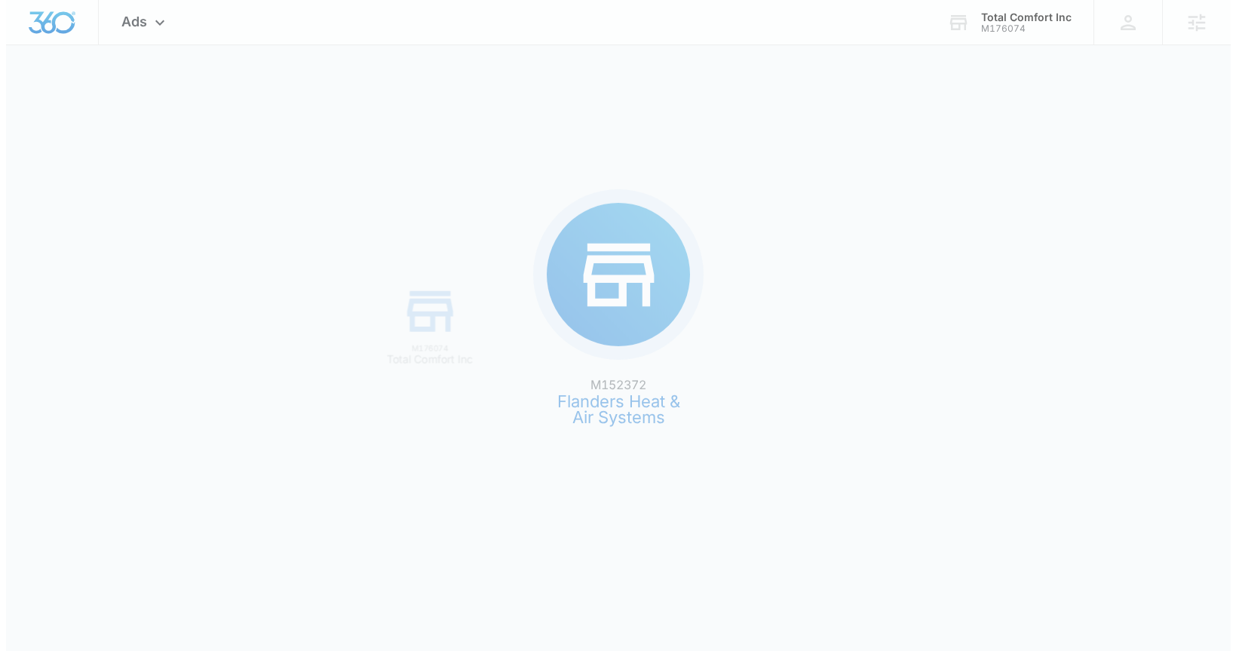
scroll to position [0, 0]
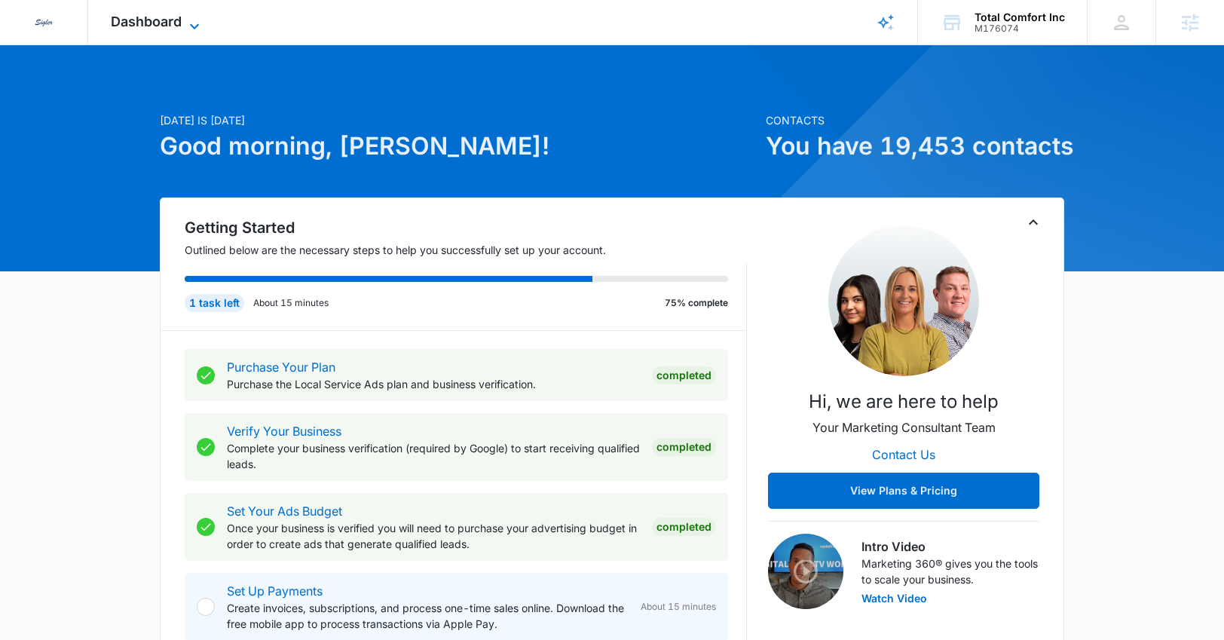
click at [155, 25] on span "Dashboard" at bounding box center [146, 22] width 71 height 16
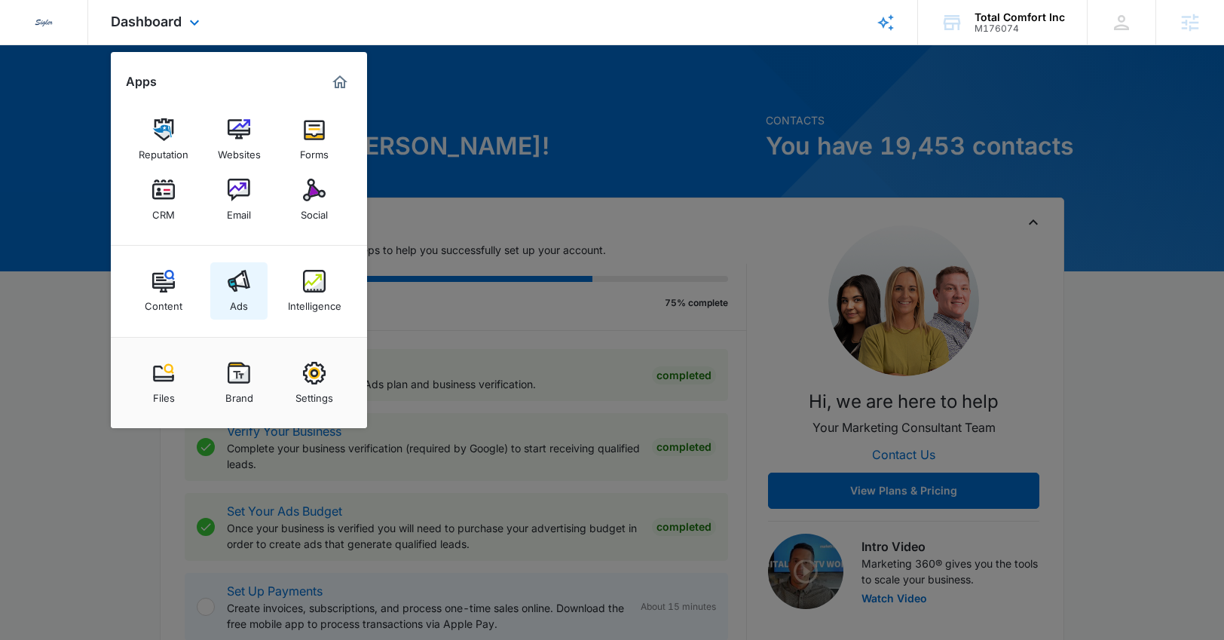
click at [245, 262] on link "Ads" at bounding box center [238, 290] width 57 height 57
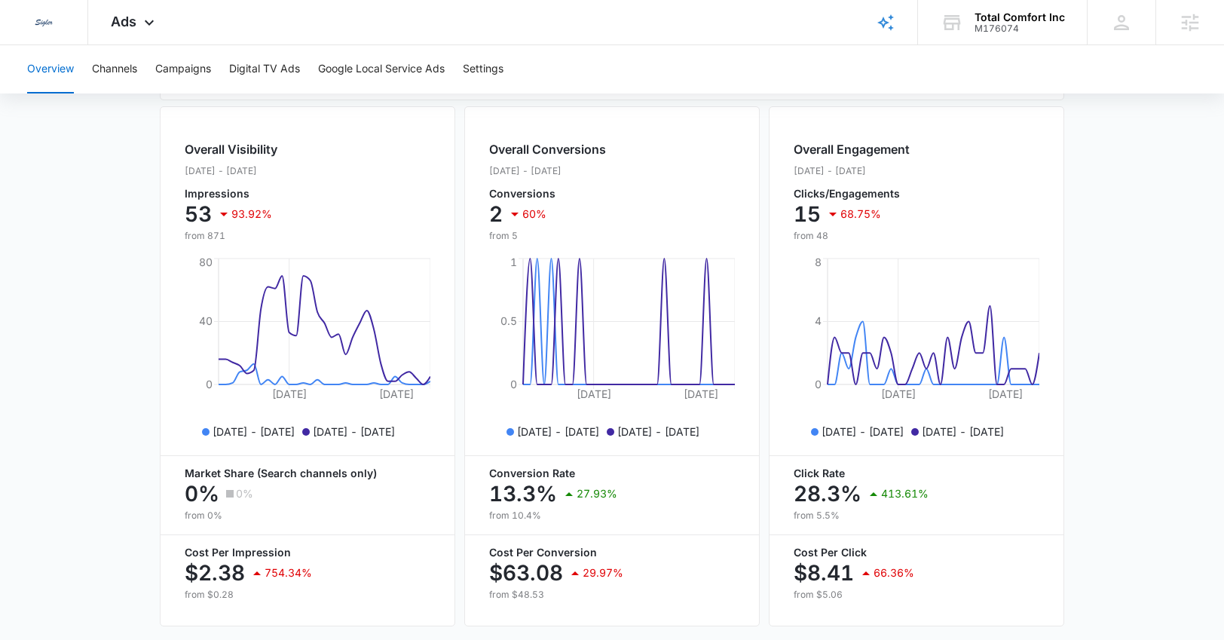
scroll to position [596, 0]
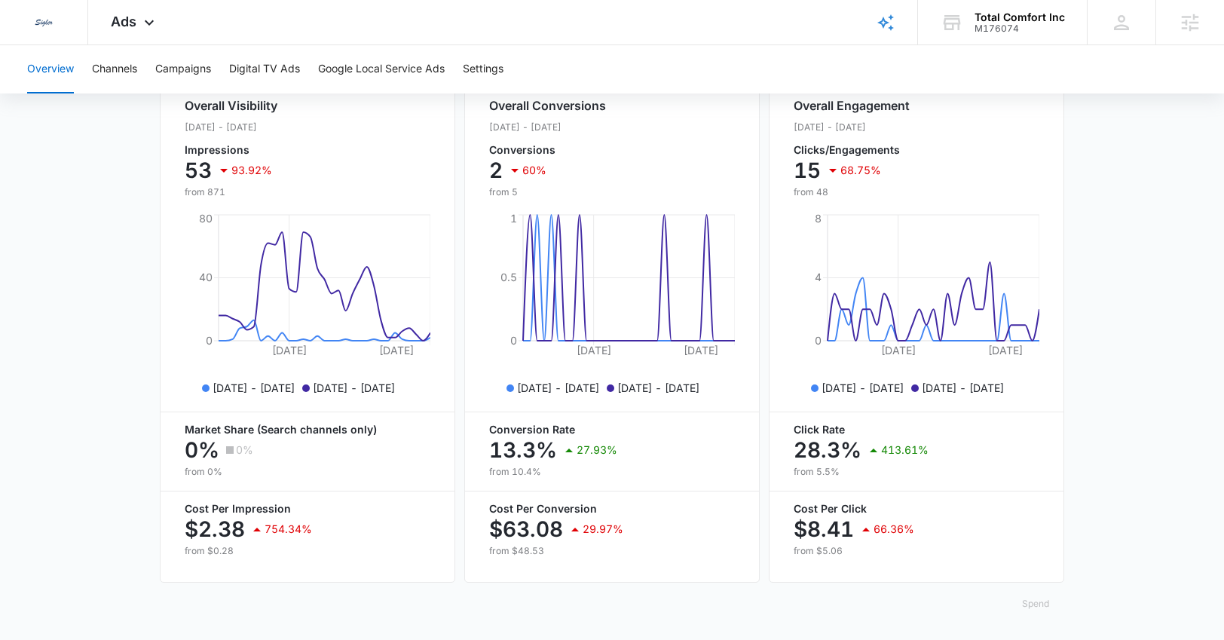
click at [1042, 596] on button "Spend" at bounding box center [1035, 604] width 57 height 36
click at [1037, 563] on div "Raw" at bounding box center [1048, 567] width 44 height 9
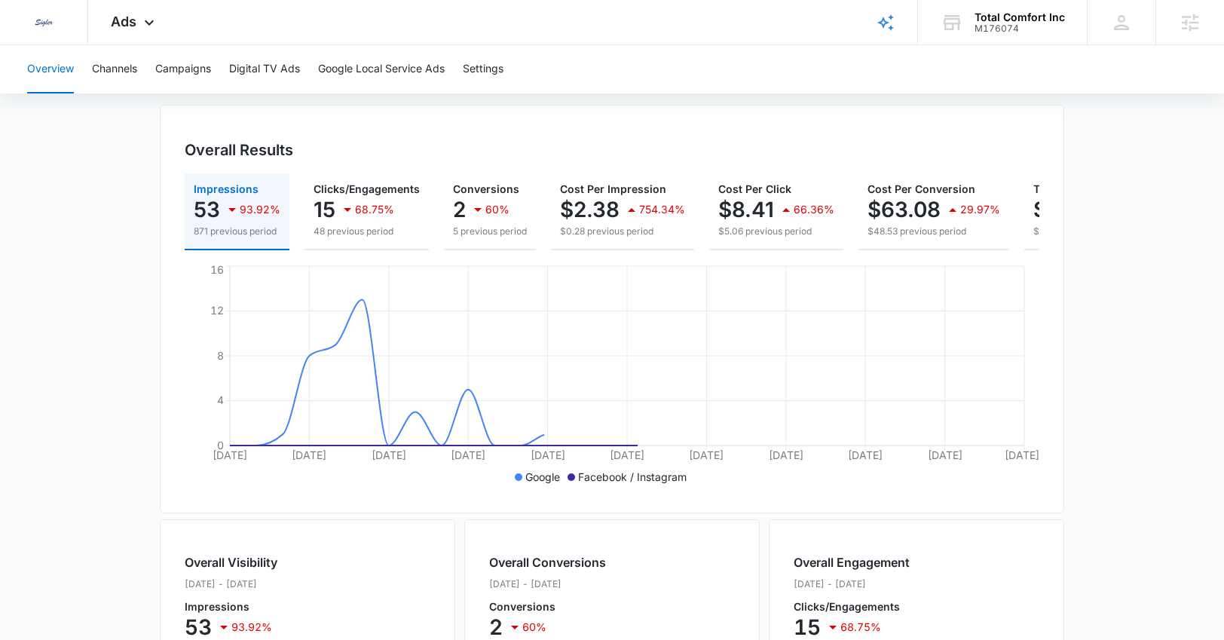
scroll to position [0, 0]
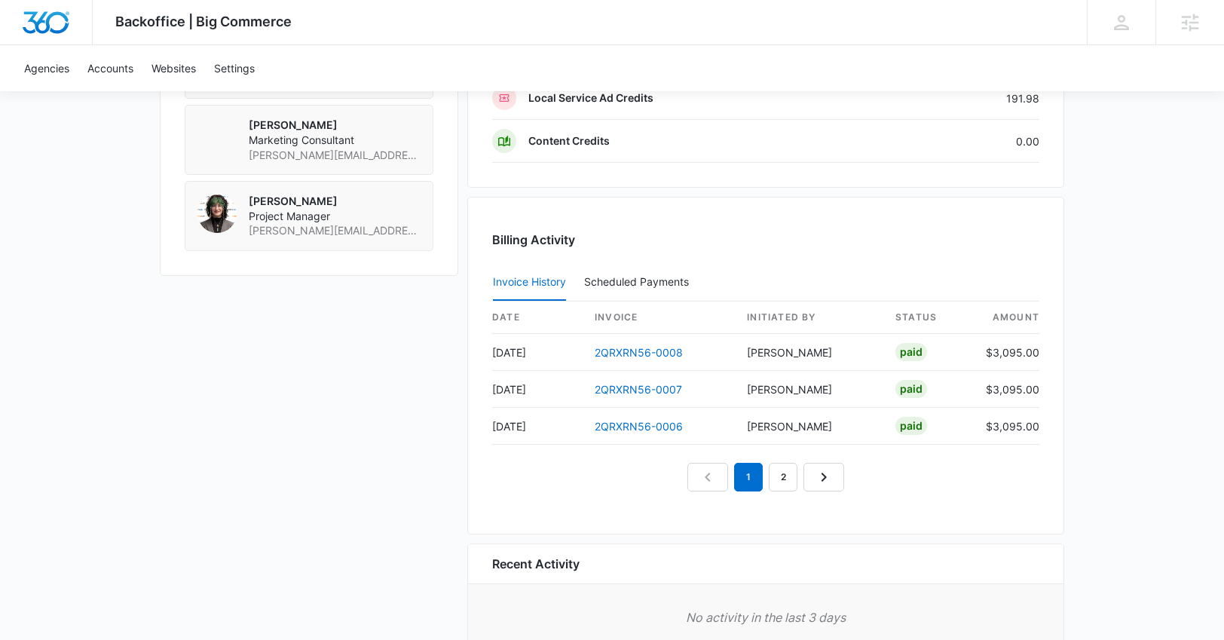
scroll to position [1435, 0]
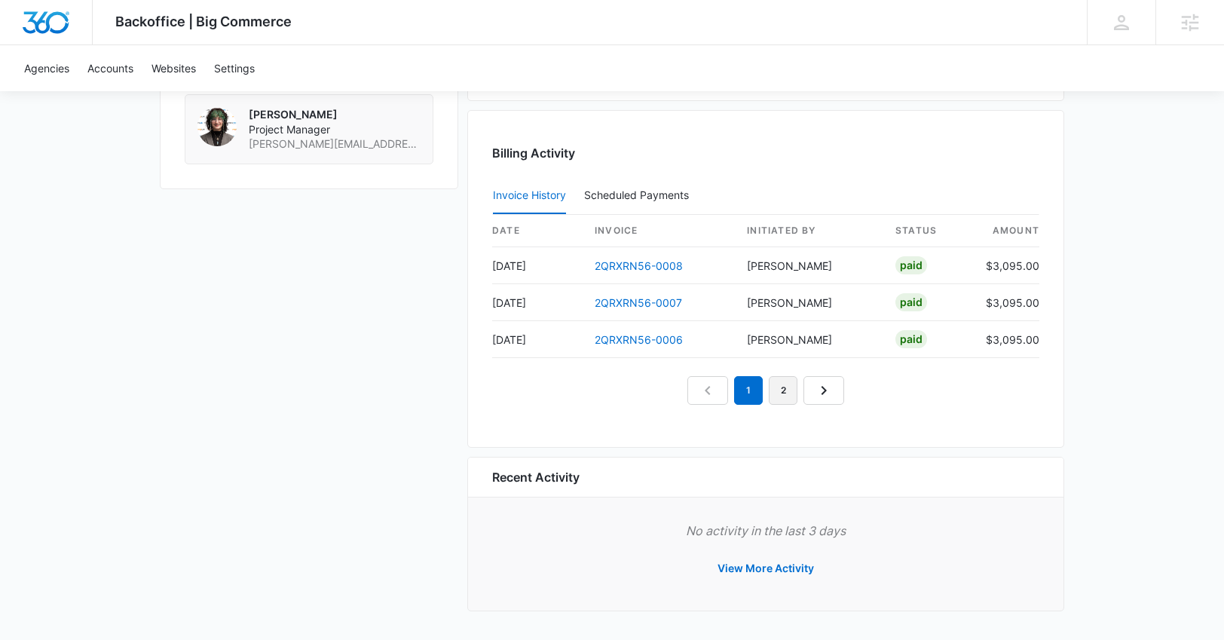
click at [789, 391] on link "2" at bounding box center [783, 390] width 29 height 29
click at [841, 394] on icon "Next Page" at bounding box center [841, 391] width 18 height 18
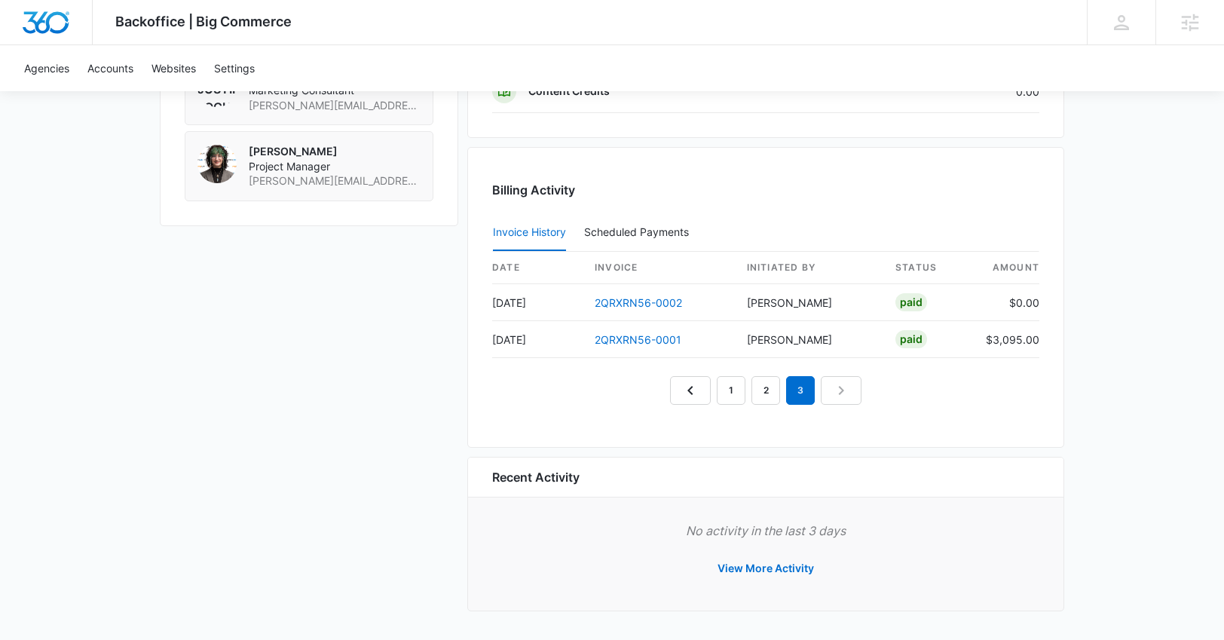
scroll to position [1398, 0]
click at [774, 397] on link "2" at bounding box center [766, 390] width 29 height 29
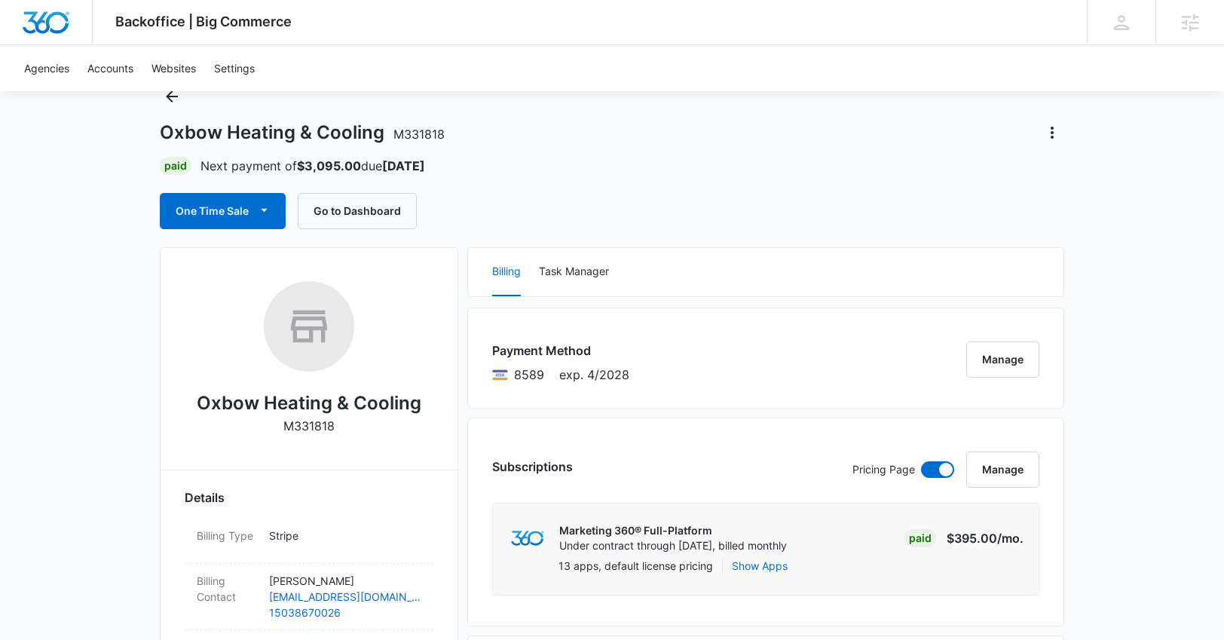
scroll to position [0, 0]
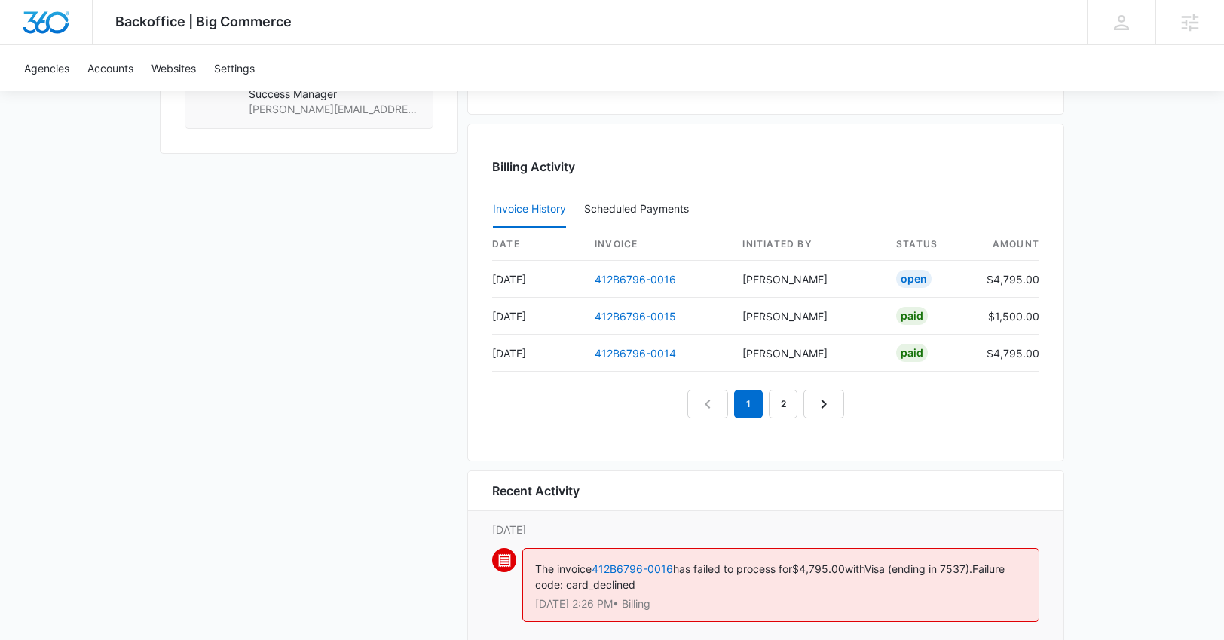
scroll to position [1358, 0]
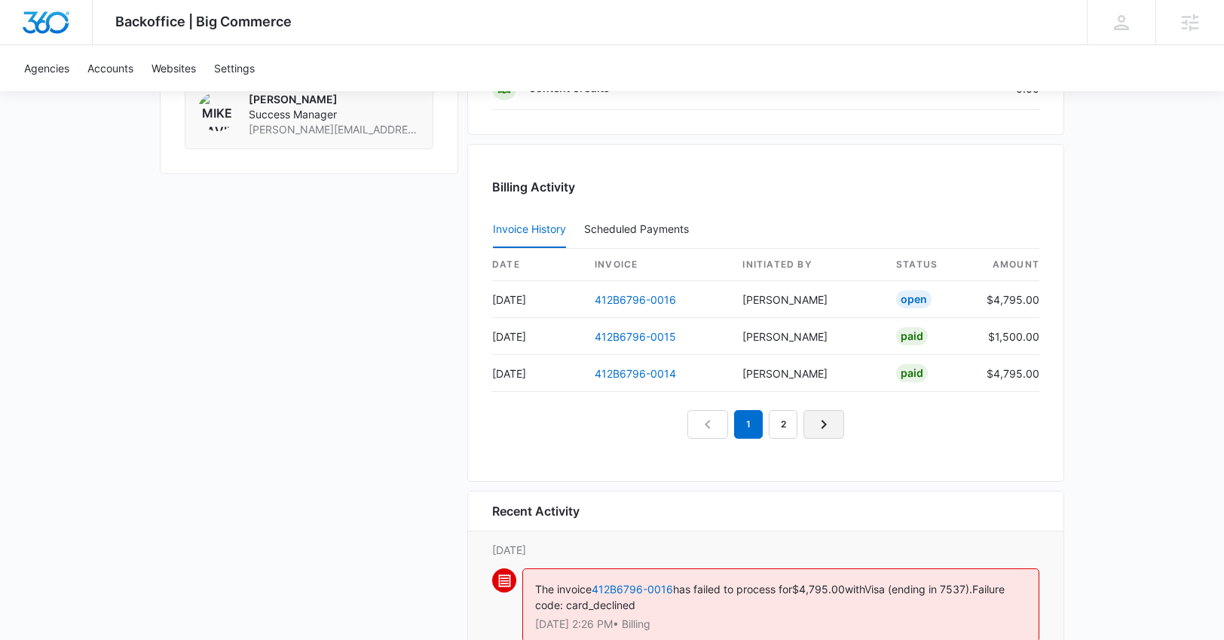
click at [827, 429] on icon "Next Page" at bounding box center [824, 424] width 18 height 18
click at [839, 424] on icon "Next Page" at bounding box center [841, 424] width 18 height 18
click at [863, 424] on icon "Next Page" at bounding box center [859, 424] width 18 height 18
click at [865, 421] on link "Next Page" at bounding box center [876, 424] width 41 height 29
click at [899, 423] on icon "Next Page" at bounding box center [893, 424] width 18 height 18
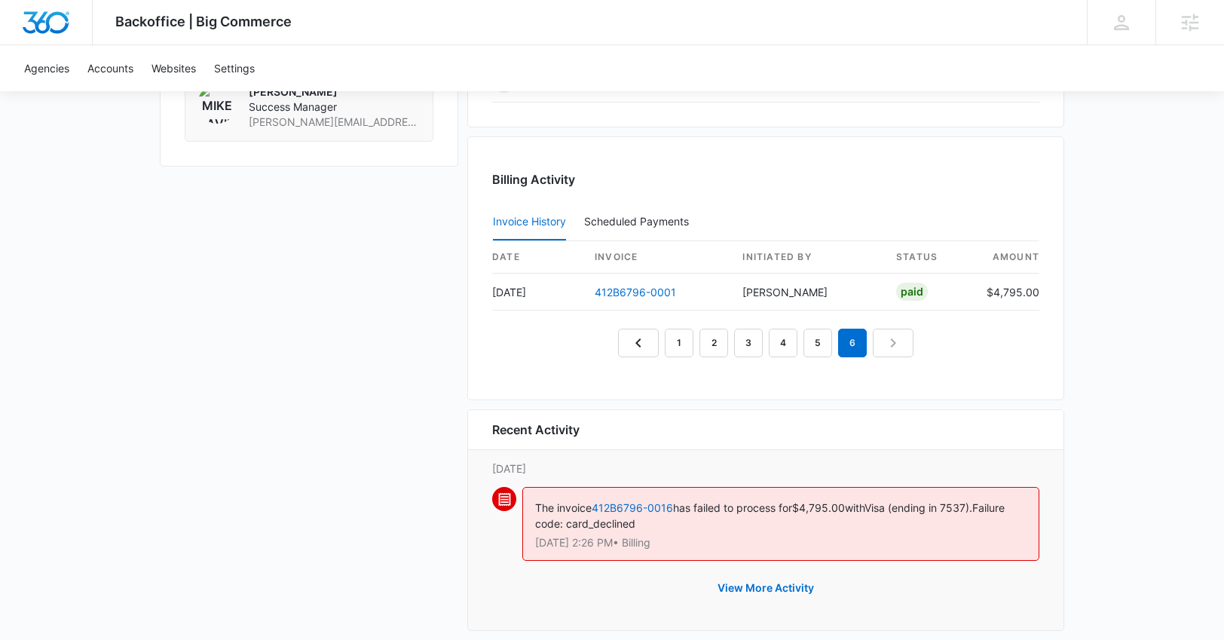
scroll to position [1274, 0]
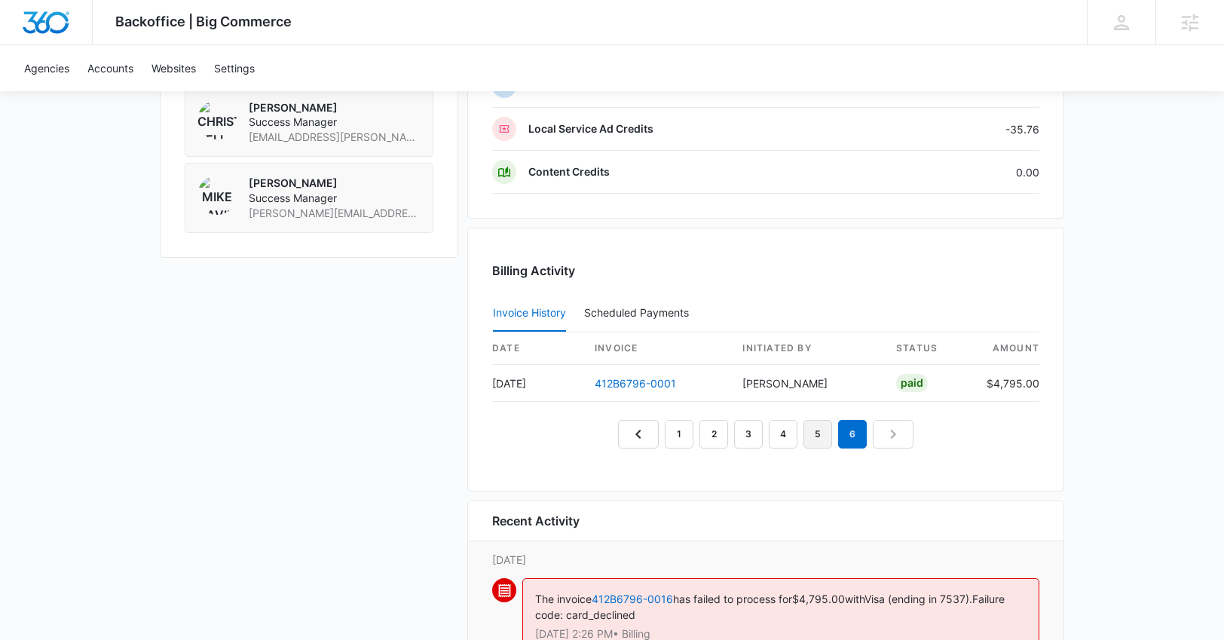
click at [810, 434] on link "5" at bounding box center [818, 434] width 29 height 29
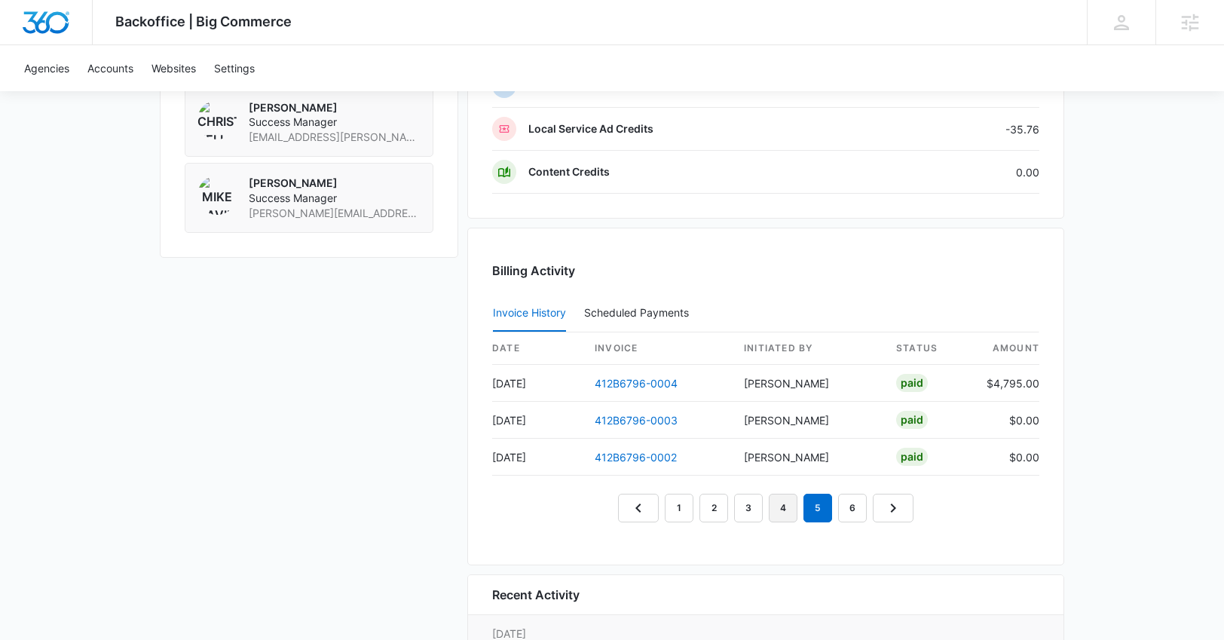
click at [783, 516] on link "4" at bounding box center [783, 508] width 29 height 29
click at [749, 507] on link "3" at bounding box center [748, 508] width 29 height 29
click at [685, 507] on link "1" at bounding box center [679, 508] width 29 height 29
click at [712, 510] on link "2" at bounding box center [714, 508] width 29 height 29
click at [678, 524] on div "Billing Activity Invoice History Scheduled Payments 0 date invoice Initiated By…" at bounding box center [765, 397] width 597 height 338
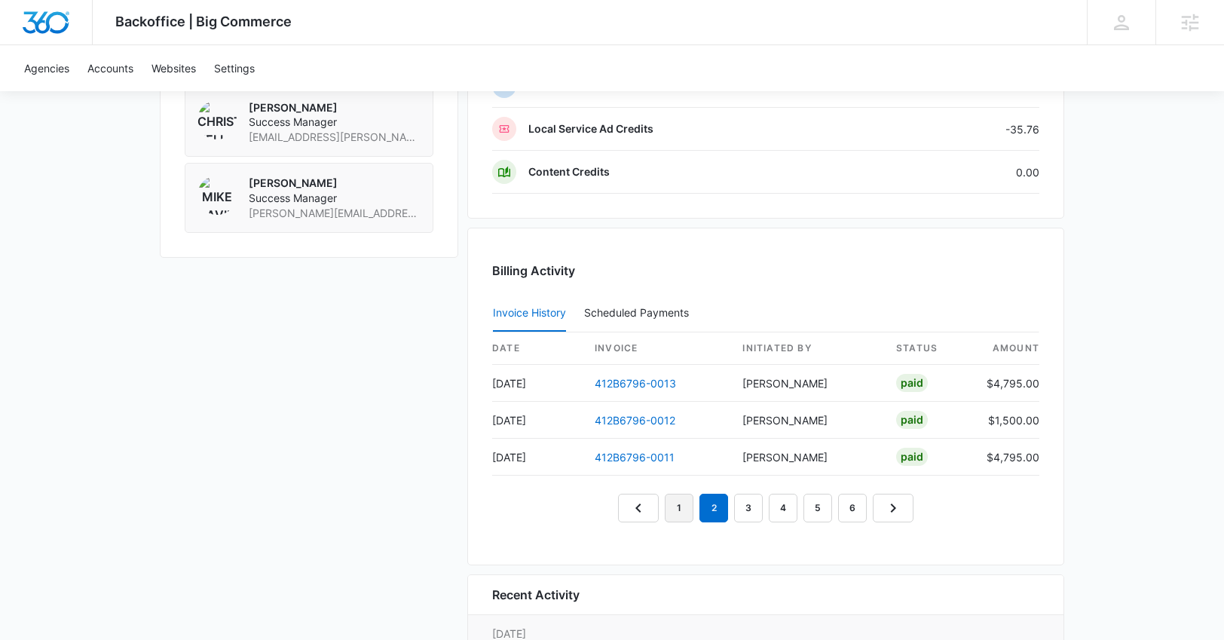
click at [670, 513] on link "1" at bounding box center [679, 508] width 29 height 29
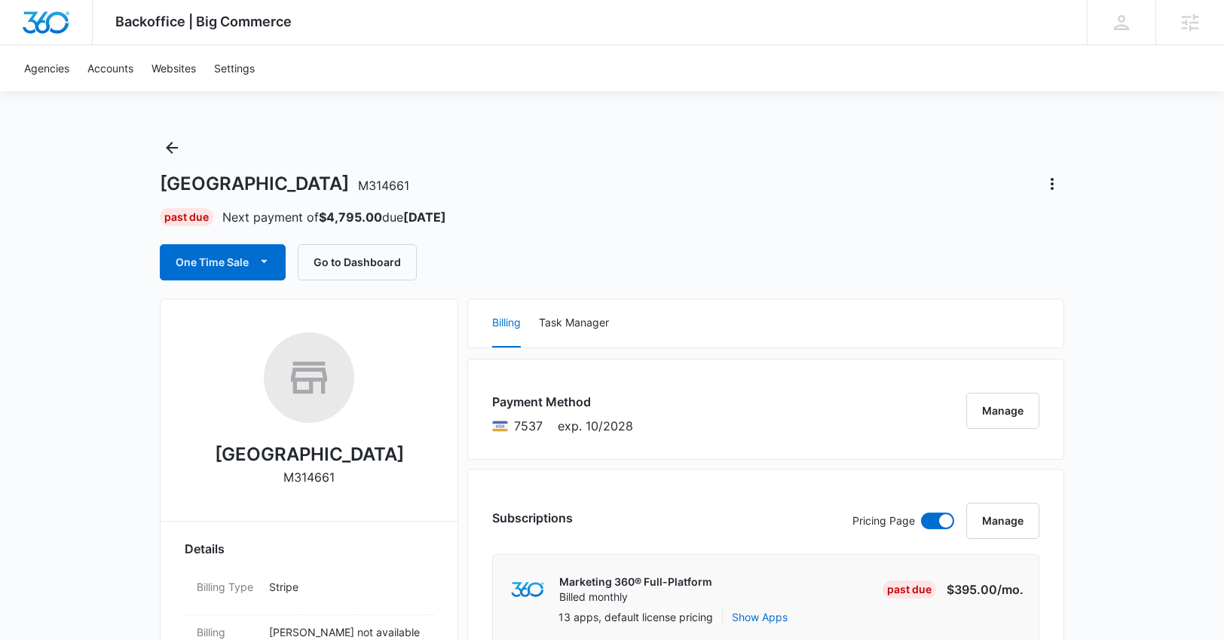
scroll to position [0, 0]
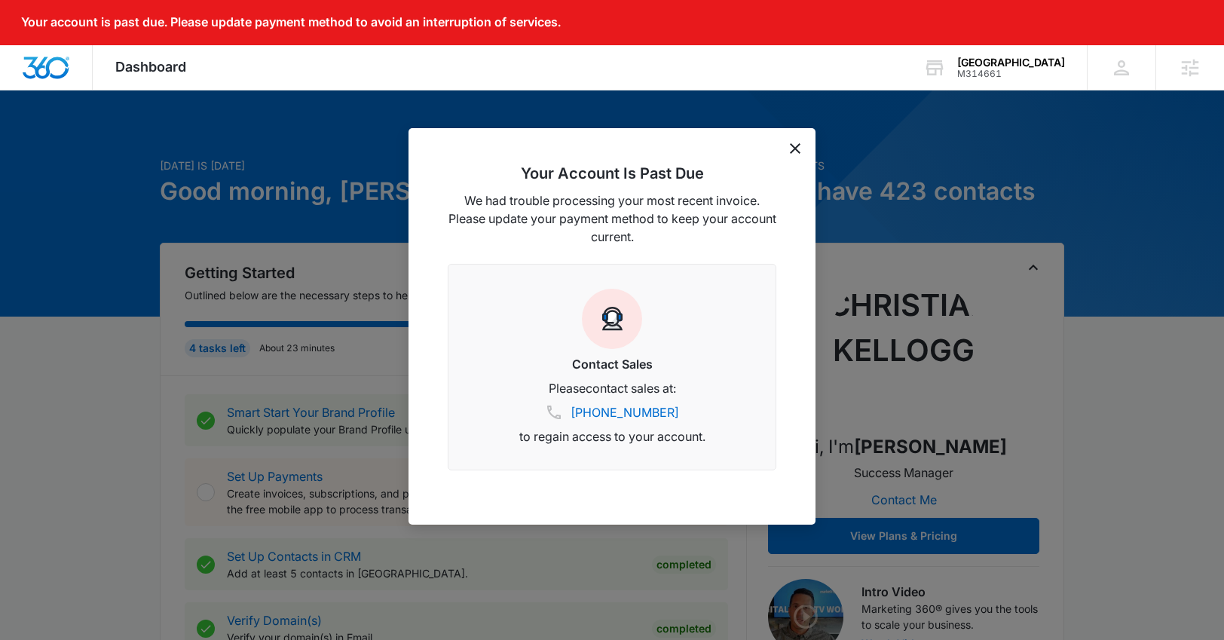
click at [801, 151] on div "Your Account Is Past Due We had trouble processing your most recent invoice. Pl…" at bounding box center [612, 326] width 407 height 397
click at [799, 149] on icon "dismiss this dialog" at bounding box center [795, 148] width 11 height 11
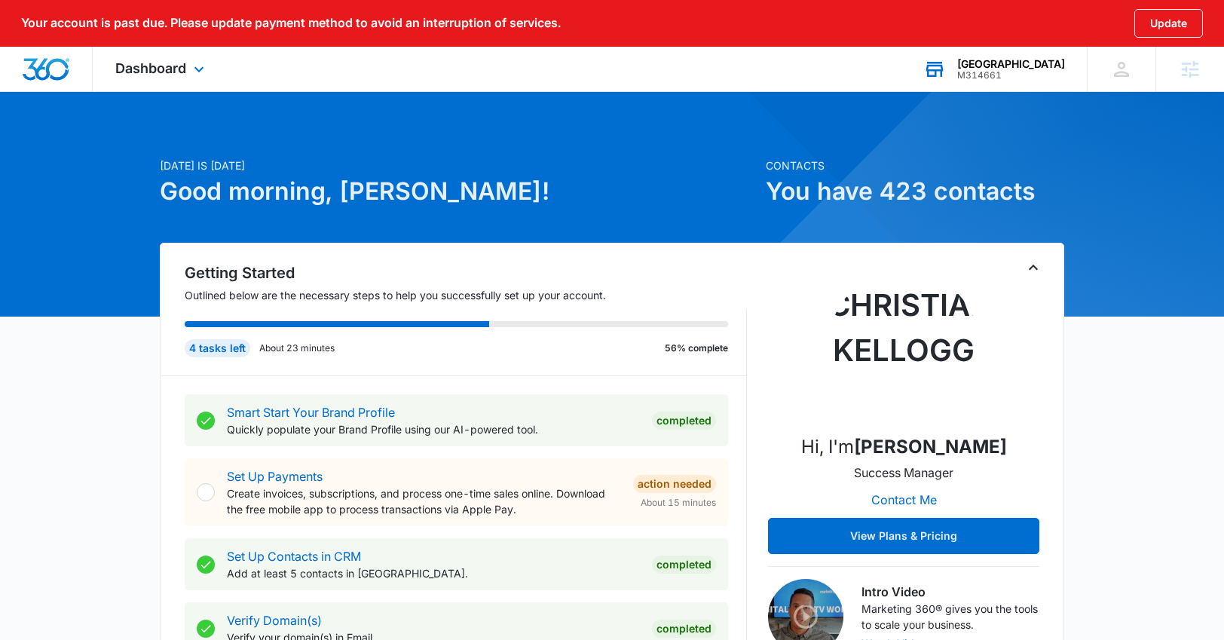
click at [1032, 67] on div "[GEOGRAPHIC_DATA]" at bounding box center [1012, 64] width 108 height 12
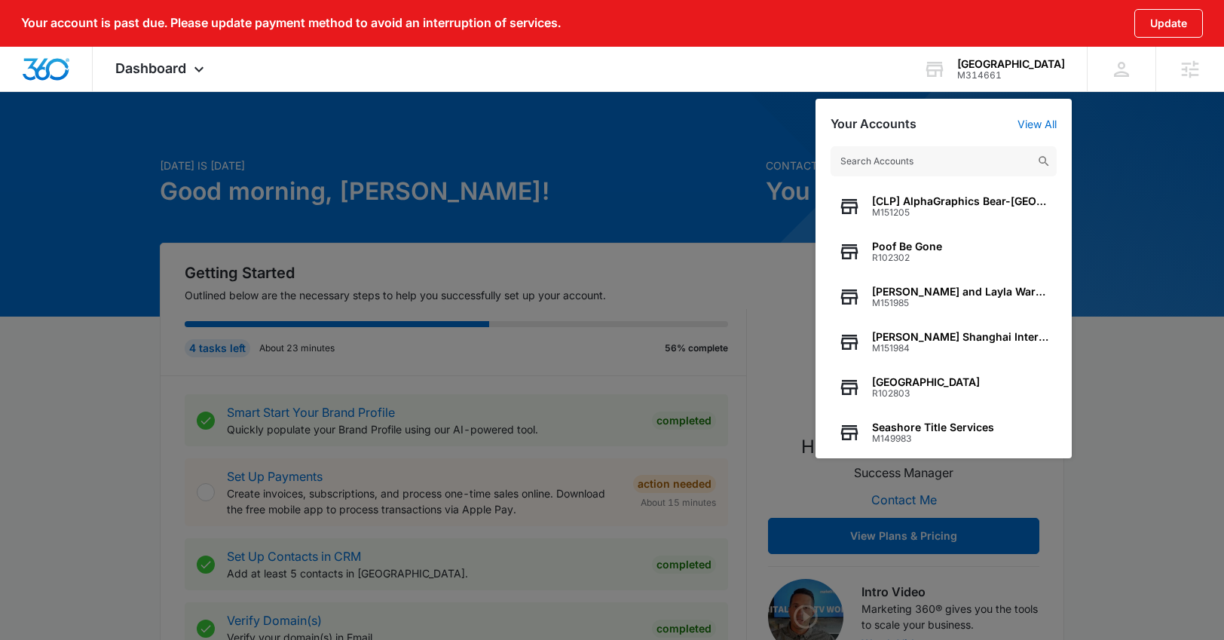
click at [481, 122] on div at bounding box center [612, 320] width 1224 height 640
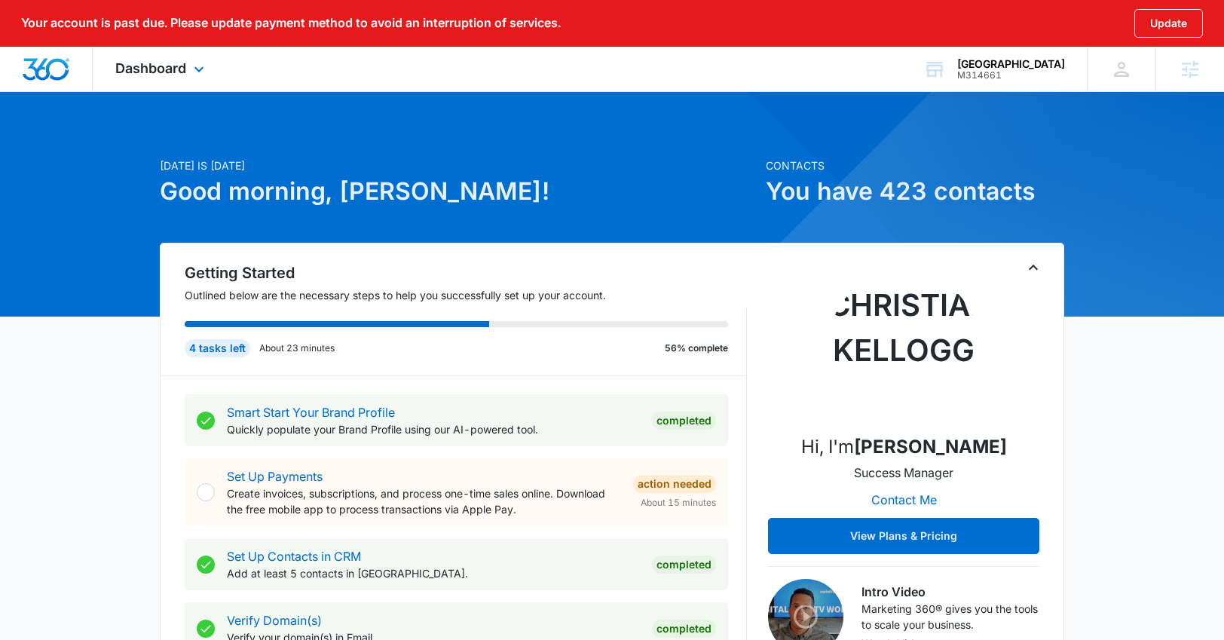
click at [219, 72] on div "Dashboard Apps Reputation Forms CRM Email Social Payments POS Content Ads Intel…" at bounding box center [162, 69] width 138 height 44
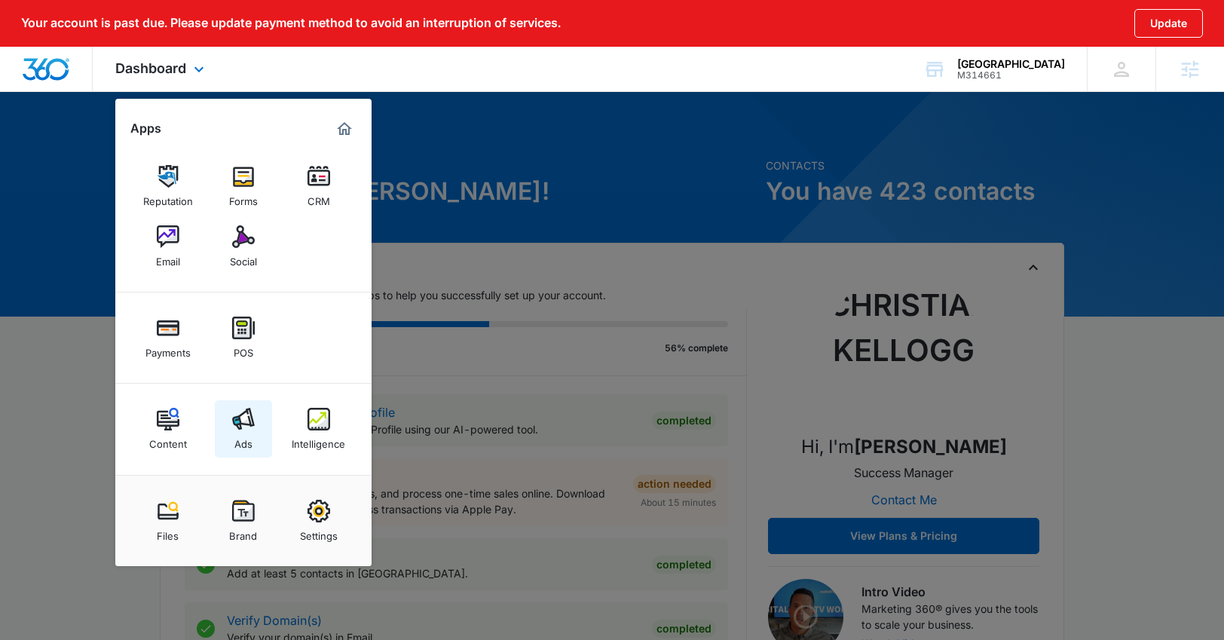
click at [218, 424] on link "Ads" at bounding box center [243, 428] width 57 height 57
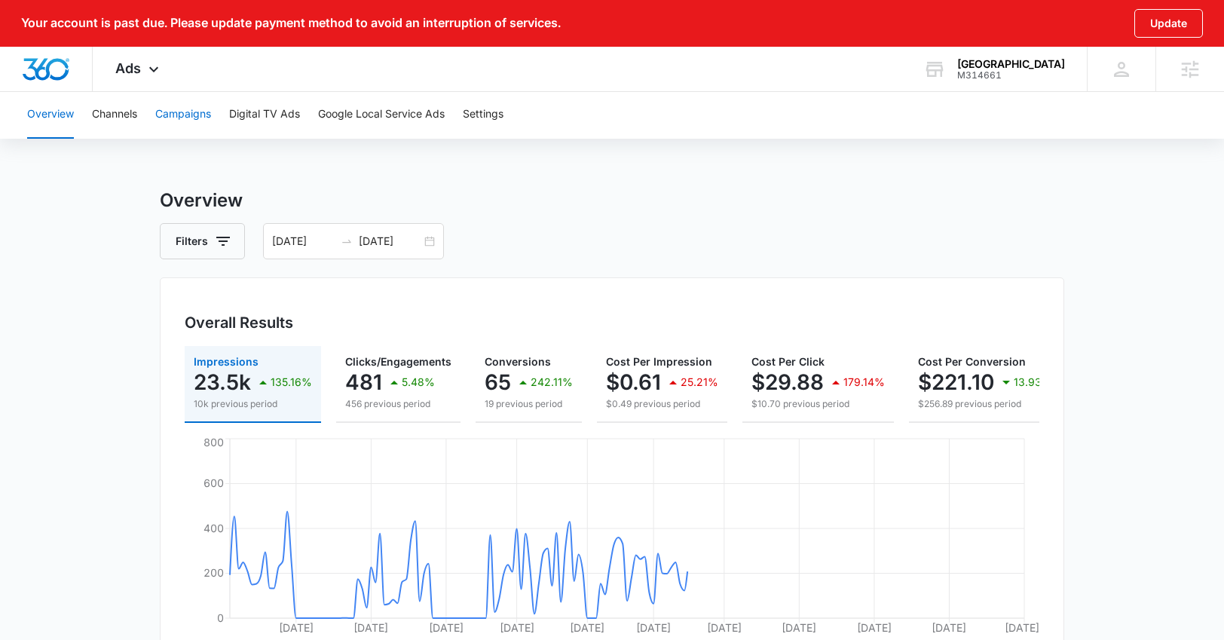
click at [179, 115] on button "Campaigns" at bounding box center [183, 114] width 56 height 48
click at [388, 247] on input "[DATE]" at bounding box center [390, 241] width 63 height 17
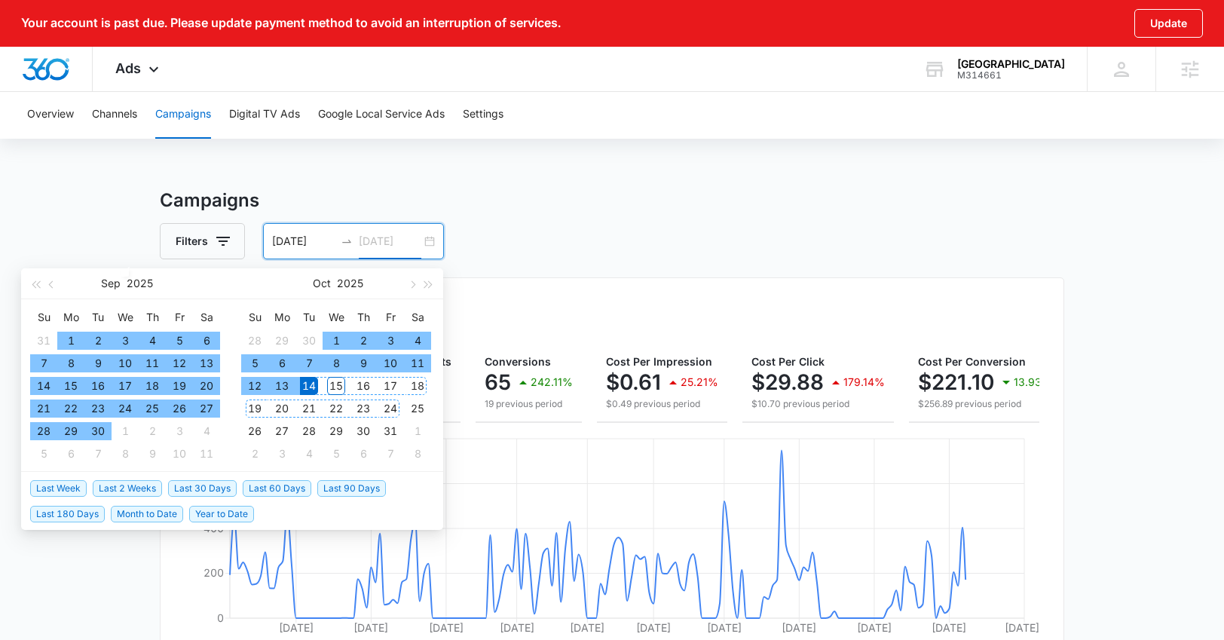
type input "[DATE]"
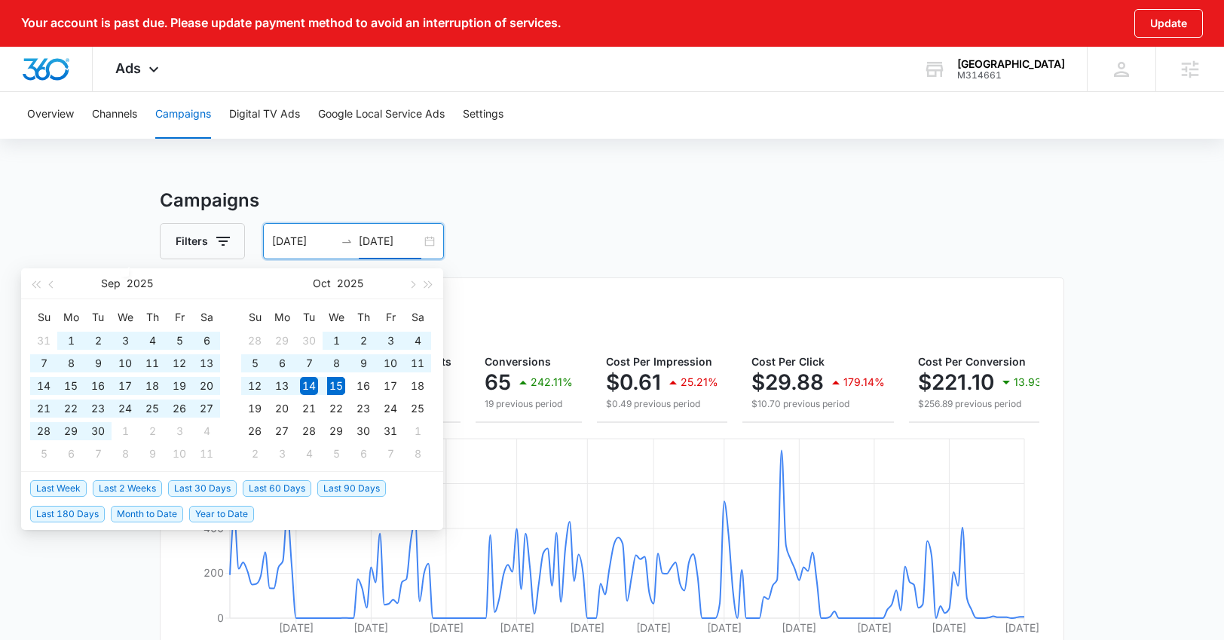
click at [333, 485] on span "Last 90 Days" at bounding box center [351, 488] width 69 height 17
type input "[DATE]"
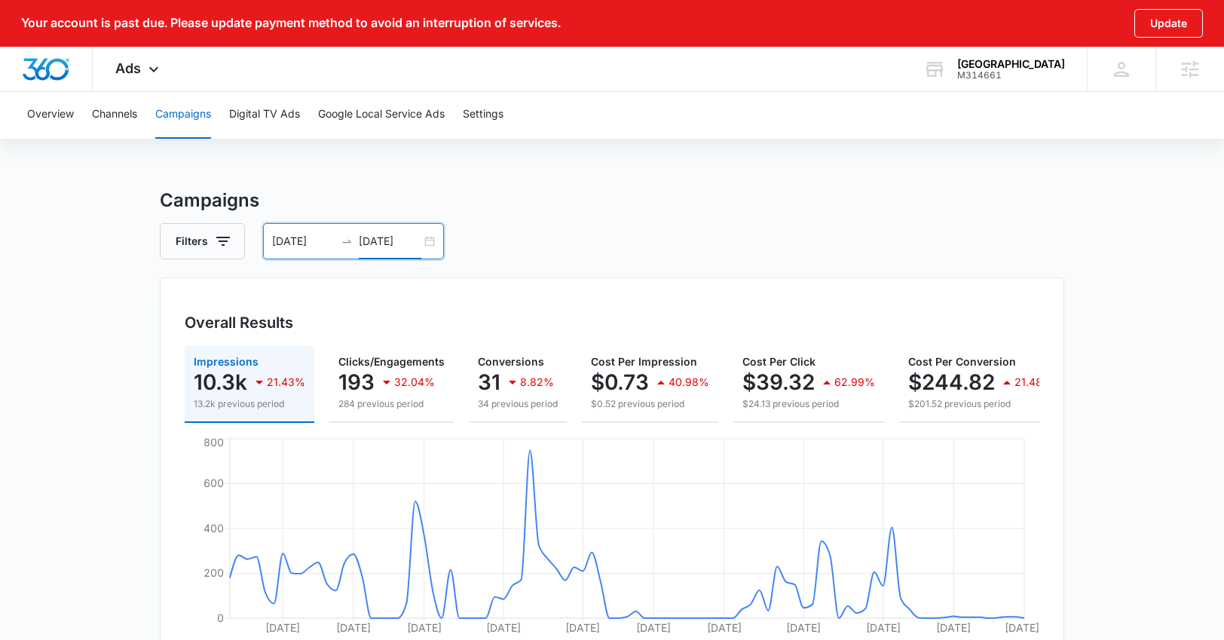
click at [314, 244] on input "[DATE]" at bounding box center [303, 241] width 63 height 17
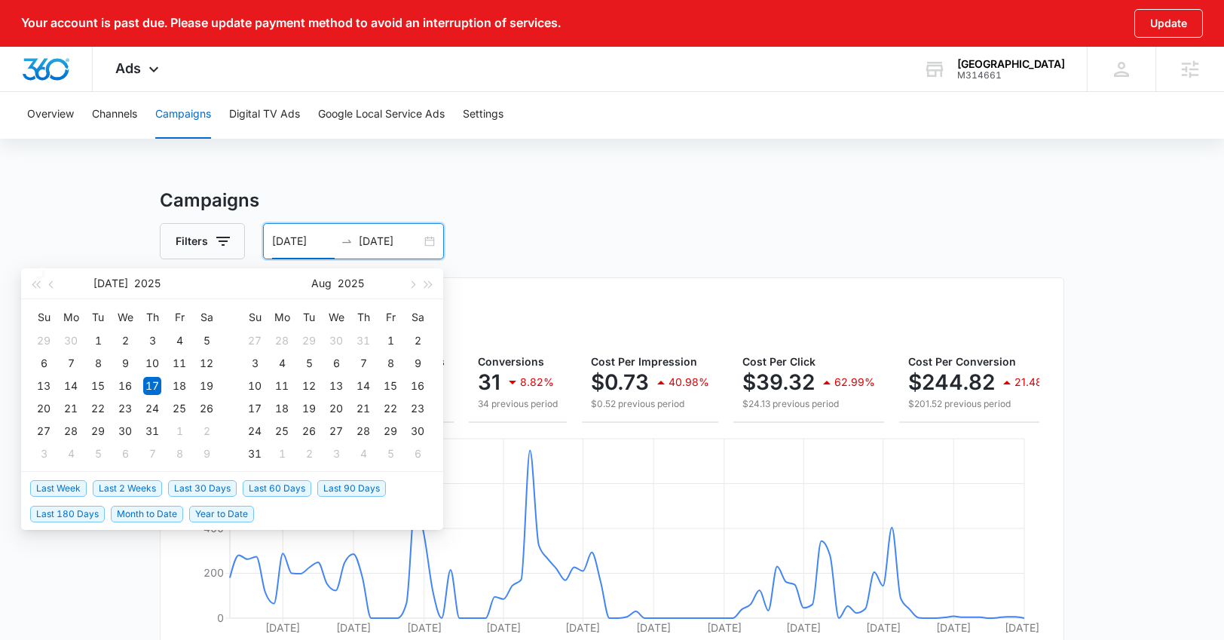
click at [210, 489] on span "Last 30 Days" at bounding box center [202, 488] width 69 height 17
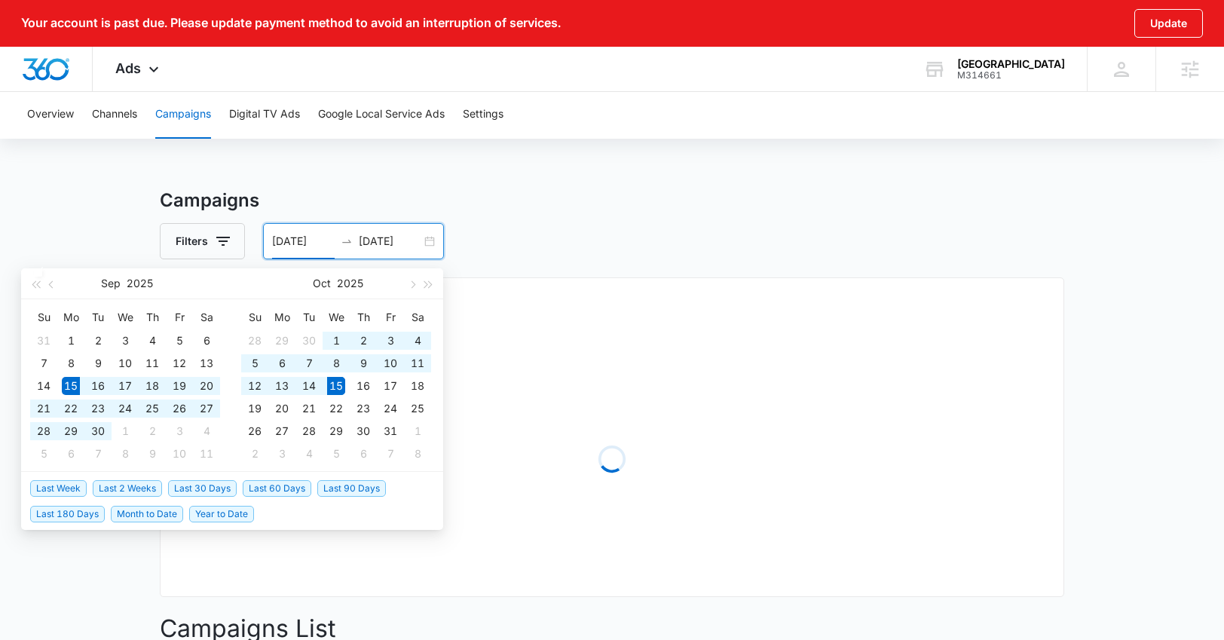
type input "[DATE]"
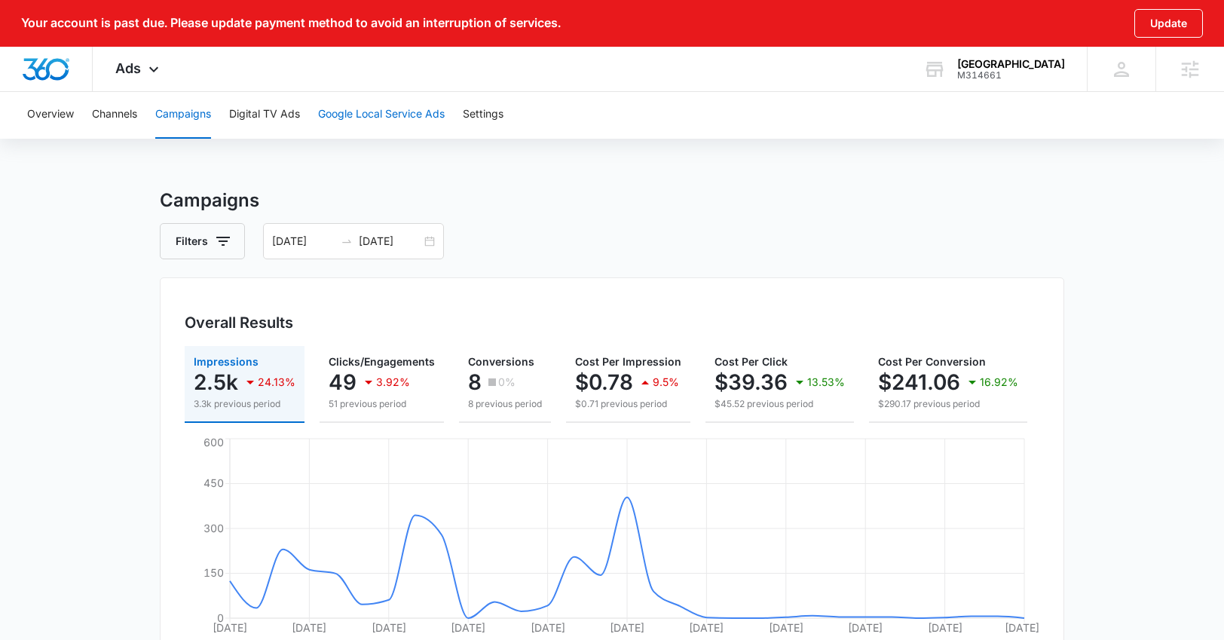
click at [388, 112] on button "Google Local Service Ads" at bounding box center [381, 114] width 127 height 48
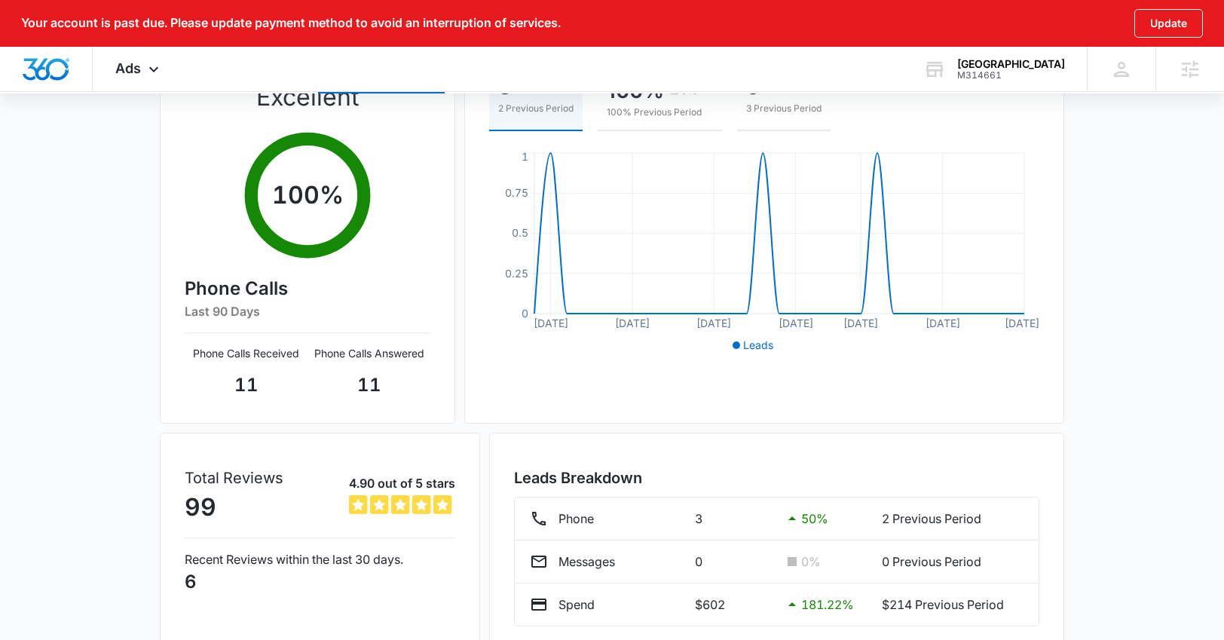
scroll to position [57, 0]
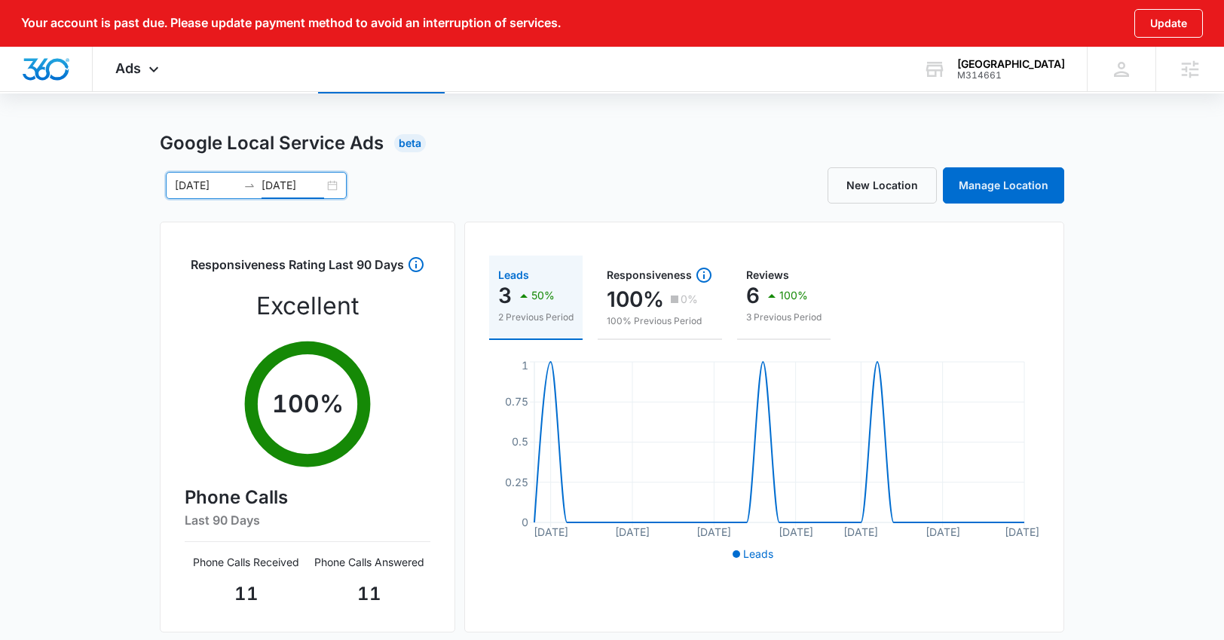
click at [272, 178] on input "[DATE]" at bounding box center [293, 185] width 63 height 17
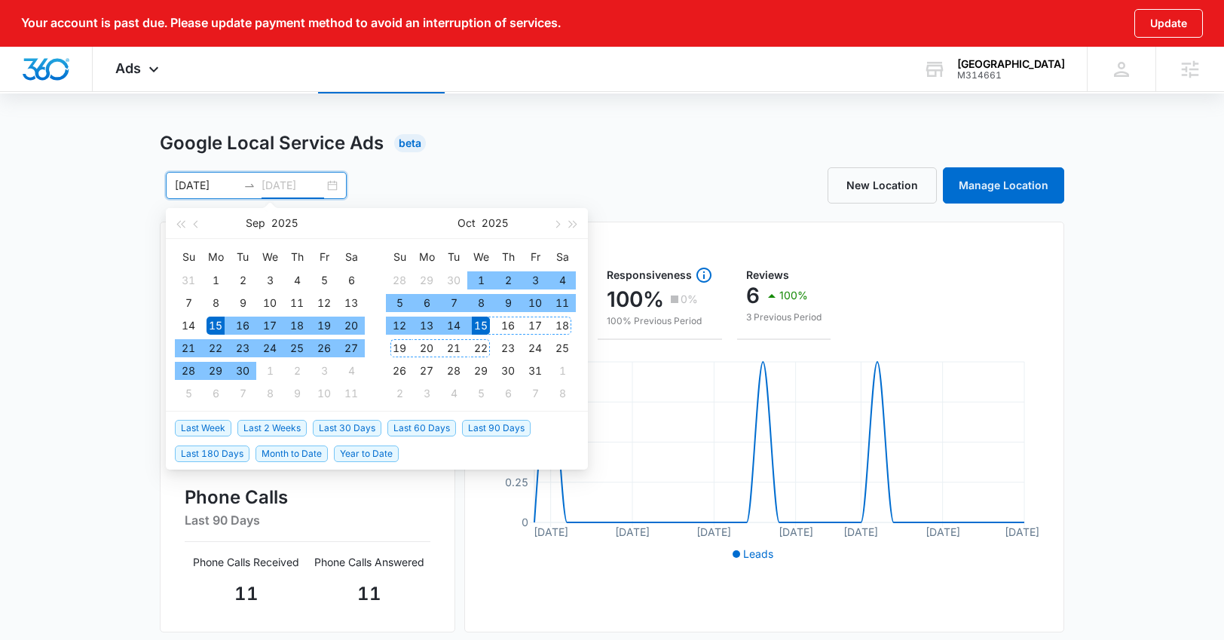
type input "[DATE]"
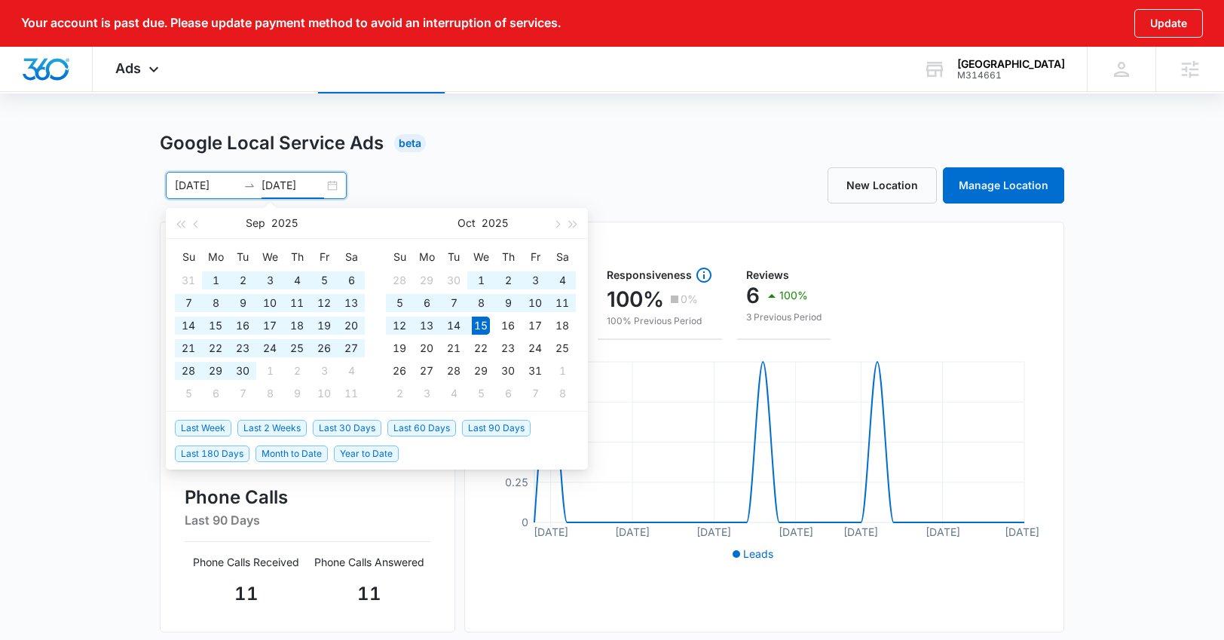
click at [499, 421] on span "Last 90 Days" at bounding box center [496, 428] width 69 height 17
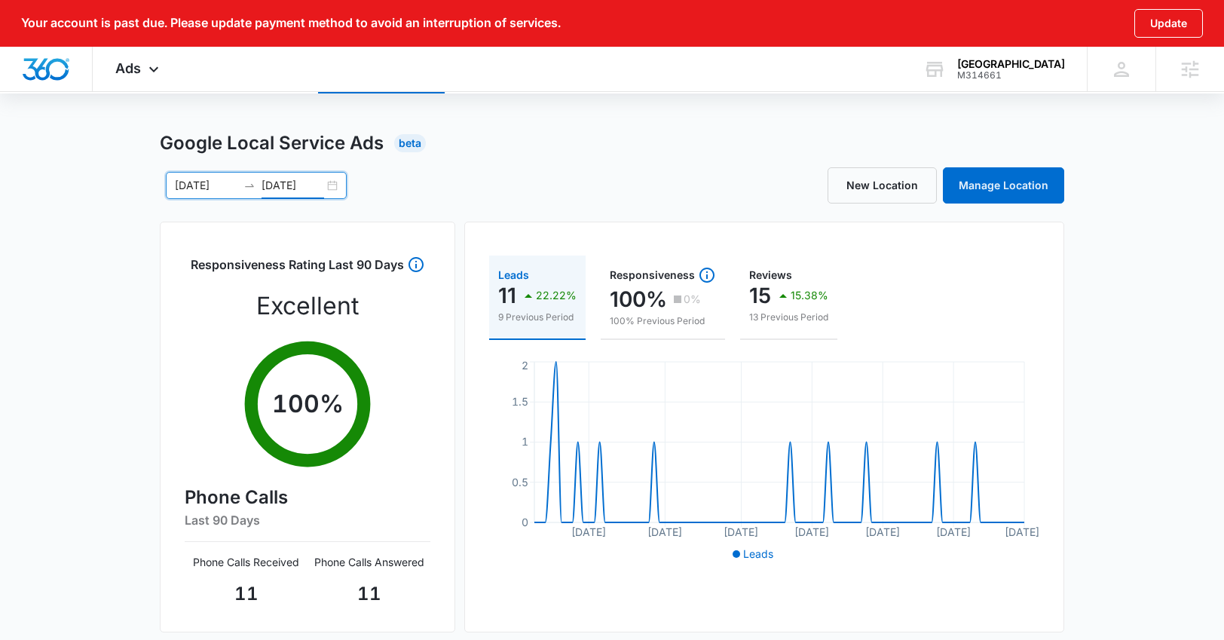
click at [290, 195] on div "[DATE] [DATE]" at bounding box center [256, 185] width 181 height 27
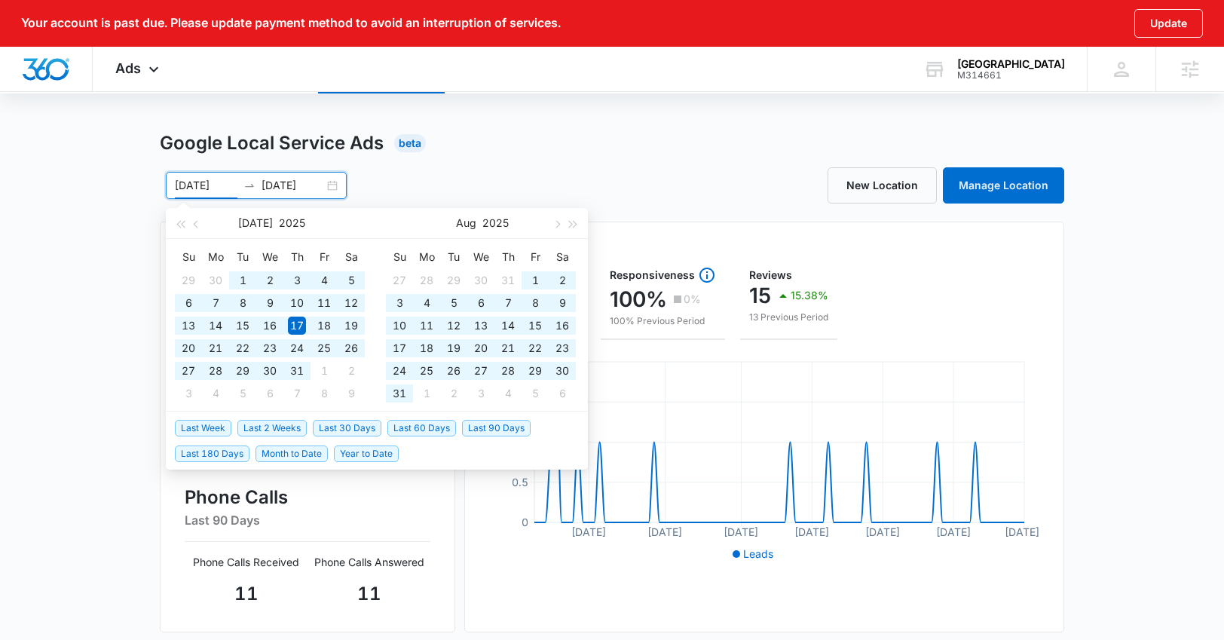
click at [220, 453] on span "Last 180 Days" at bounding box center [212, 454] width 75 height 17
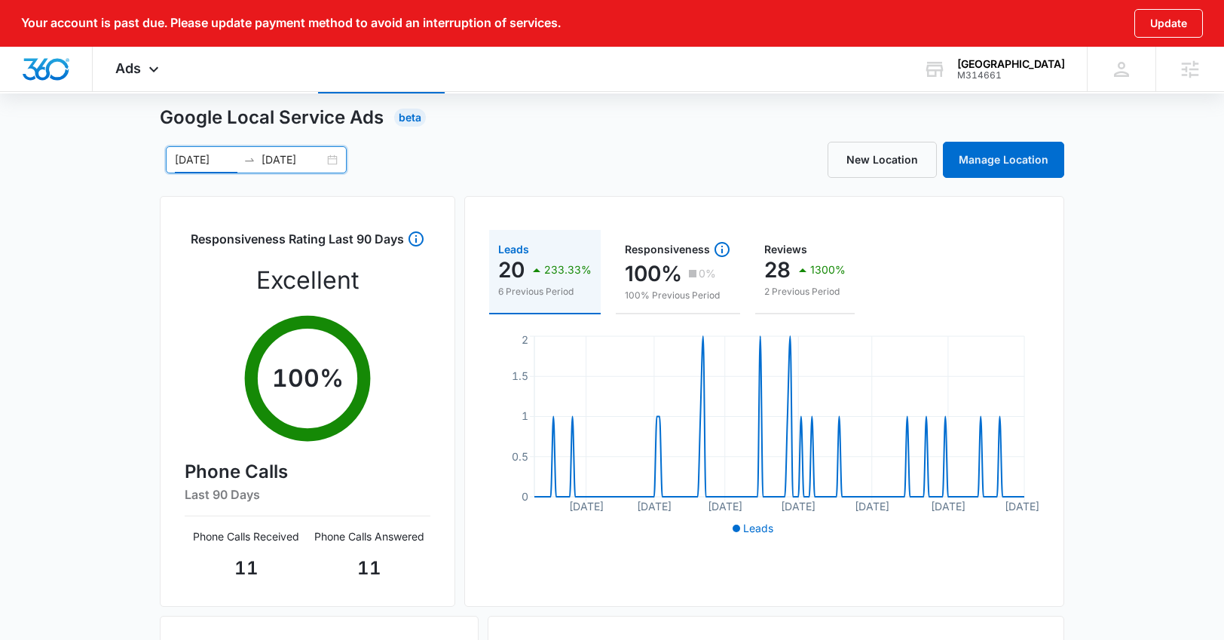
scroll to position [0, 0]
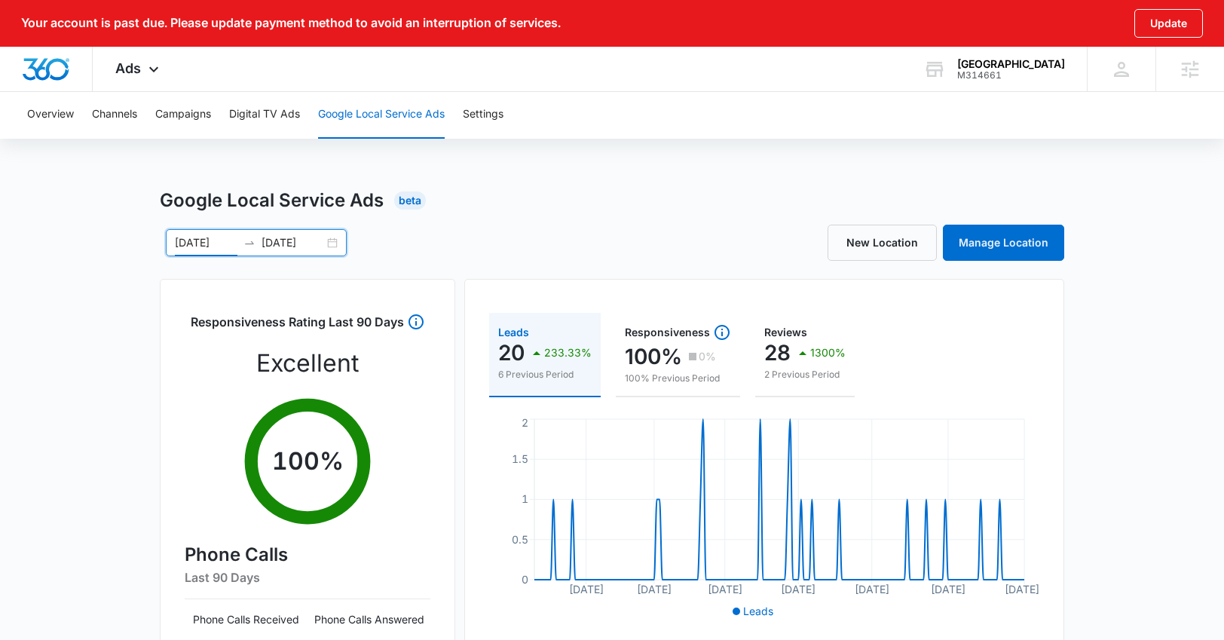
click at [265, 231] on div "[DATE] [DATE]" at bounding box center [256, 242] width 181 height 27
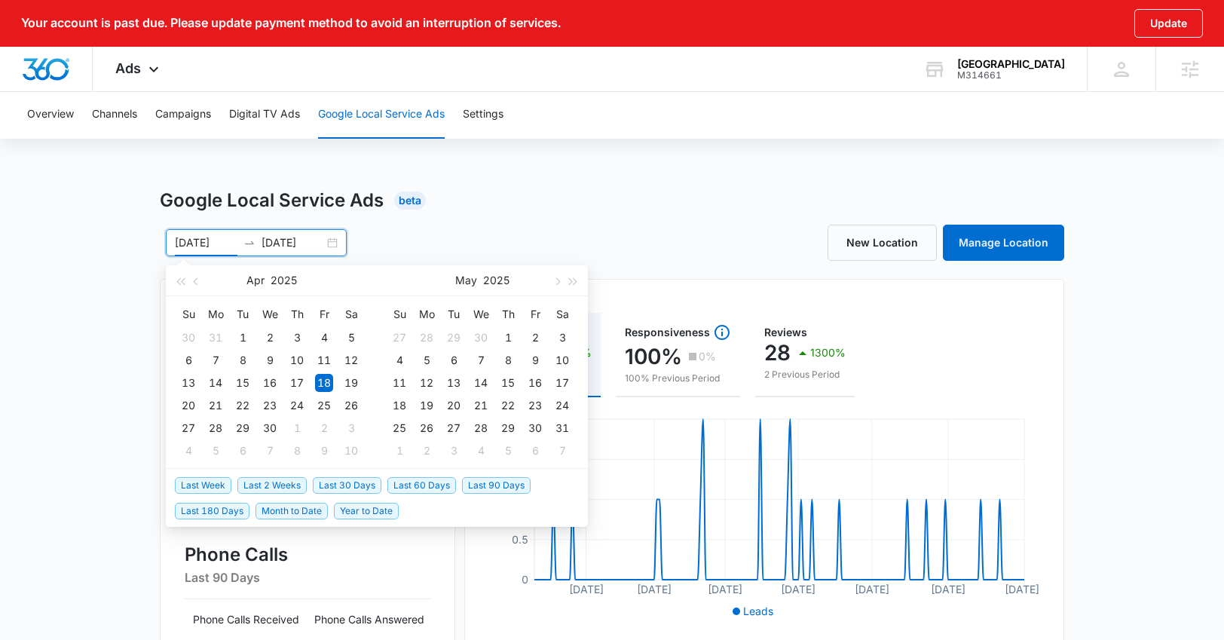
click at [507, 484] on span "Last 90 Days" at bounding box center [496, 485] width 69 height 17
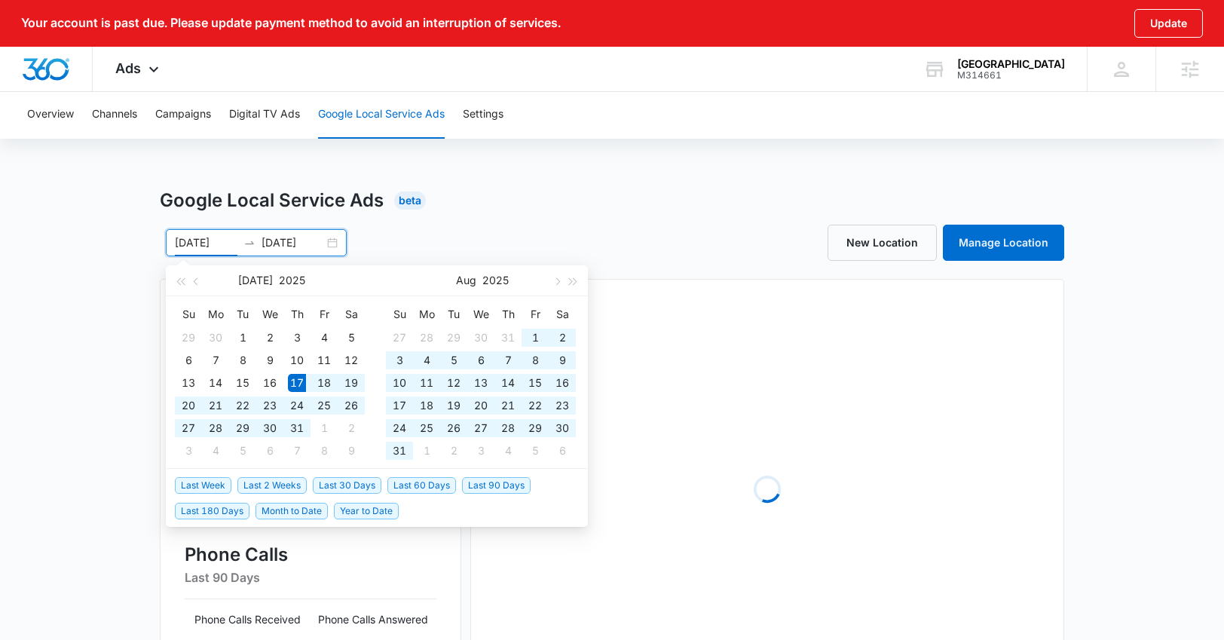
type input "[DATE]"
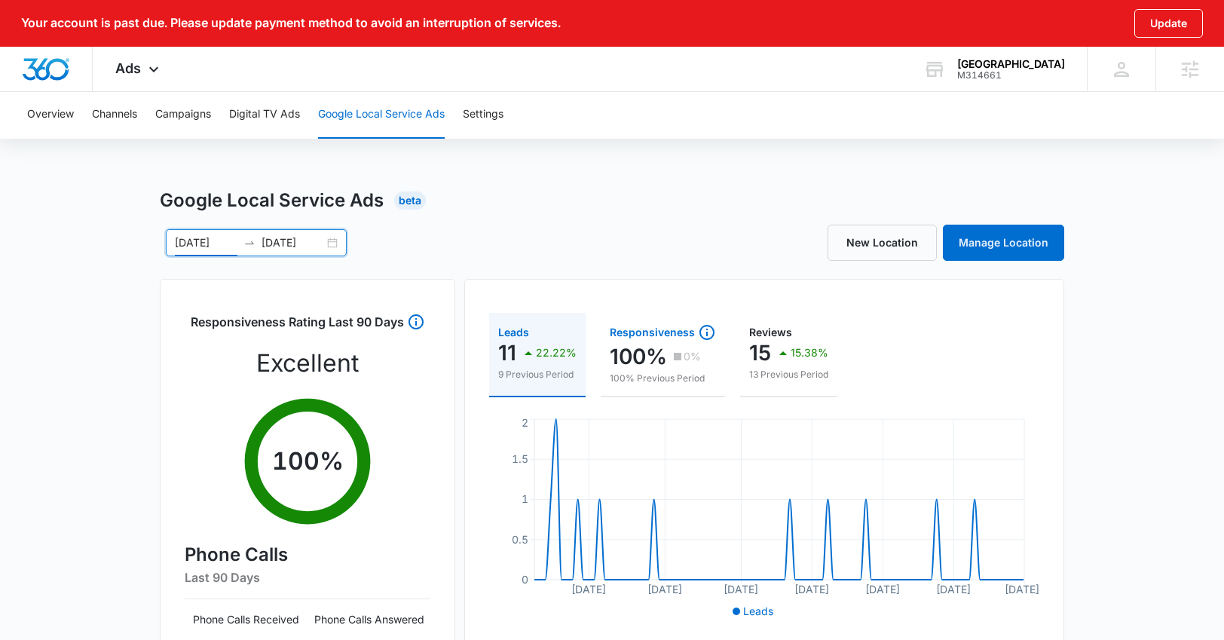
click at [679, 363] on icon "button" at bounding box center [677, 356] width 15 height 15
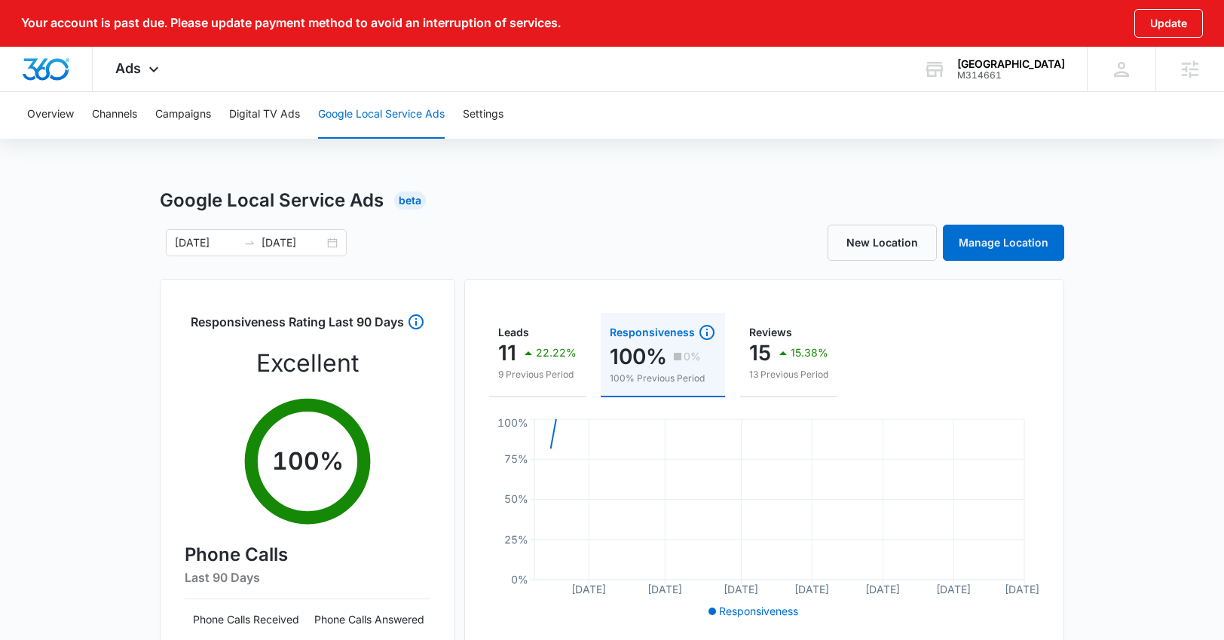
click at [915, 403] on div "Leads 11 22.22% 9 Previous Period Responsiveness 100% 0% 100% Previous Period R…" at bounding box center [764, 364] width 550 height 103
